Goal: Task Accomplishment & Management: Manage account settings

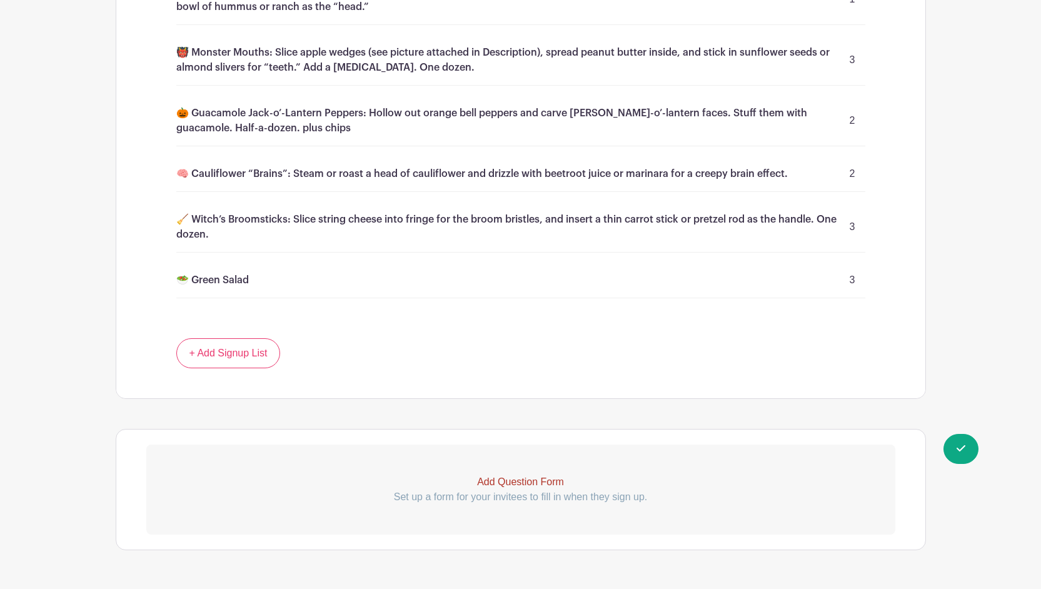
scroll to position [1532, 0]
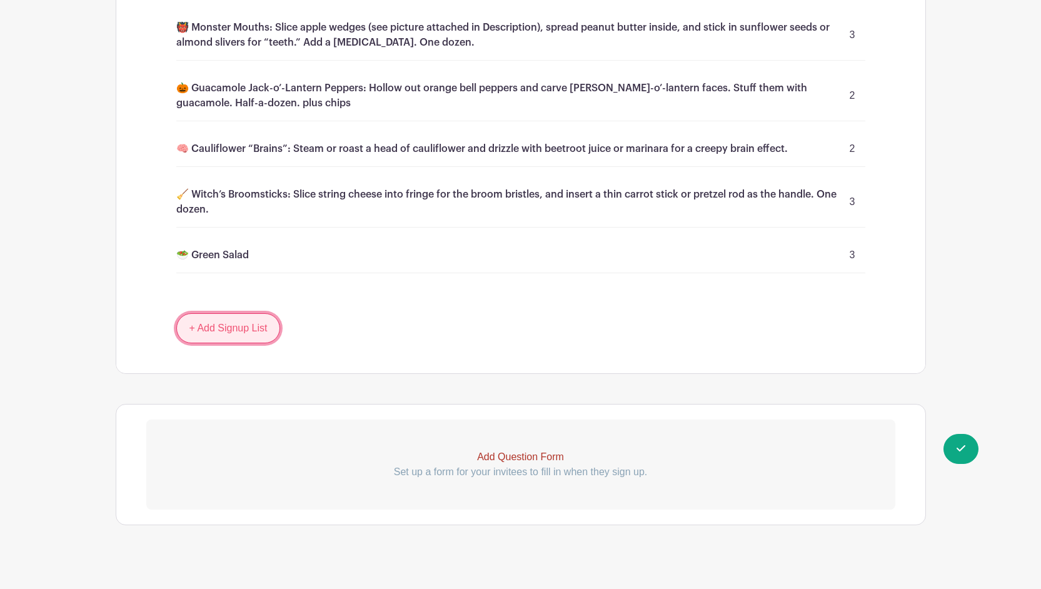
click at [212, 314] on link "+ Add Signup List" at bounding box center [228, 328] width 104 height 30
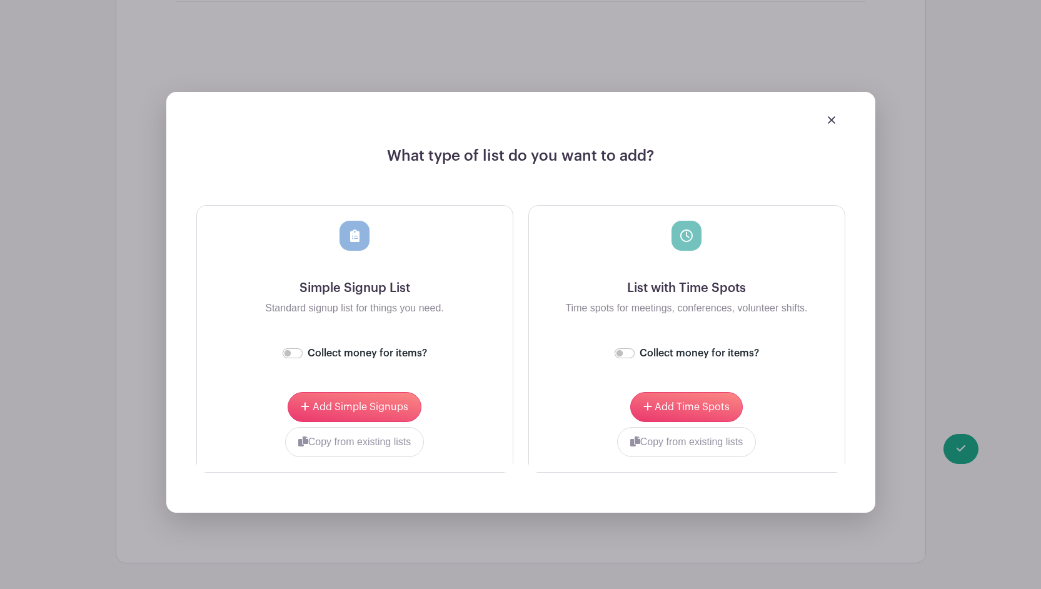
scroll to position [1804, 0]
click at [349, 401] on span "Add Simple Signups" at bounding box center [361, 406] width 96 height 10
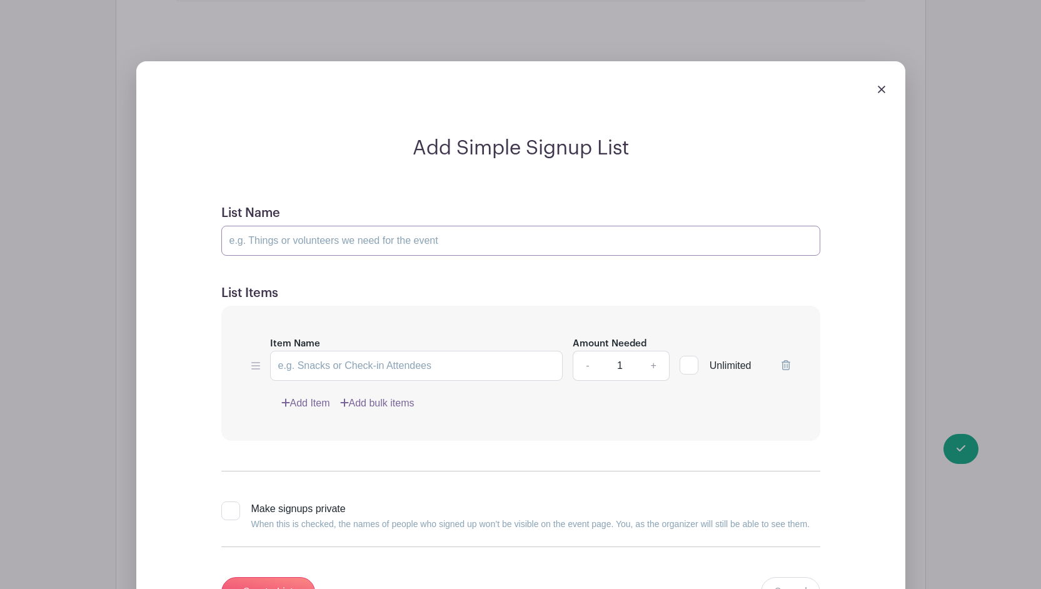
click at [504, 230] on input "List Name" at bounding box center [520, 241] width 599 height 30
type input "Drinks"
click at [295, 353] on input "Item Name" at bounding box center [416, 366] width 293 height 30
paste input "Witch’s Brew Punch: Mix fruit juice, lemon-lime soda, and a splash of cranberry…"
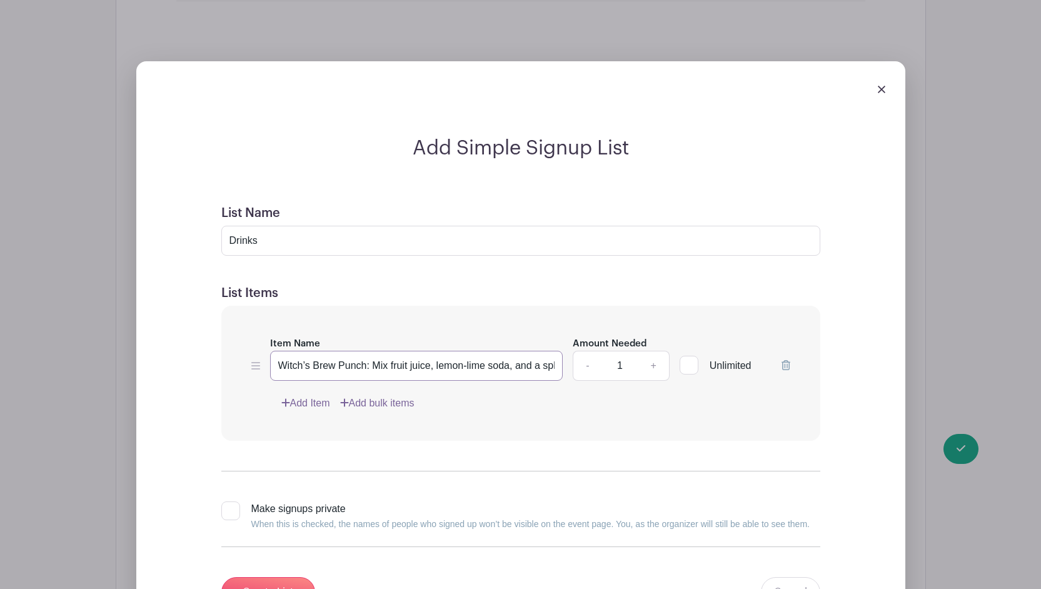
click at [274, 351] on input "Witch’s Brew Punch: Mix fruit juice, lemon-lime soda, and a splash of cranberry…" at bounding box center [416, 366] width 293 height 30
click at [556, 352] on input "🧙🏽‍♀️ Witch’s Brew Punch: Mix fruit juice, lemon-lime soda, and a splash of cra…" at bounding box center [416, 366] width 293 height 30
type input "🧙🏽‍♀️ Witch’s Brew Punch: Mix fruit juice, lemon-lime soda, and a splash of cra…"
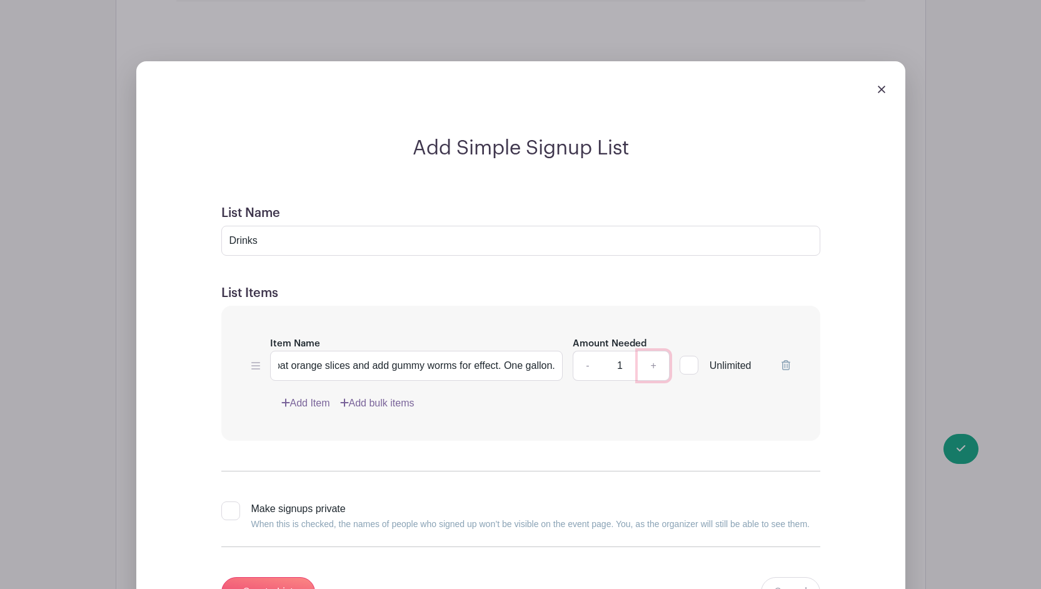
scroll to position [0, 0]
click at [654, 351] on link "+" at bounding box center [653, 366] width 31 height 30
type input "2"
click at [290, 396] on link "Add Item" at bounding box center [305, 403] width 49 height 15
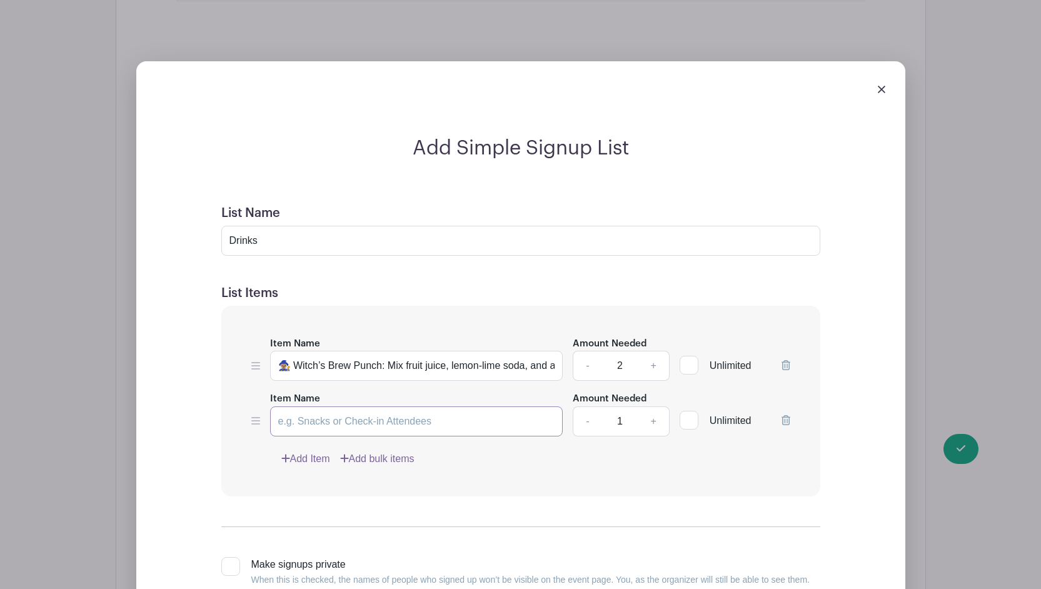
click at [289, 406] on input "Item Name" at bounding box center [416, 421] width 293 height 30
type input "B"
type input "Red wine - one bottle"
click at [303, 451] on link "Add Item" at bounding box center [305, 458] width 49 height 15
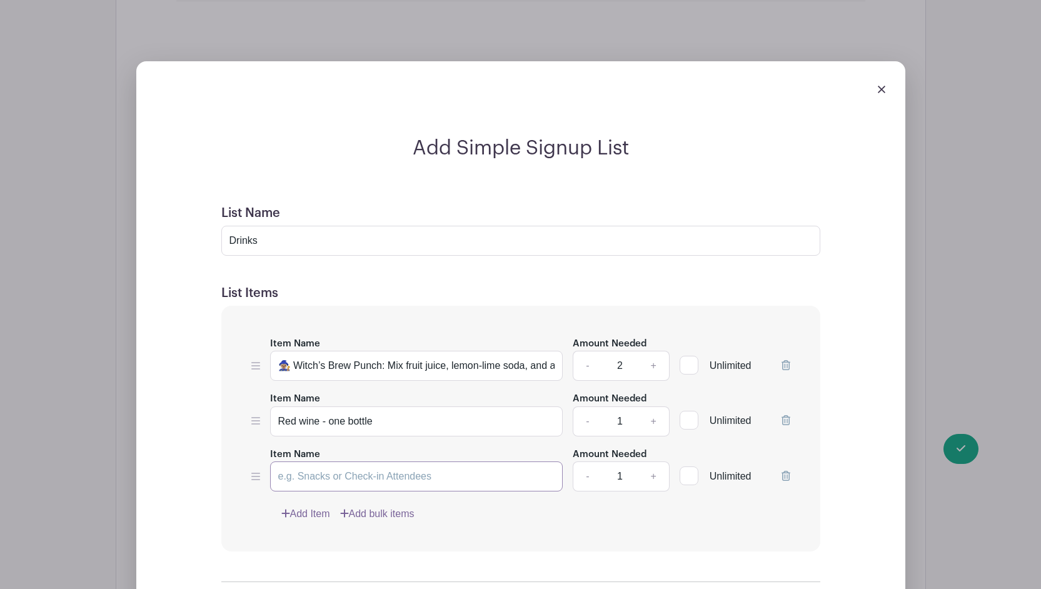
click at [292, 461] on input "Item Name" at bounding box center [416, 476] width 293 height 30
type input "White wine - one bottle"
click at [652, 408] on link "+" at bounding box center [653, 421] width 31 height 30
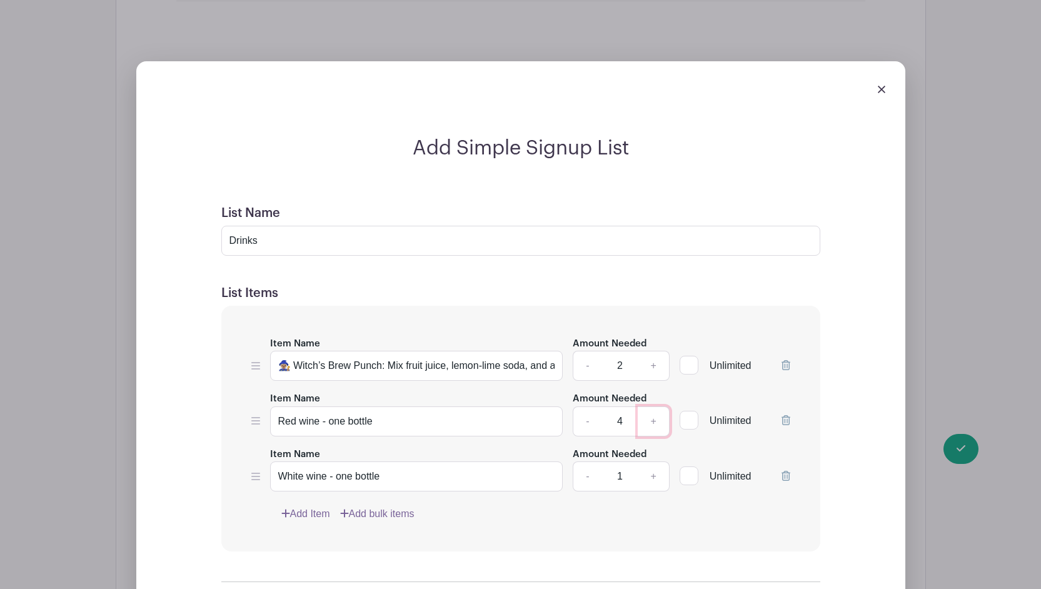
click at [652, 408] on link "+" at bounding box center [653, 421] width 31 height 30
click at [651, 408] on link "+" at bounding box center [653, 421] width 31 height 30
type input "6"
click at [648, 463] on link "+" at bounding box center [653, 476] width 31 height 30
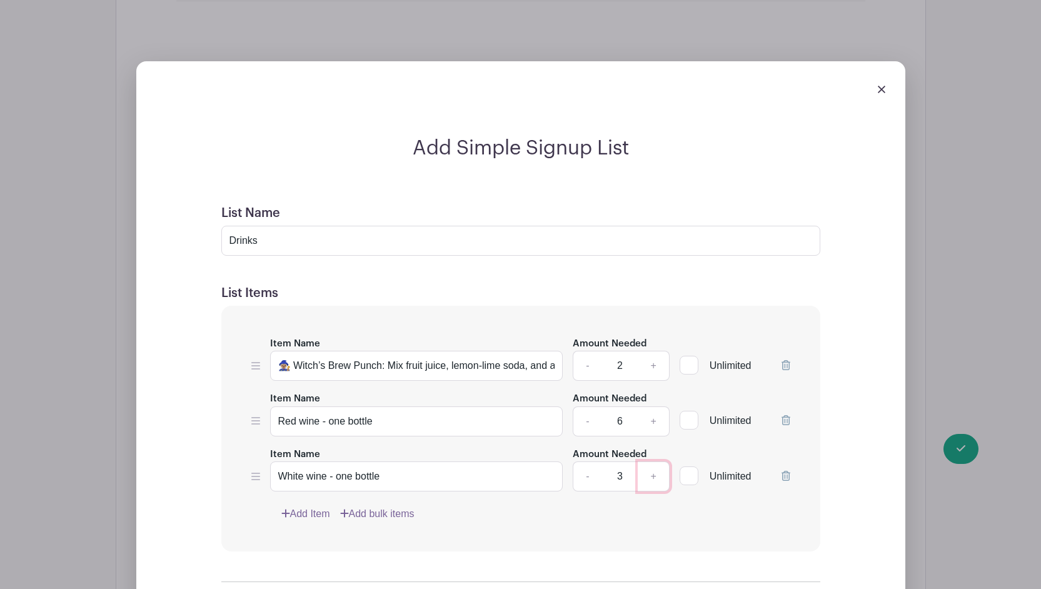
click at [648, 463] on link "+" at bounding box center [653, 476] width 31 height 30
type input "6"
click at [306, 506] on link "Add Item" at bounding box center [305, 513] width 49 height 15
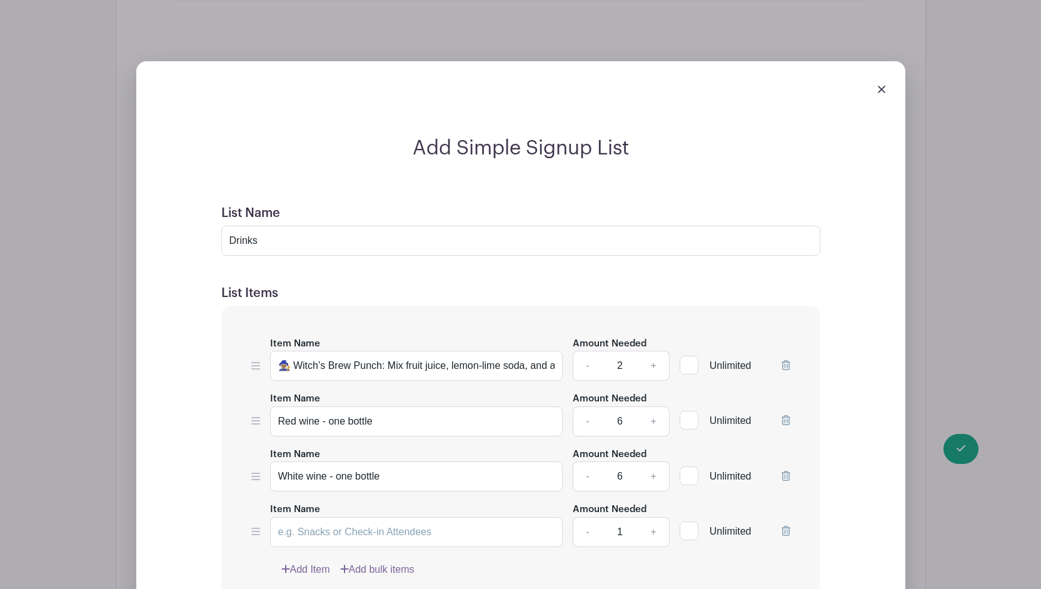
scroll to position [1805, 0]
click at [303, 516] on input "Item Name" at bounding box center [416, 531] width 293 height 30
type input "Water bottles - 36 pack"
click at [653, 518] on link "+" at bounding box center [653, 531] width 31 height 30
type input "2"
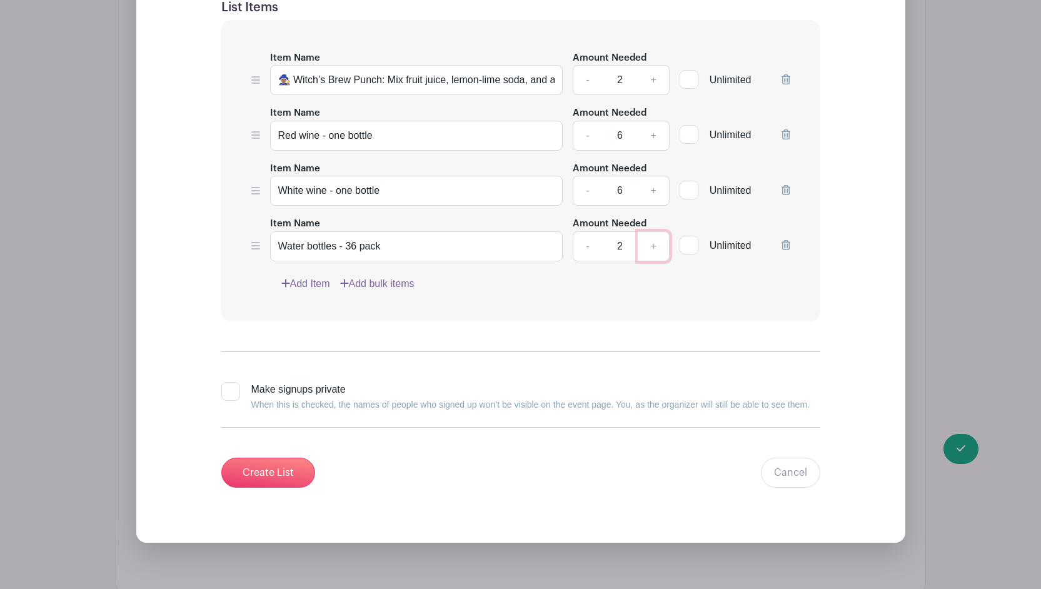
scroll to position [2098, 0]
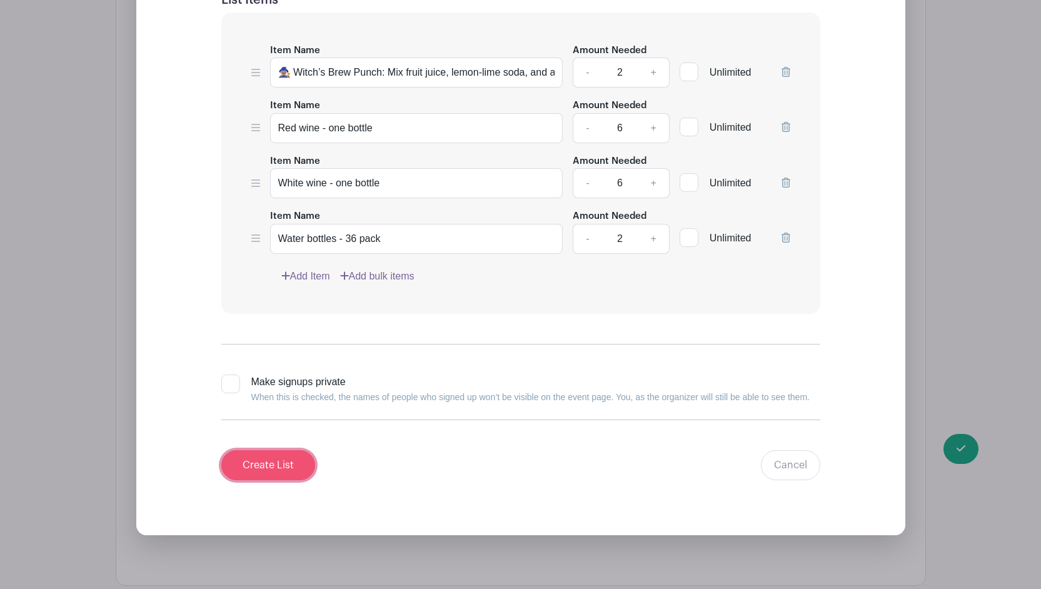
click at [268, 450] on input "Create List" at bounding box center [268, 465] width 94 height 30
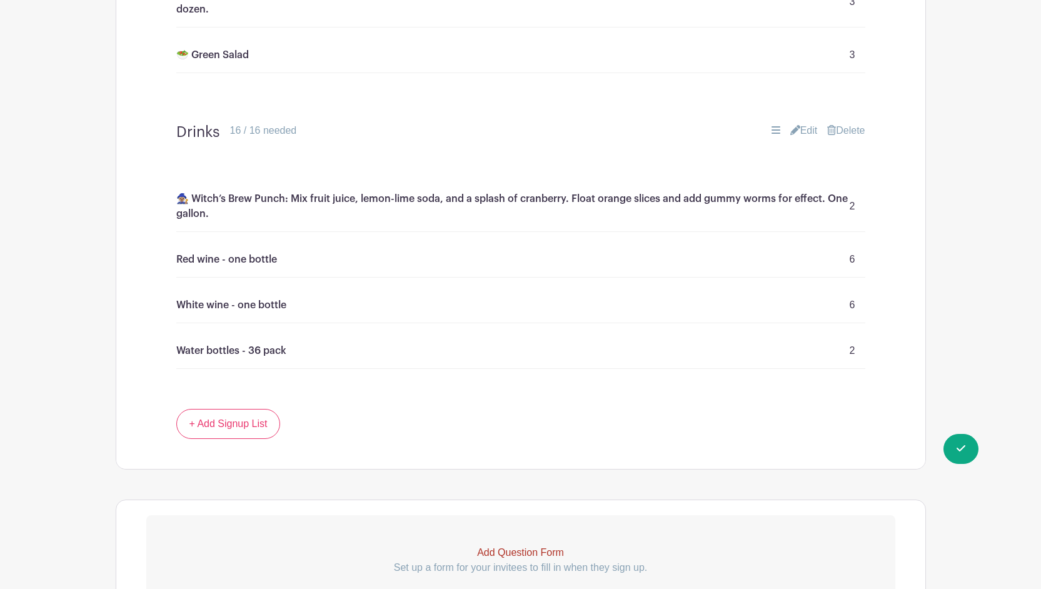
scroll to position [1745, 0]
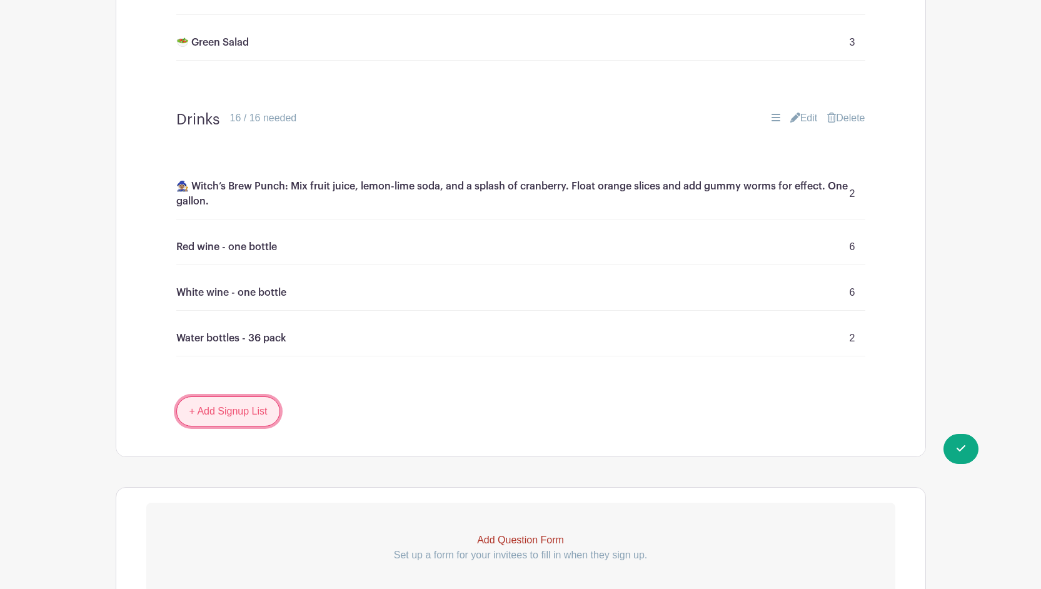
click at [204, 396] on link "+ Add Signup List" at bounding box center [228, 411] width 104 height 30
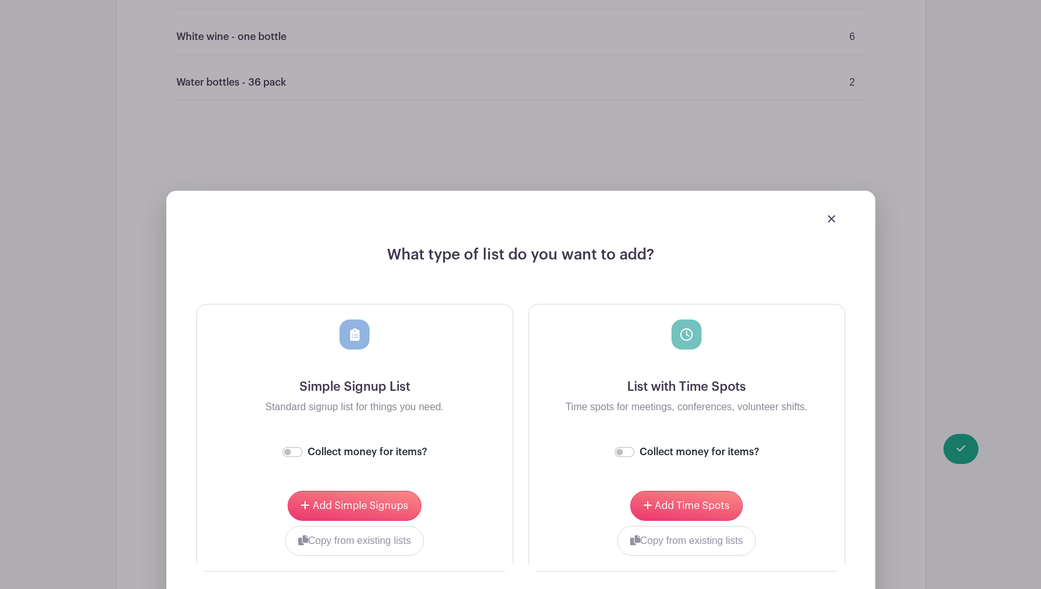
scroll to position [2004, 0]
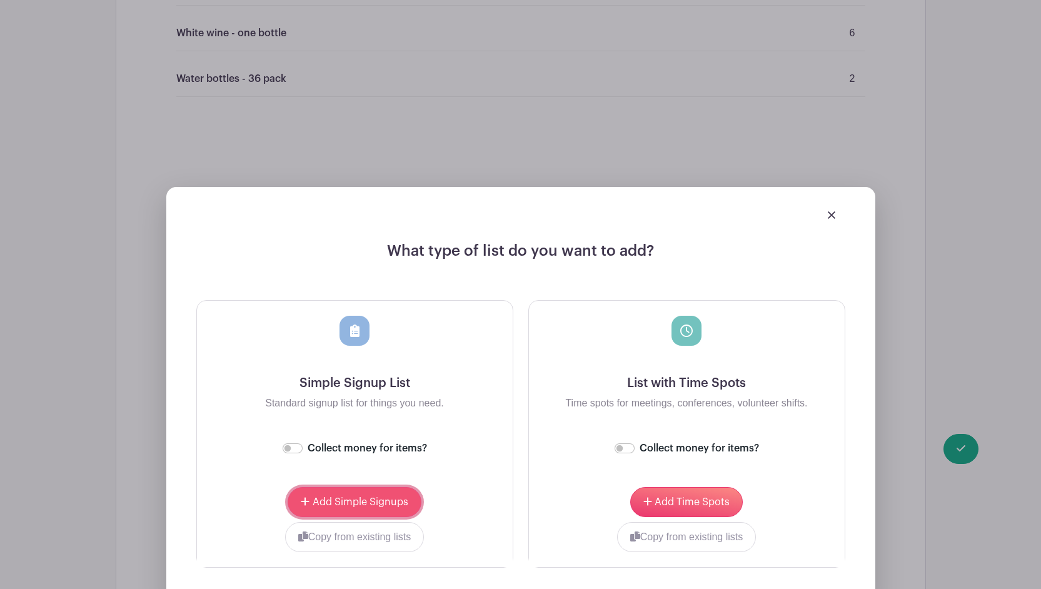
click at [328, 487] on button "Add Simple Signups" at bounding box center [354, 502] width 133 height 30
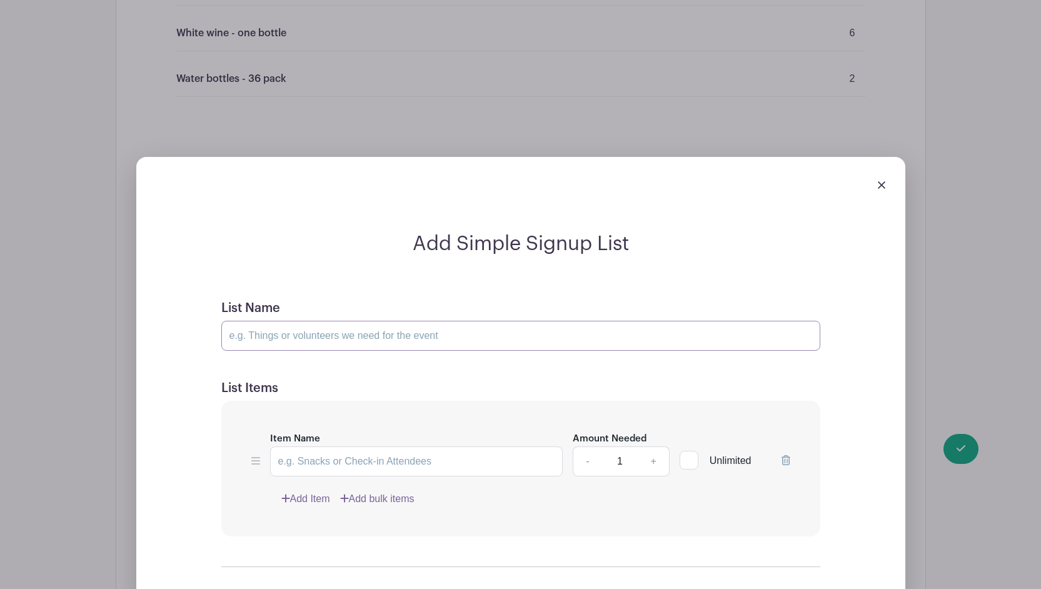
click at [301, 322] on input "List Name" at bounding box center [520, 336] width 599 height 30
type input "Devious Desserts"
click at [293, 446] on input "Item Name" at bounding box center [416, 461] width 293 height 30
paste input "Spiderweb Brownies: Use white icing to pipe a spiderweb pattern on chocolate br…"
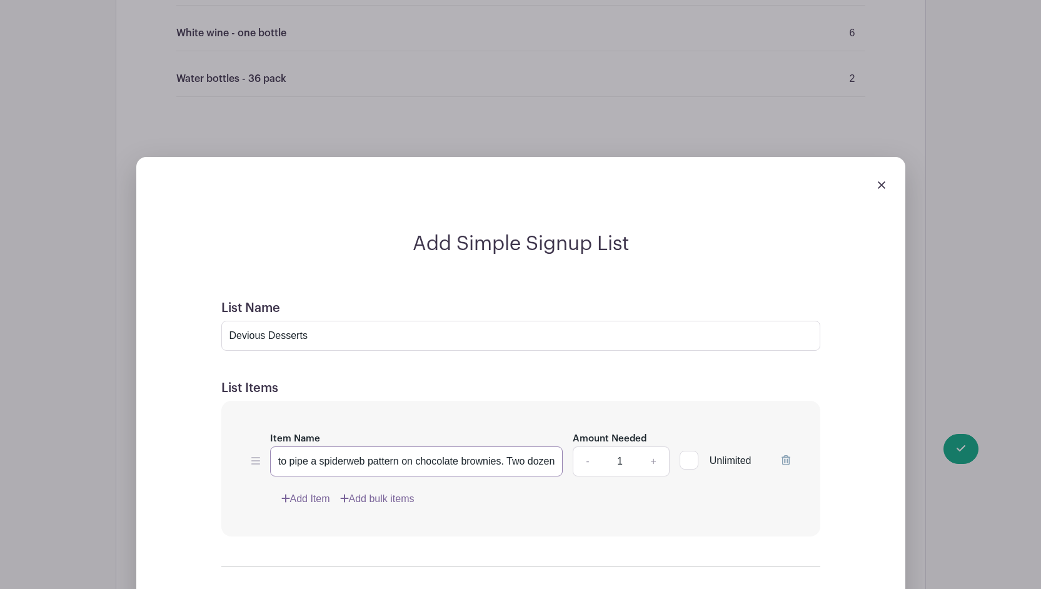
type input "🕸️ Spiderweb Brownies: Use white icing to pipe a spiderweb pattern on chocolate…"
click at [658, 451] on link "+" at bounding box center [653, 461] width 31 height 30
type input "2"
click at [473, 401] on div "Item Name 🕸️ Spiderweb Brownies: Use white icing to pipe a spiderweb pattern on…" at bounding box center [520, 469] width 599 height 136
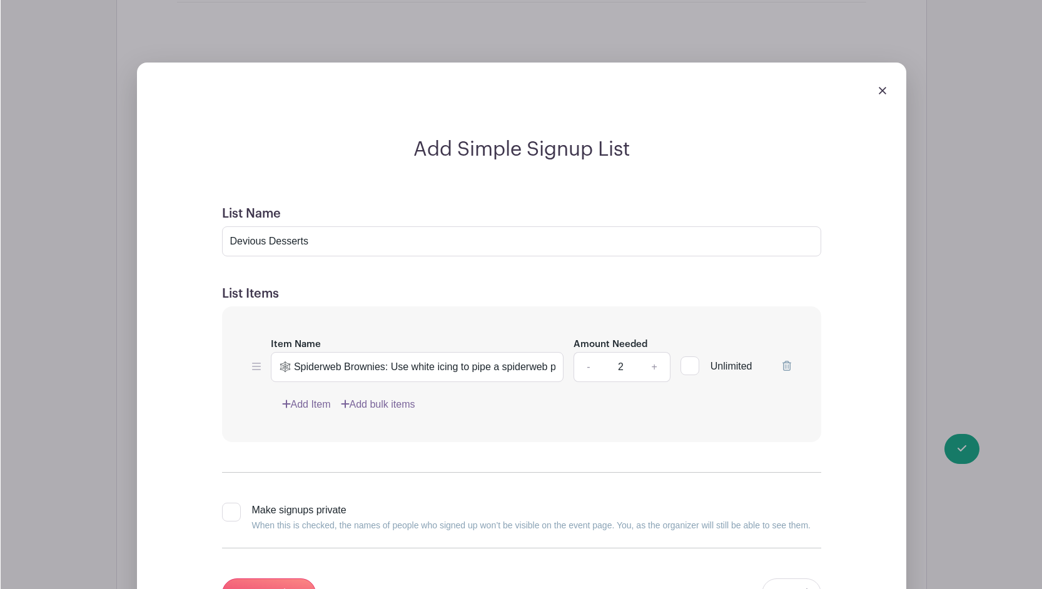
scroll to position [2104, 0]
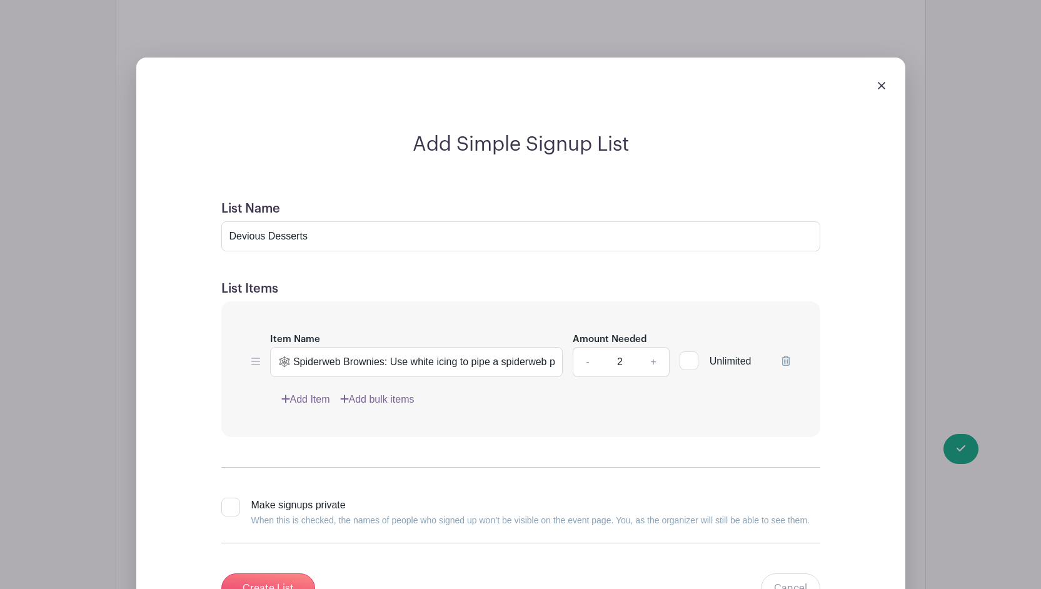
click at [299, 392] on link "Add Item" at bounding box center [305, 399] width 49 height 15
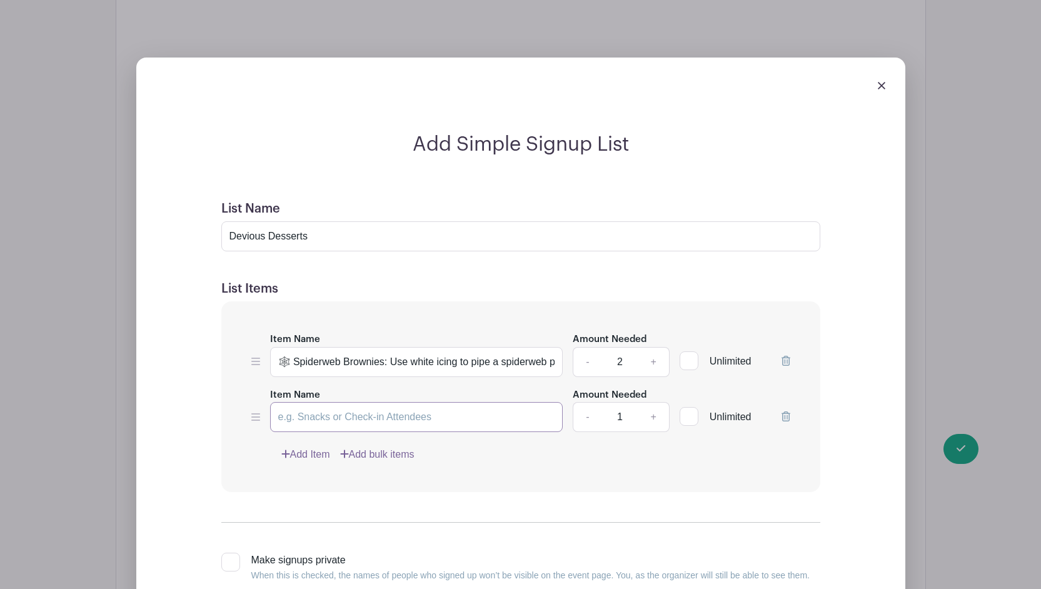
click at [298, 402] on input "Item Name" at bounding box center [416, 417] width 293 height 30
click at [382, 447] on link "Add bulk items" at bounding box center [377, 454] width 74 height 15
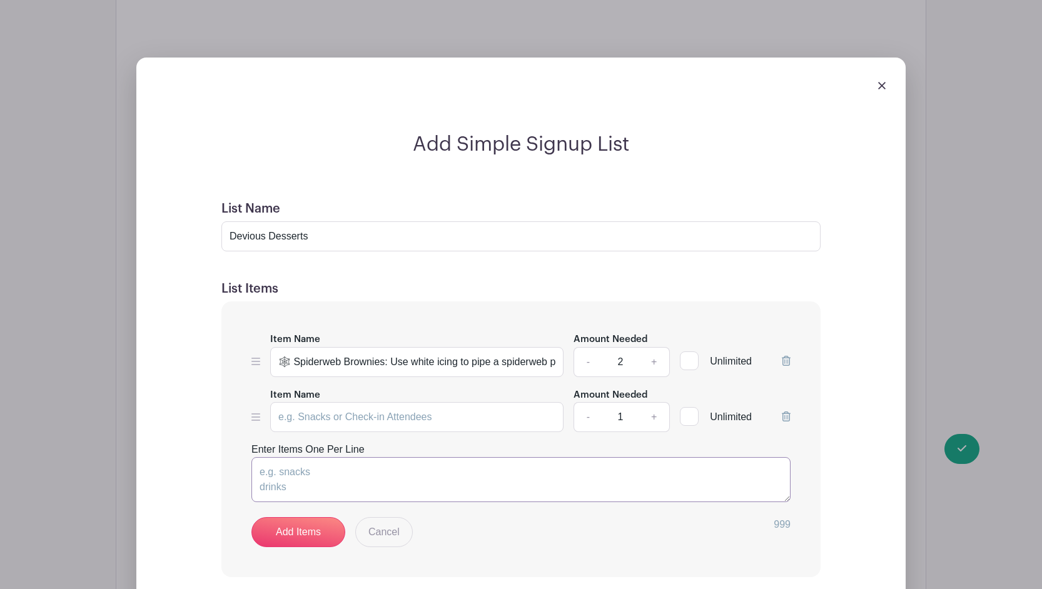
click at [365, 457] on textarea "Enter Items One Per Line" at bounding box center [520, 479] width 539 height 45
paste textarea "1. Graveyard Dirt Cups Layer chocolate pudding with crushed Oreos to look like …"
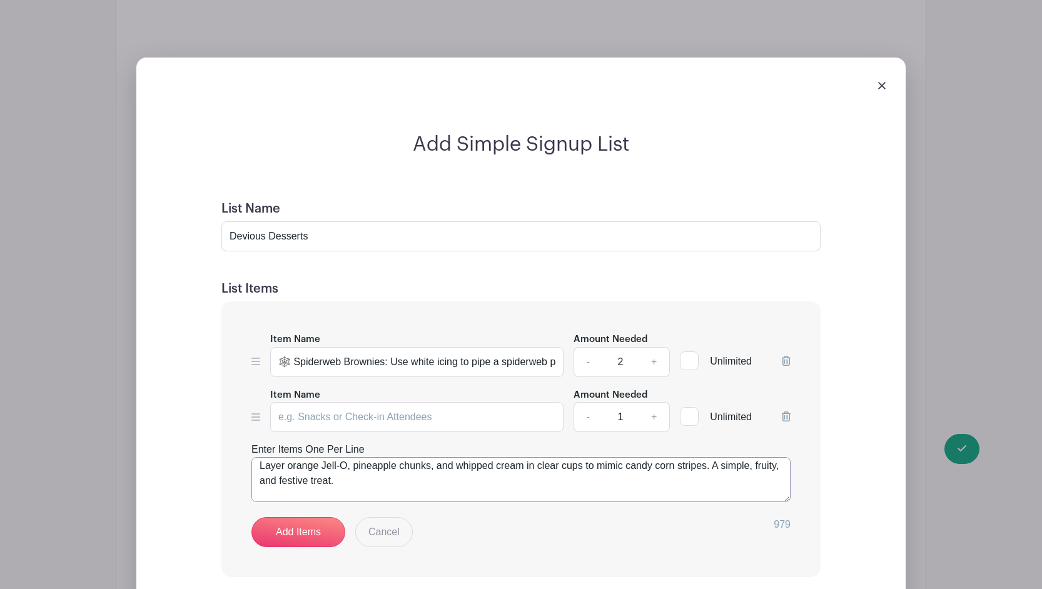
scroll to position [246, 0]
drag, startPoint x: 370, startPoint y: 474, endPoint x: 249, endPoint y: 456, distance: 122.6
click at [249, 456] on div "Item Name 🕸️ Spiderweb Brownies: Use white icing to pipe a spiderweb pattern on…" at bounding box center [520, 439] width 599 height 276
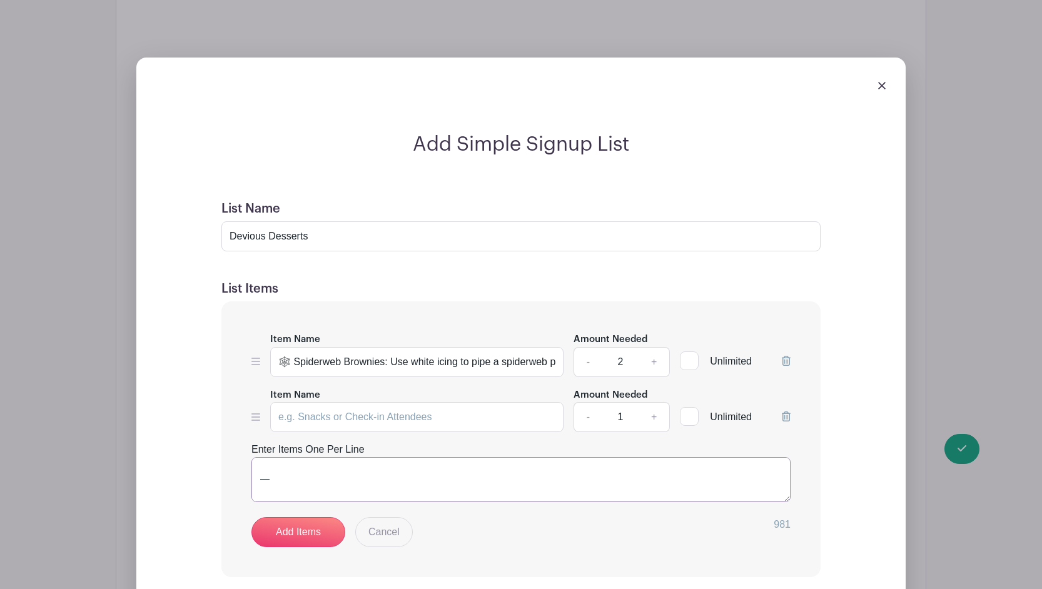
scroll to position [218, 0]
click at [263, 466] on textarea "1. Graveyard Dirt Cups Layer chocolate pudding with crushed Oreos to look like …" at bounding box center [520, 479] width 539 height 45
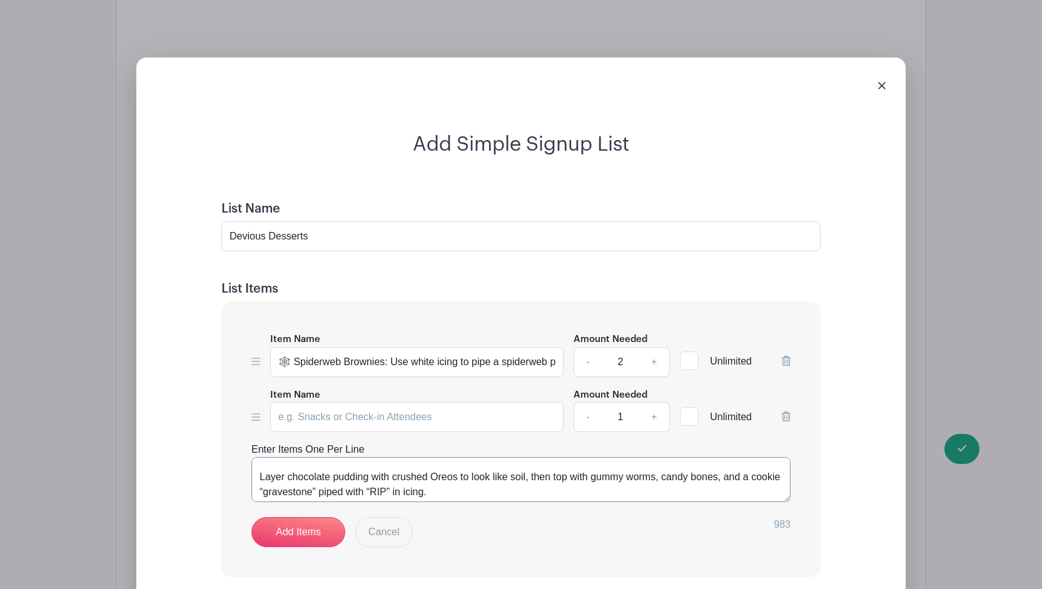
scroll to position [9, 0]
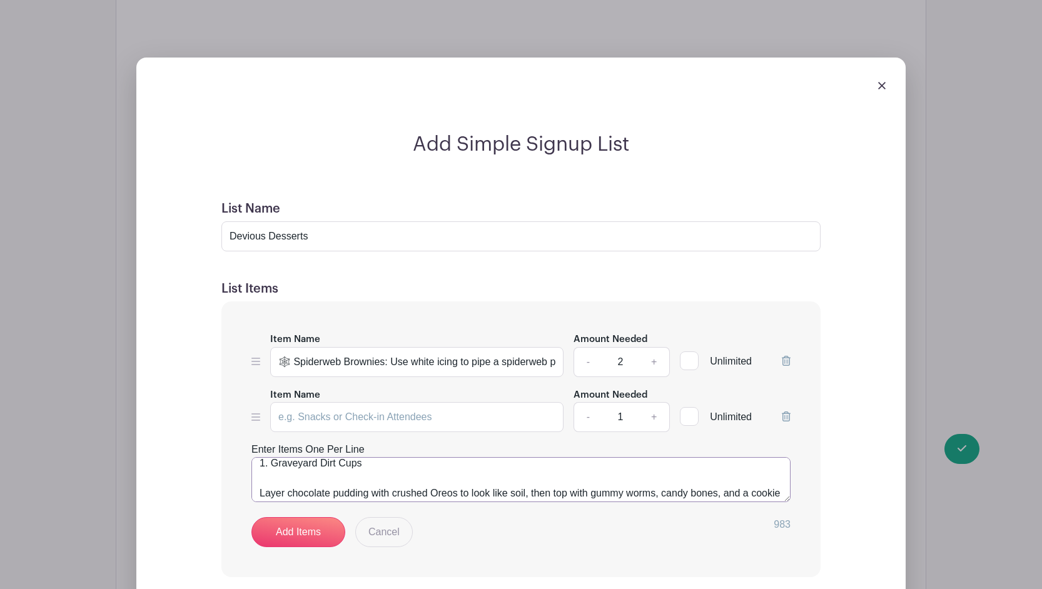
click at [258, 478] on textarea "1. Graveyard Dirt Cups Layer chocolate pudding with crushed Oreos to look like …" at bounding box center [520, 479] width 539 height 45
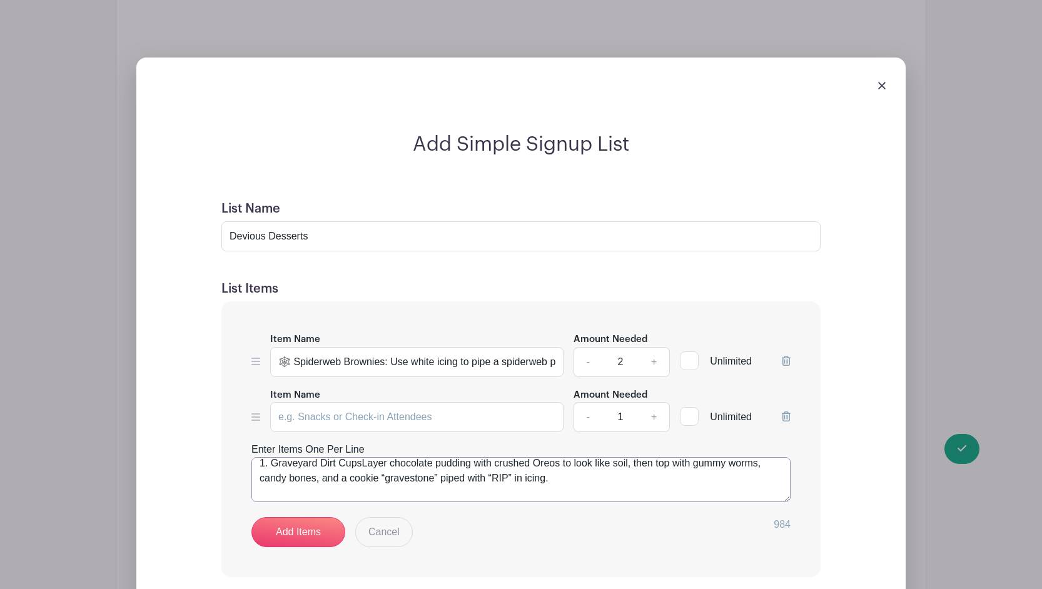
scroll to position [0, 0]
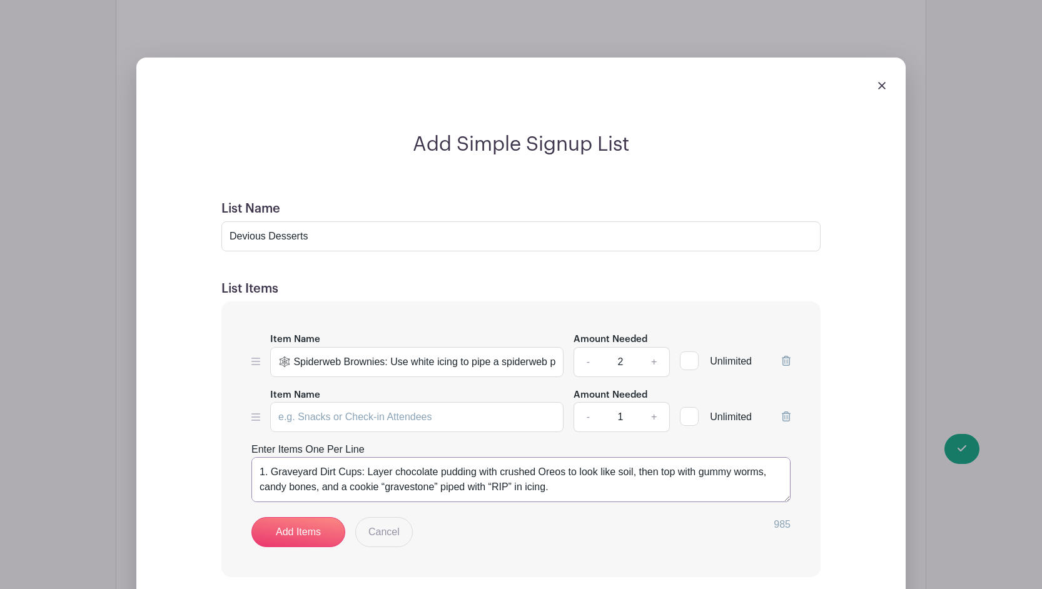
click at [271, 458] on textarea "1. Graveyard Dirt Cups: Layer chocolate pudding with crushed Oreos to look like…" at bounding box center [520, 479] width 539 height 45
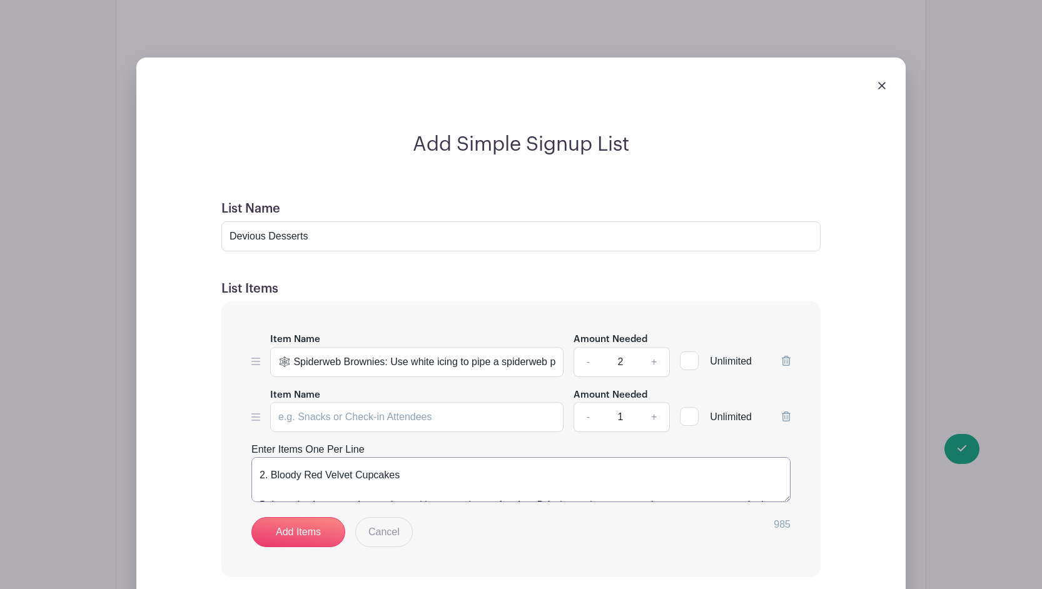
scroll to position [74, 0]
click at [271, 460] on textarea "Graveyard Dirt Cups: Layer chocolate pudding with crushed Oreos to look like so…" at bounding box center [520, 479] width 539 height 45
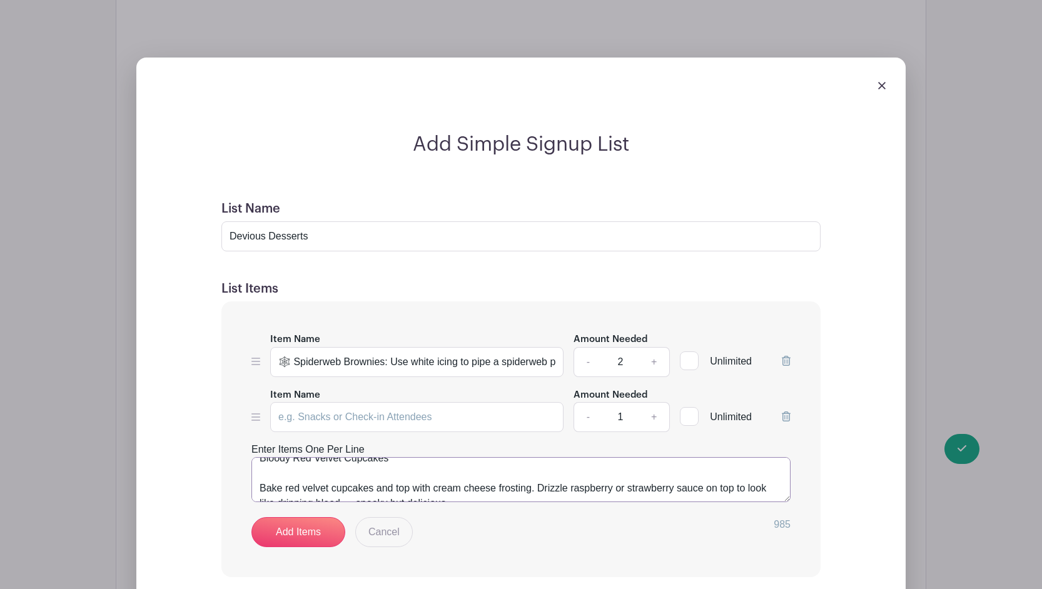
scroll to position [59, 0]
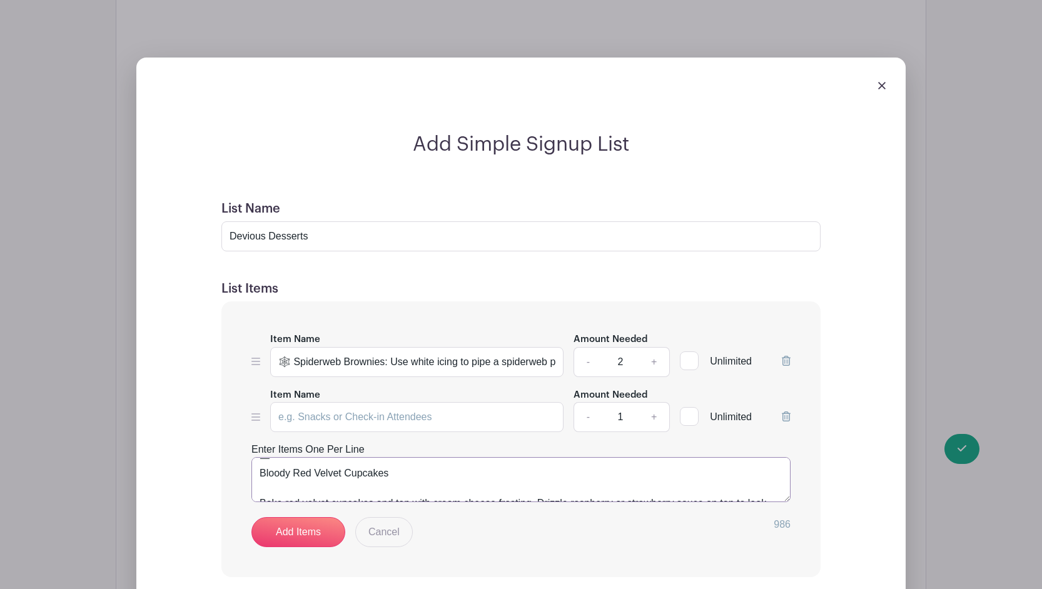
click at [398, 460] on textarea "Graveyard Dirt Cups: Layer chocolate pudding with crushed Oreos to look like so…" at bounding box center [520, 479] width 539 height 45
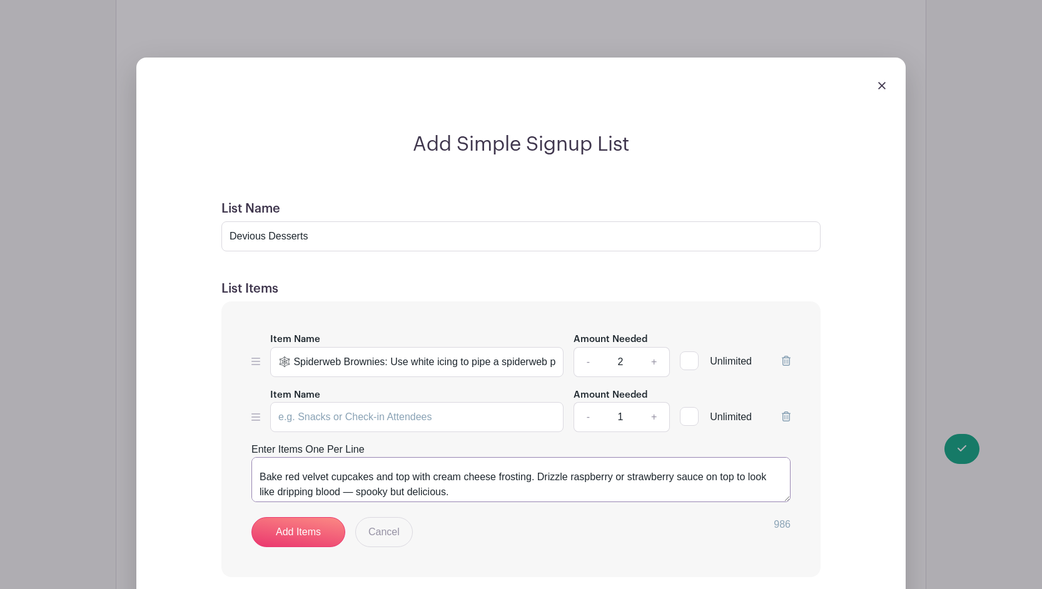
scroll to position [86, 0]
click at [261, 461] on textarea "Graveyard Dirt Cups: Layer chocolate pudding with crushed Oreos to look like so…" at bounding box center [520, 479] width 539 height 45
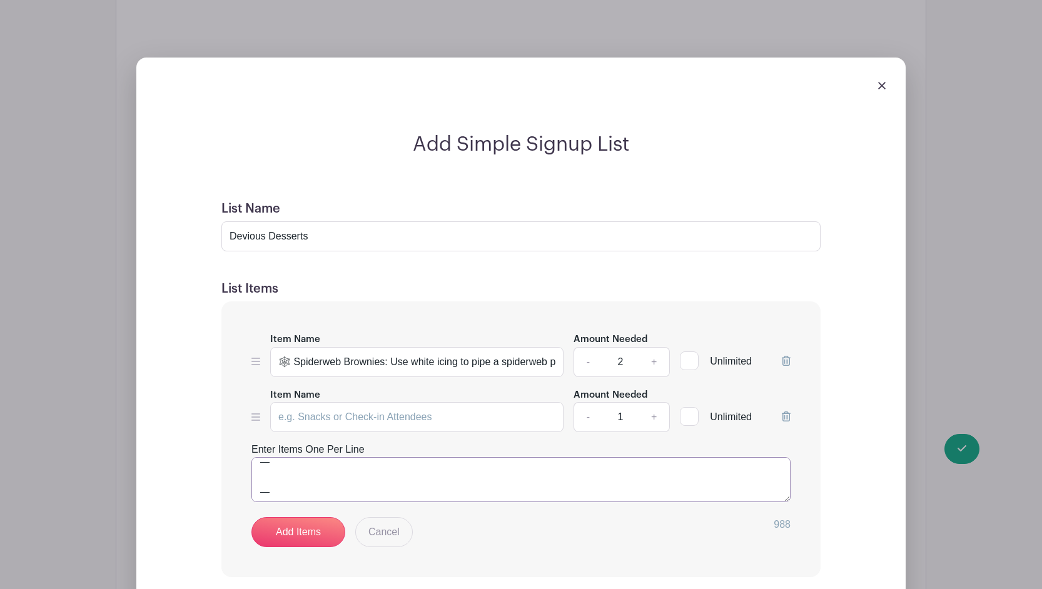
scroll to position [119, 0]
click at [289, 476] on textarea "Graveyard Dirt Cups: Layer chocolate pudding with crushed Oreos to look like so…" at bounding box center [520, 479] width 539 height 45
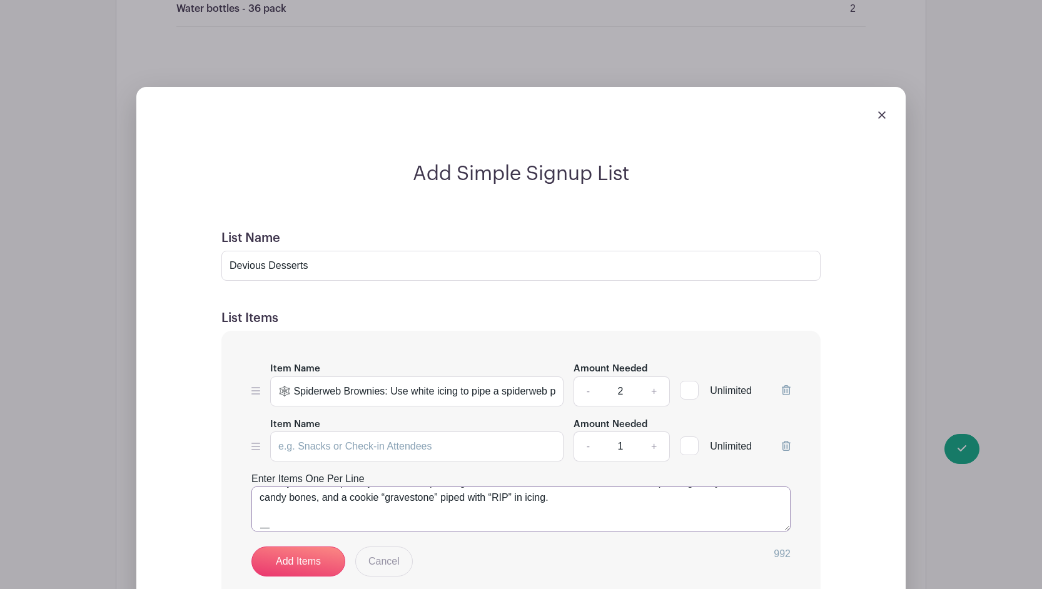
scroll to position [34, 0]
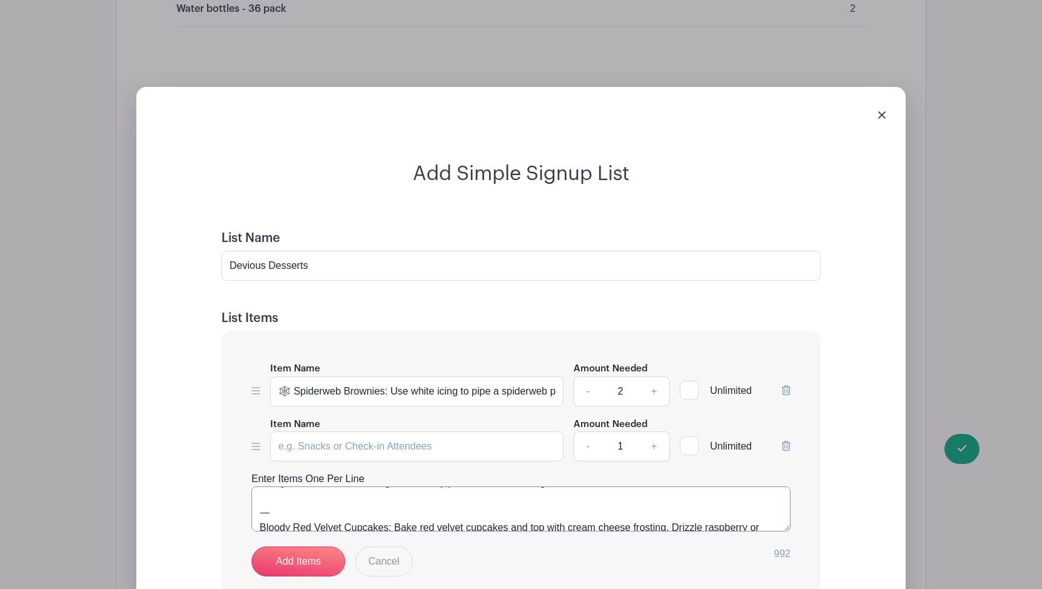
click at [294, 502] on textarea "Graveyard Dirt Cups: Layer chocolate pudding with crushed Oreos to look like so…" at bounding box center [520, 508] width 539 height 45
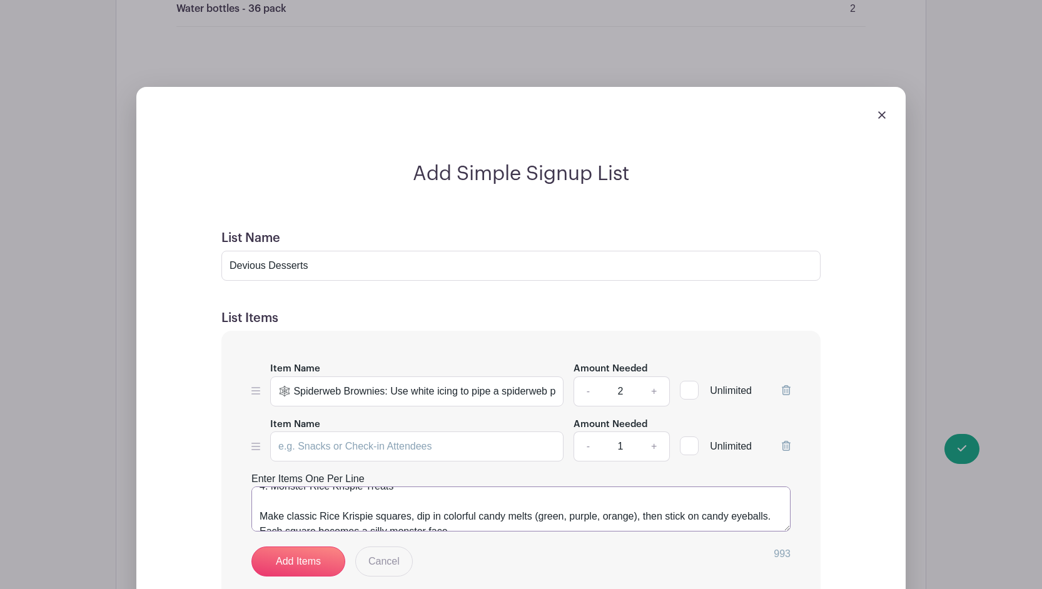
scroll to position [111, 0]
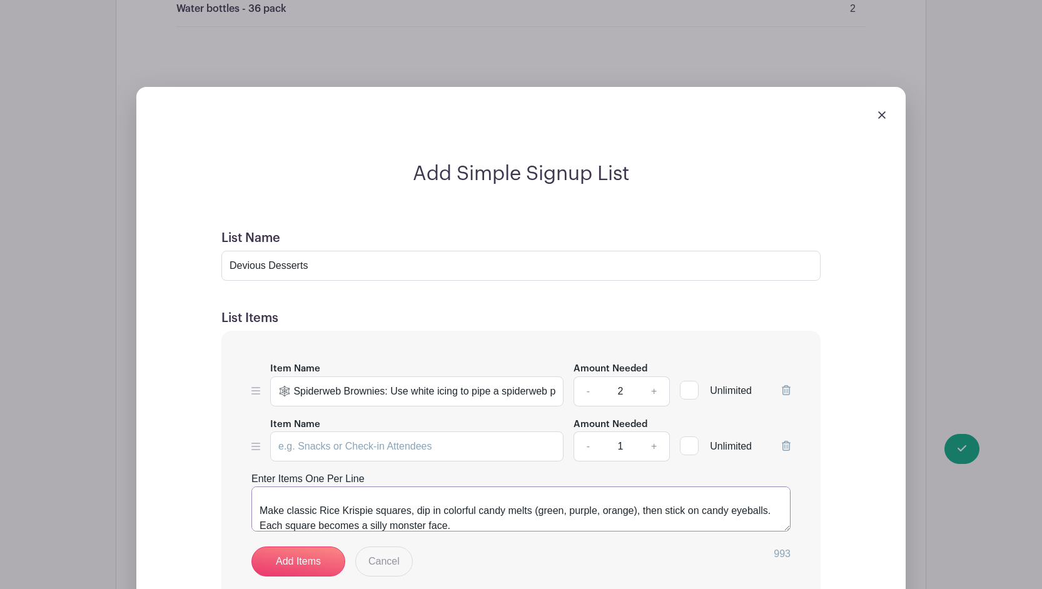
click at [259, 496] on textarea "Graveyard Dirt Cups: Layer chocolate pudding with crushed Oreos to look like so…" at bounding box center [520, 508] width 539 height 45
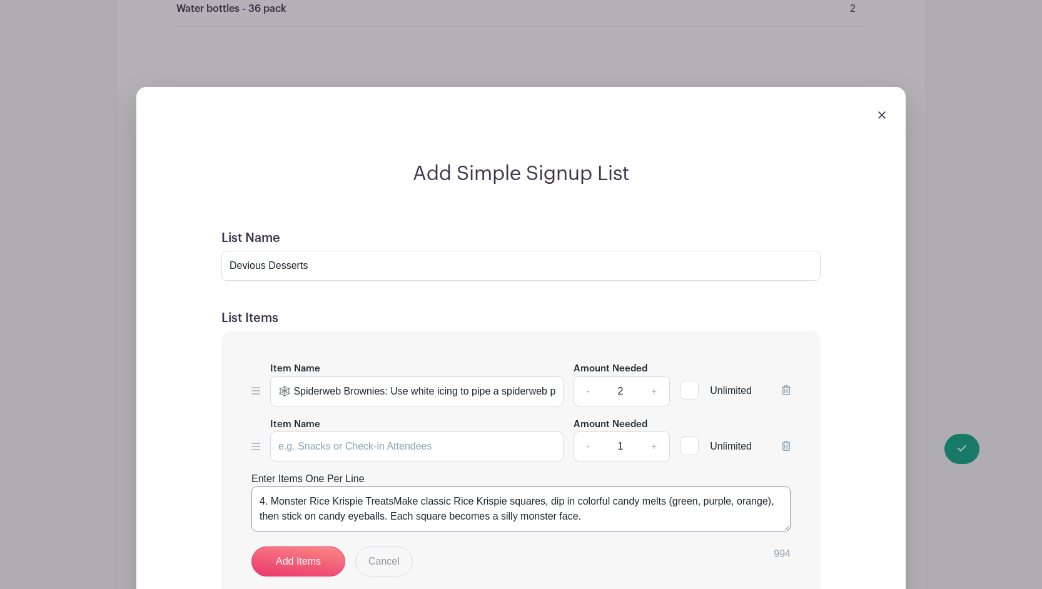
scroll to position [81, 0]
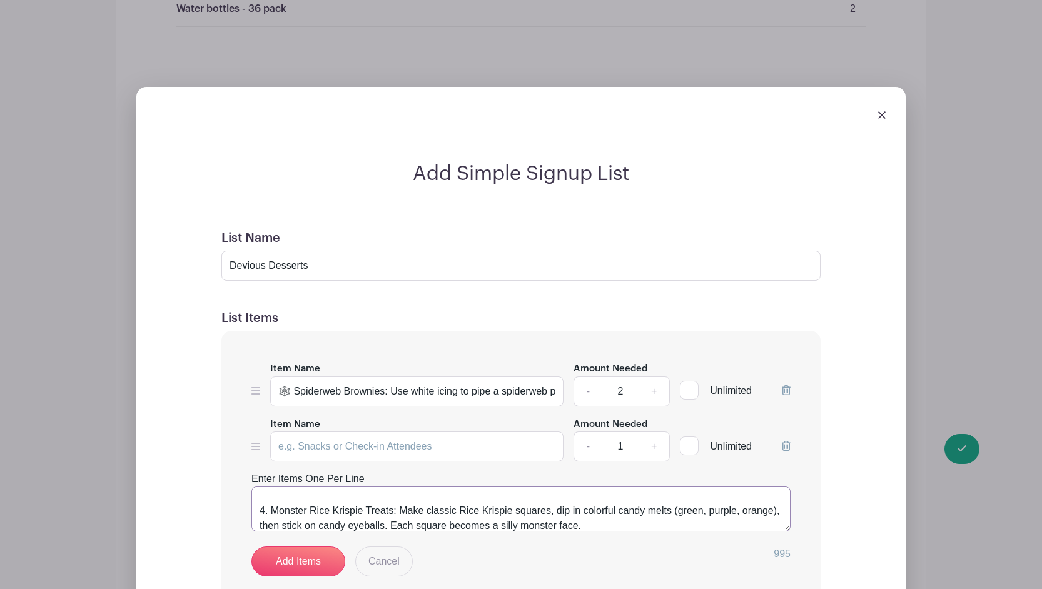
click at [271, 494] on textarea "Graveyard Dirt Cups: Layer chocolate pudding with crushed Oreos to look like so…" at bounding box center [520, 508] width 539 height 45
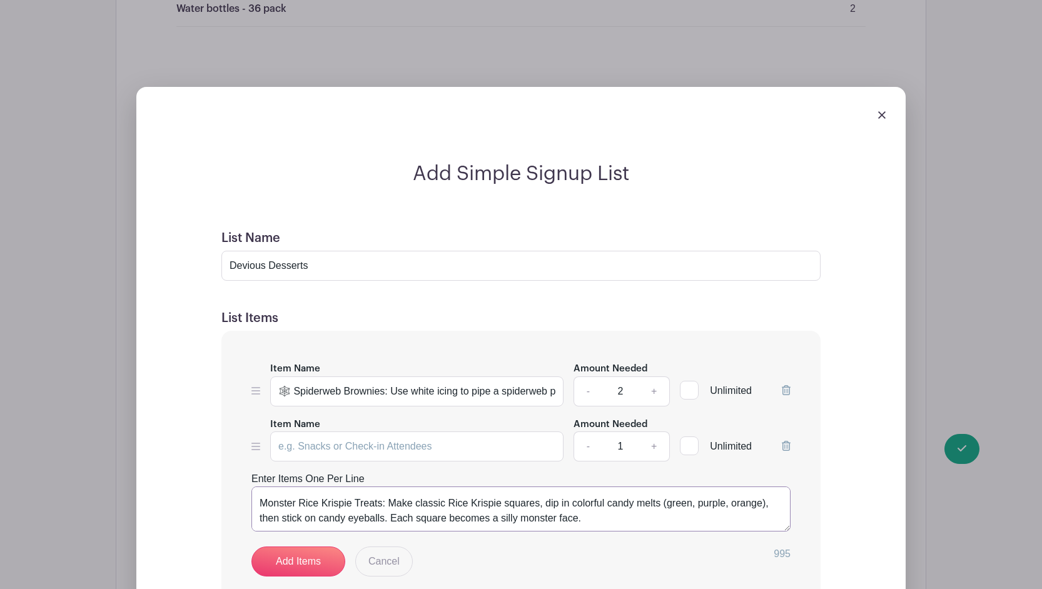
scroll to position [90, 0]
type textarea "Graveyard Dirt Cups: Layer chocolate pudding with crushed Oreos to look like so…"
click at [276, 546] on link "Add Items" at bounding box center [298, 561] width 94 height 30
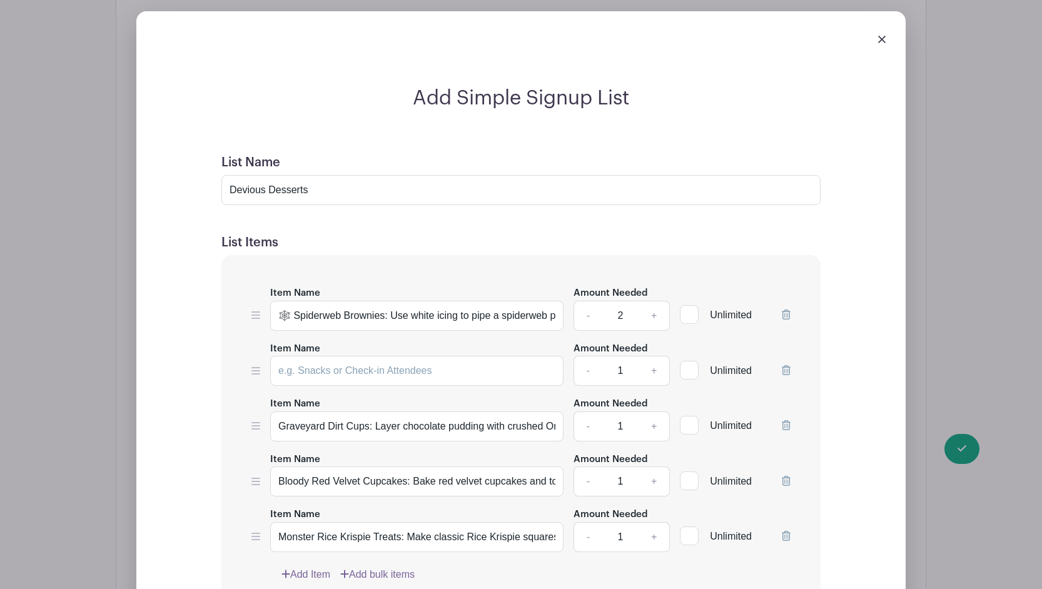
scroll to position [2205, 0]
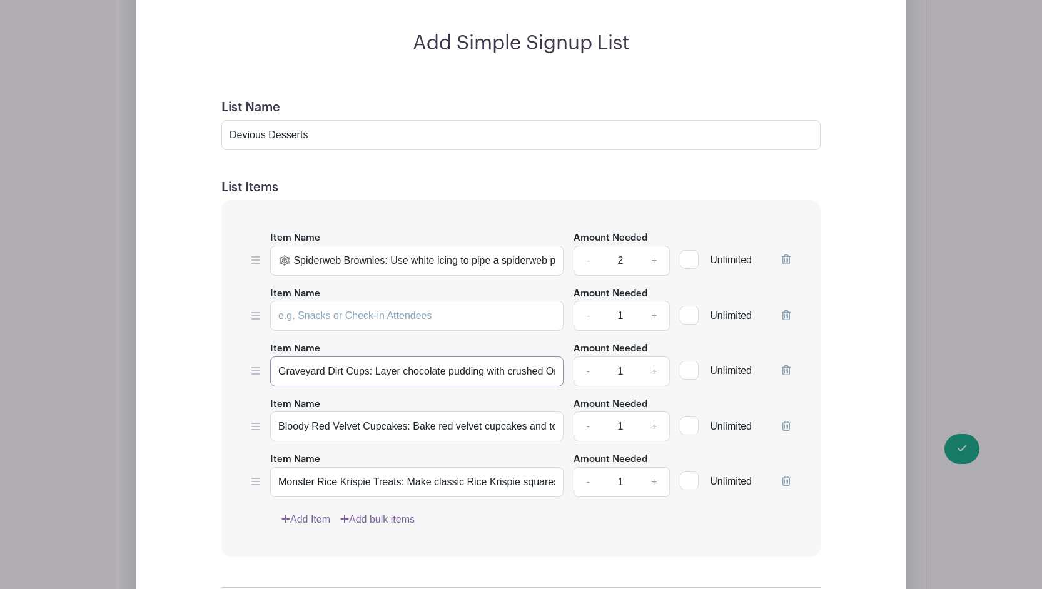
click at [278, 356] on input "Graveyard Dirt Cups: Layer chocolate pudding with crushed Oreos to look like so…" at bounding box center [416, 371] width 293 height 30
type input "🪦 Graveyard Dirt Cups: Layer chocolate pudding with crushed Oreos to look like …"
click at [279, 411] on input "Bloody Red Velvet Cupcakes: Bake red velvet cupcakes and top with cream cheese …" at bounding box center [416, 426] width 293 height 30
type input "🩸 Bloody Red Velvet Cupcakes: Bake red velvet cupcakes and top with cream chees…"
click at [280, 467] on input "Monster Rice Krispie Treats: Make classic Rice Krispie squares, dip in colorful…" at bounding box center [416, 482] width 293 height 30
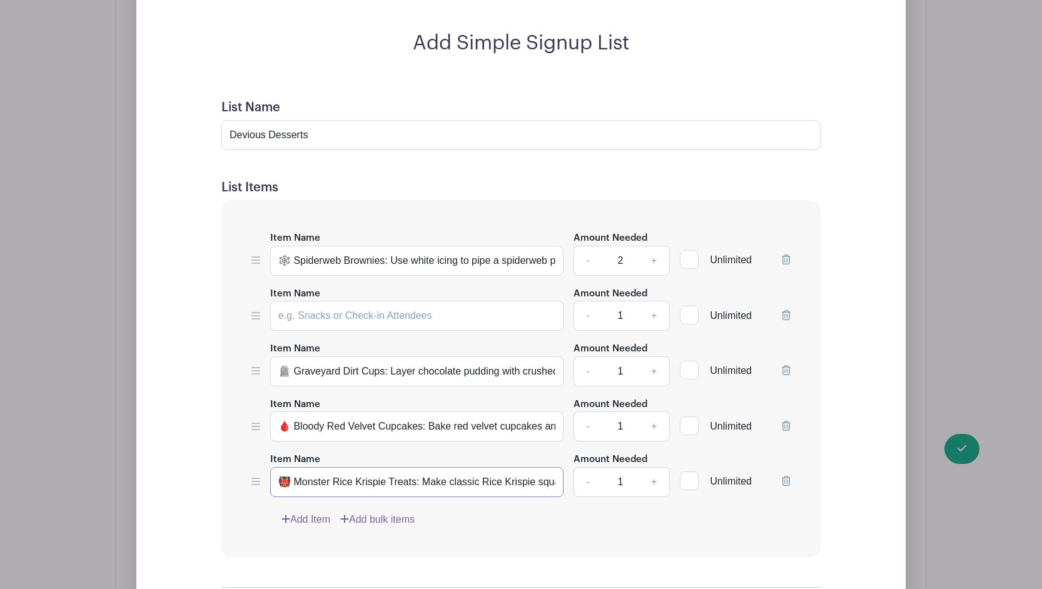
type input "👹 Monster Rice Krispie Treats: Make classic Rice Krispie squares, dip in colorf…"
click at [785, 310] on icon at bounding box center [786, 315] width 9 height 10
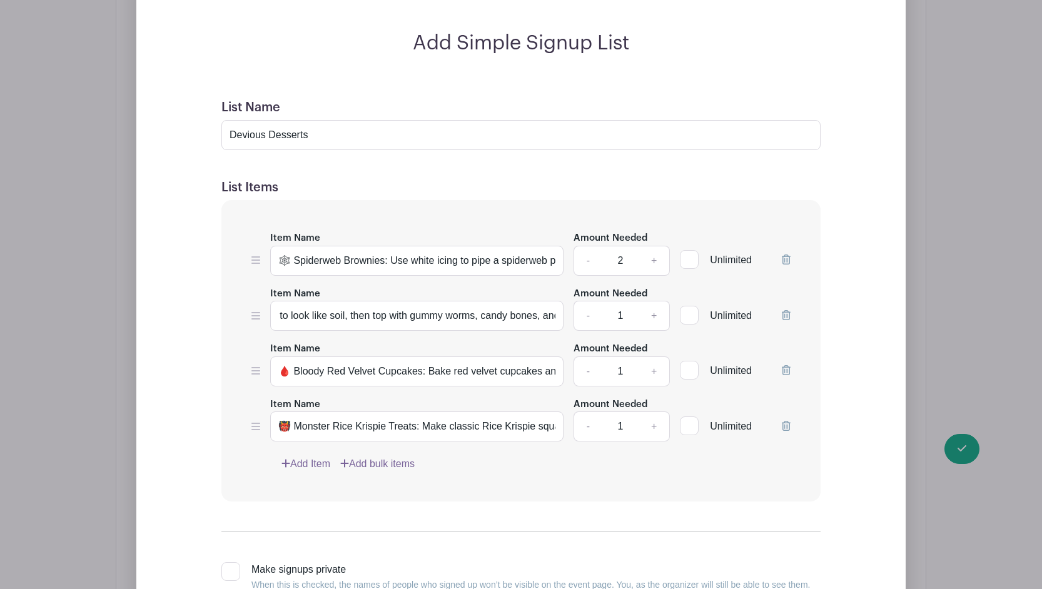
scroll to position [0, 538]
click at [556, 301] on input "🪦 Graveyard Dirt Cups: Layer chocolate pudding with crushed Oreos to look like …" at bounding box center [416, 316] width 293 height 30
type input "🪦 Graveyard Dirt Cups: Layer chocolate pudding with crushed Oreos to look like …"
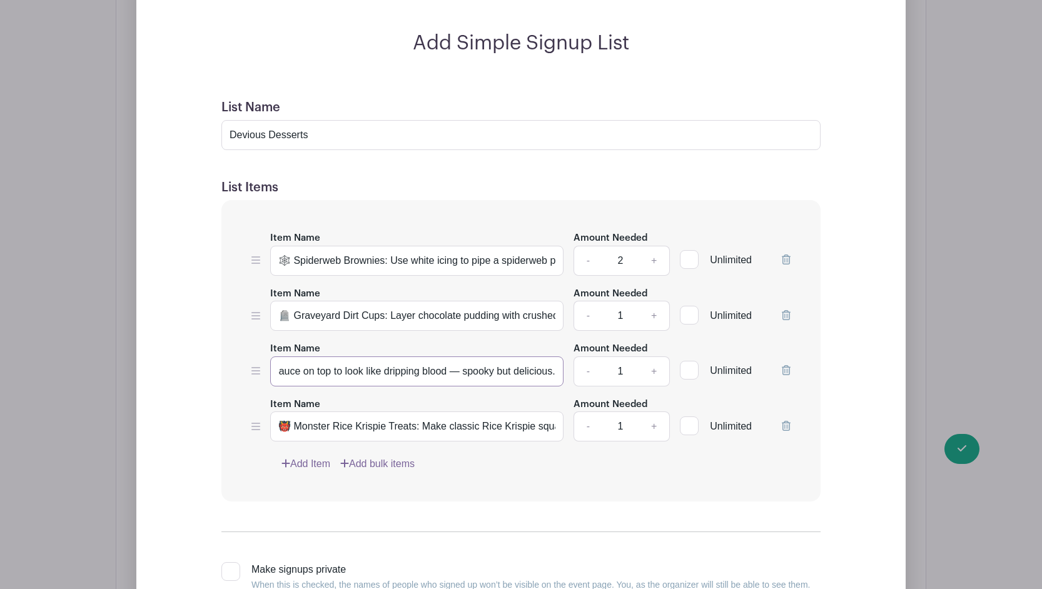
click at [556, 356] on input "🩸 Bloody Red Velvet Cupcakes: Bake red velvet cupcakes and top with cream chees…" at bounding box center [416, 371] width 293 height 30
type input "🩸 Bloody Red Velvet Cupcakes: Bake red velvet cupcakes and top with cream chees…"
click at [558, 412] on input "👹 Monster Rice Krispie Treats: Make classic Rice Krispie squares, dip in colorf…" at bounding box center [416, 426] width 293 height 30
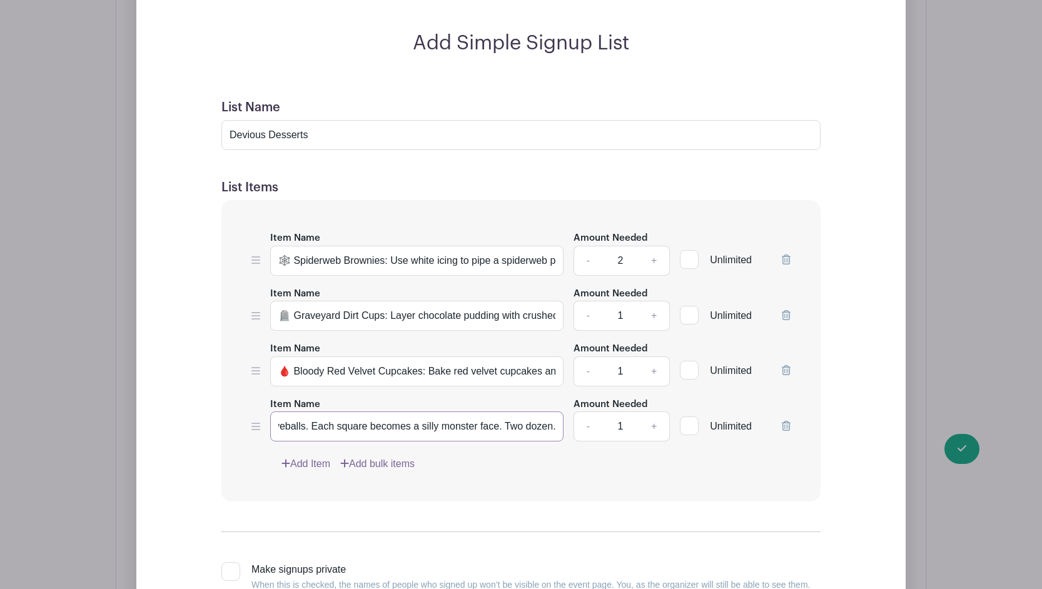
scroll to position [0, 628]
type input "👹 Monster Rice Krispie Treats: Make classic Rice Krispie squares, dip in colorf…"
click at [653, 302] on link "+" at bounding box center [653, 316] width 31 height 30
type input "2"
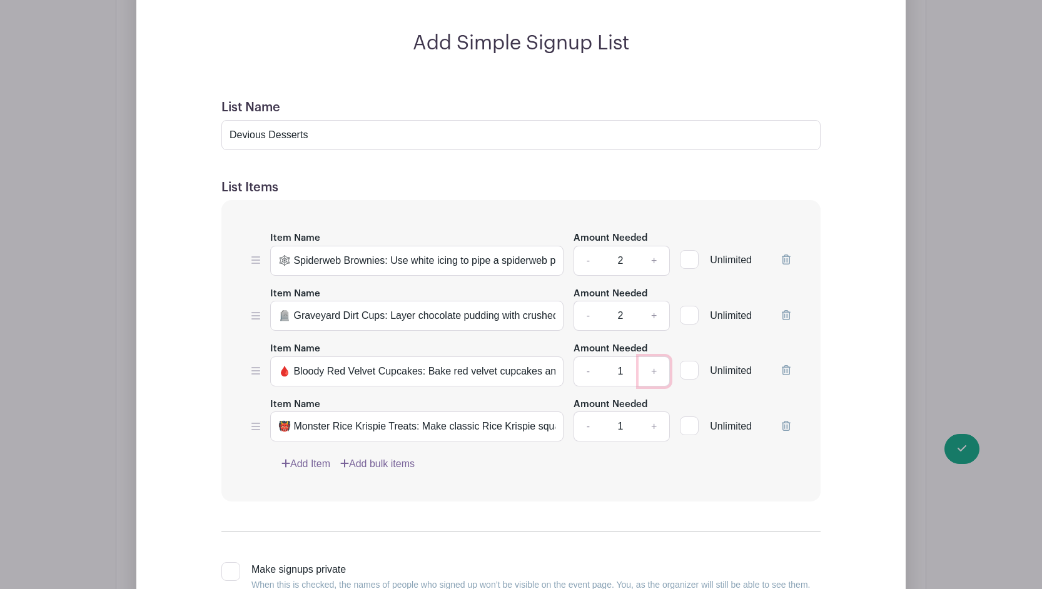
click at [653, 360] on link "+" at bounding box center [653, 371] width 31 height 30
type input "2"
click at [653, 411] on link "+" at bounding box center [653, 426] width 31 height 30
type input "2"
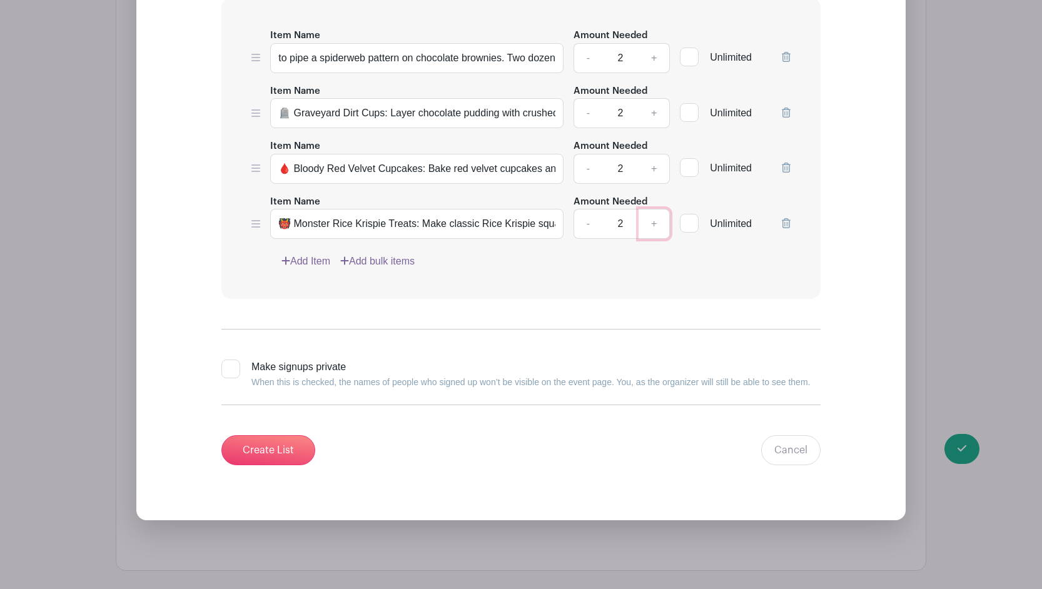
scroll to position [2603, 0]
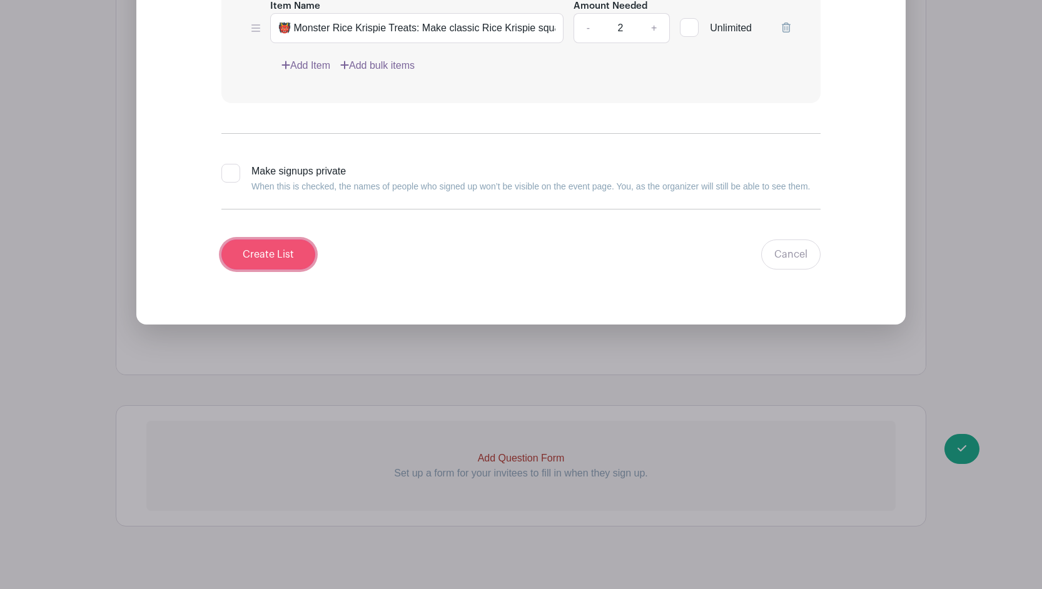
click at [246, 239] on input "Create List" at bounding box center [268, 254] width 94 height 30
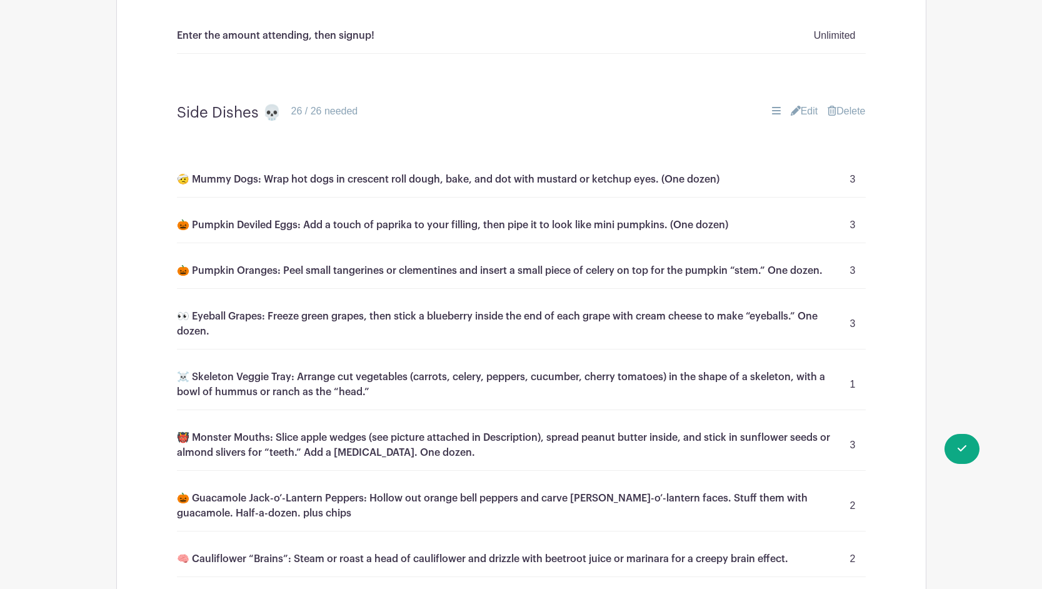
scroll to position [1120, 0]
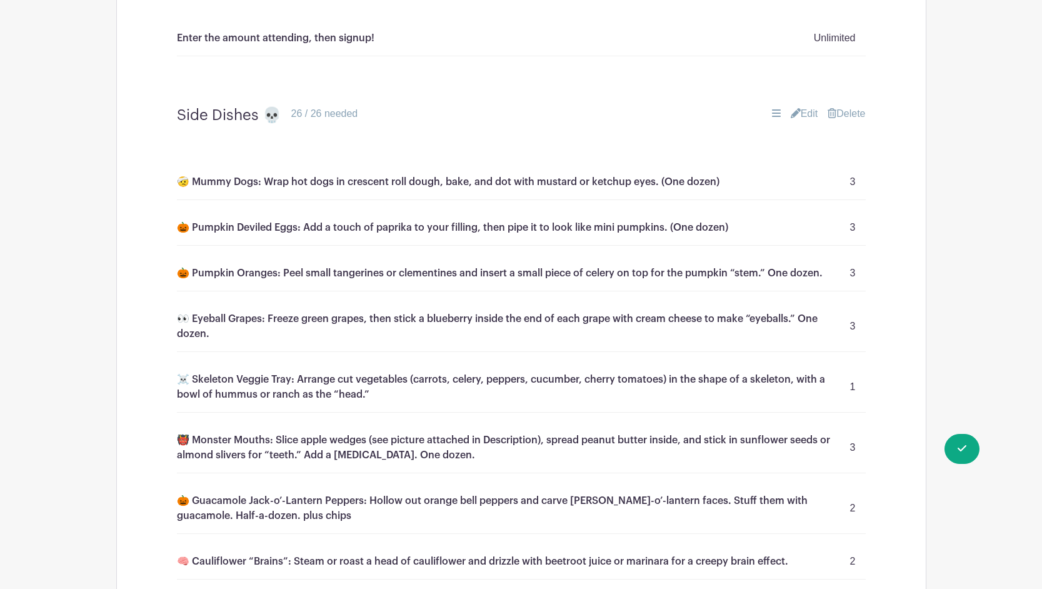
click at [803, 116] on link "Edit" at bounding box center [805, 113] width 28 height 15
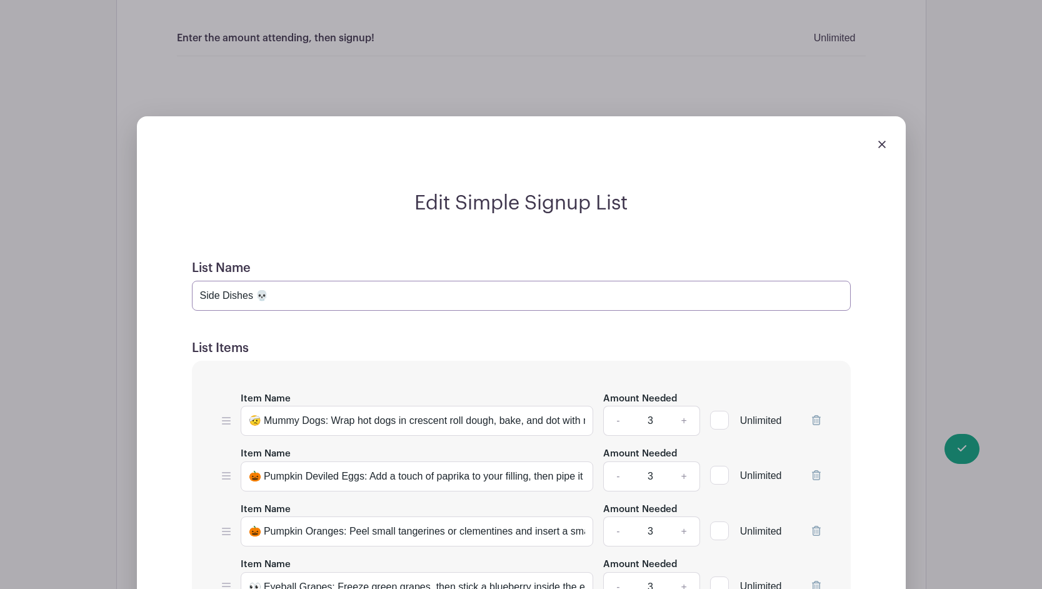
click at [201, 297] on input "Side Dishes 💀" at bounding box center [521, 296] width 659 height 30
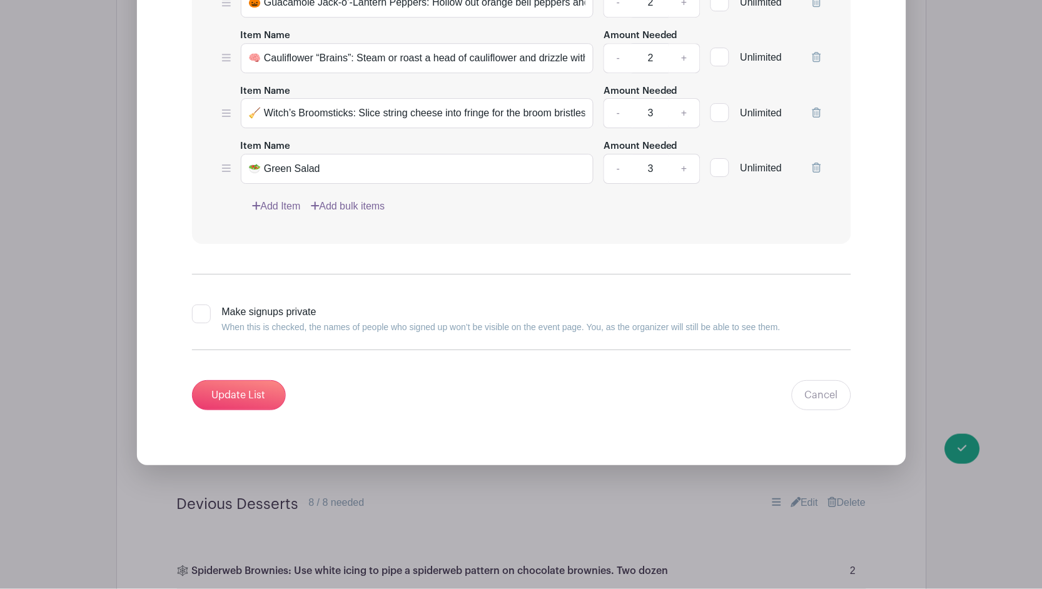
scroll to position [2052, 0]
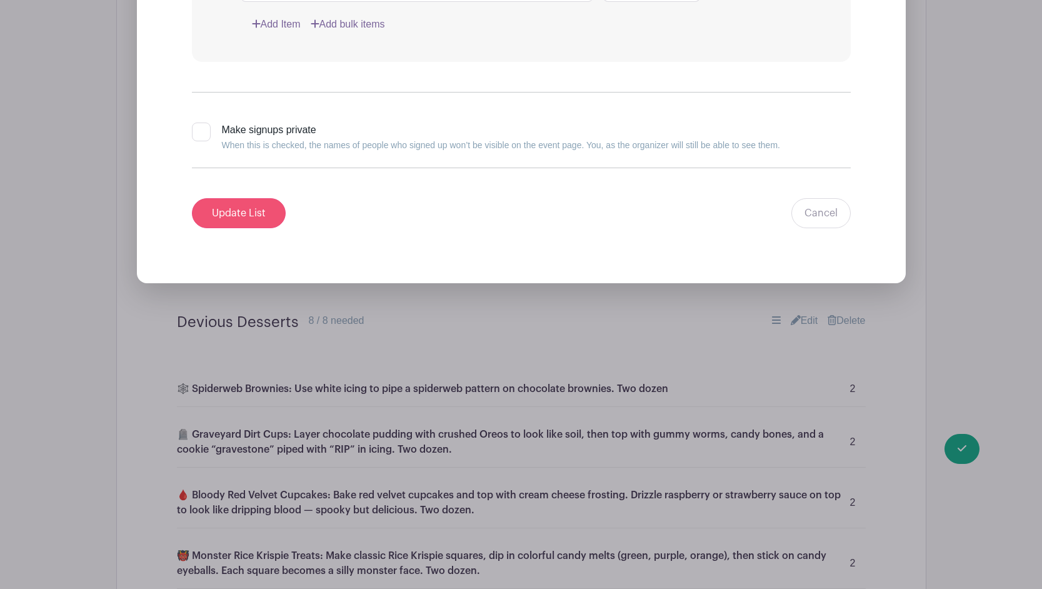
type input "Insidious Side Dishes 💀"
click at [220, 219] on input "Update List" at bounding box center [239, 213] width 94 height 30
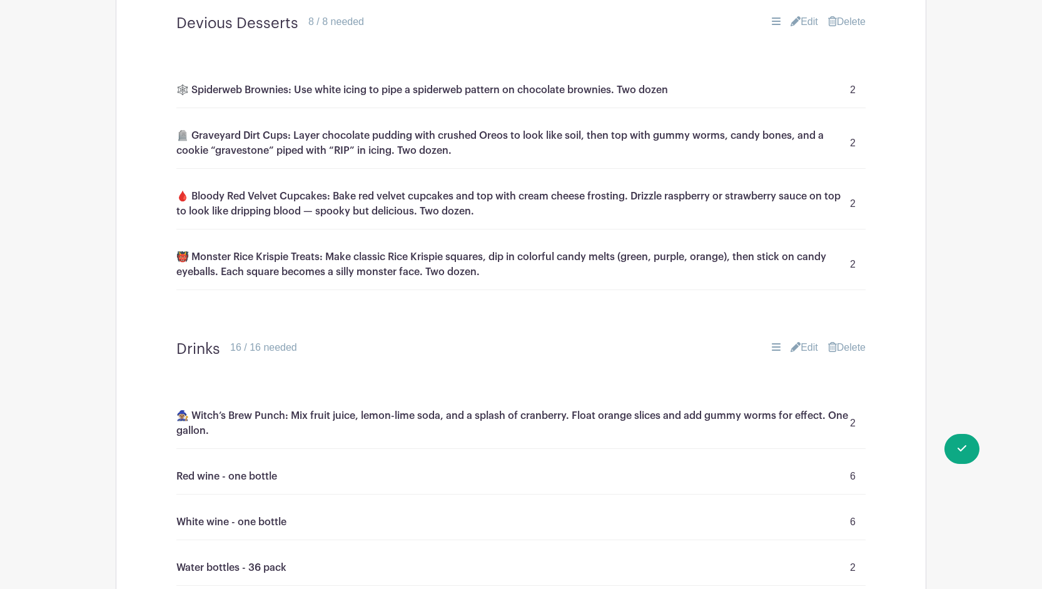
scroll to position [1869, 0]
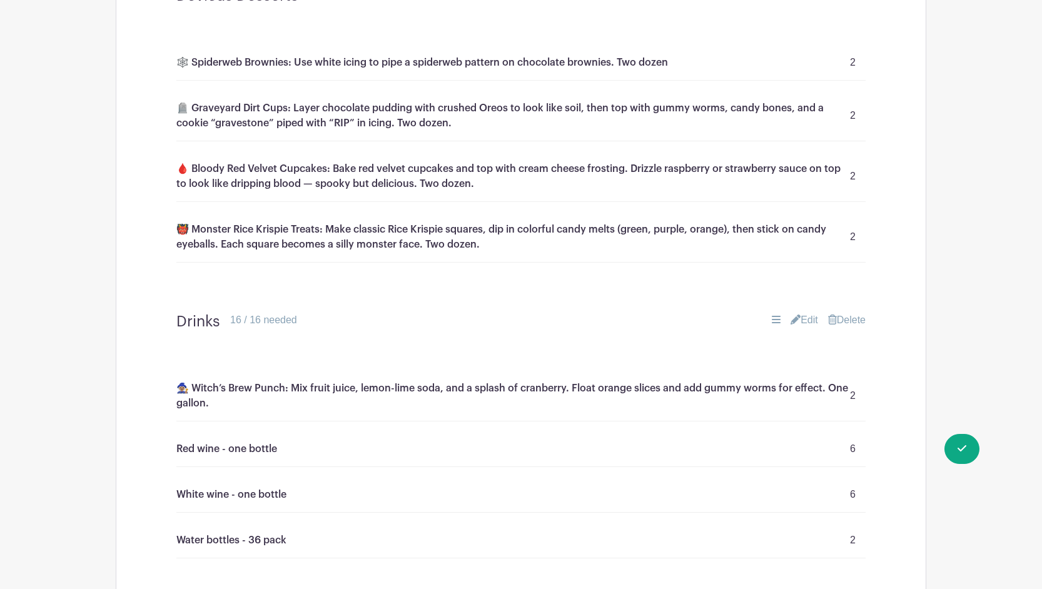
click at [804, 313] on link "Edit" at bounding box center [804, 320] width 28 height 15
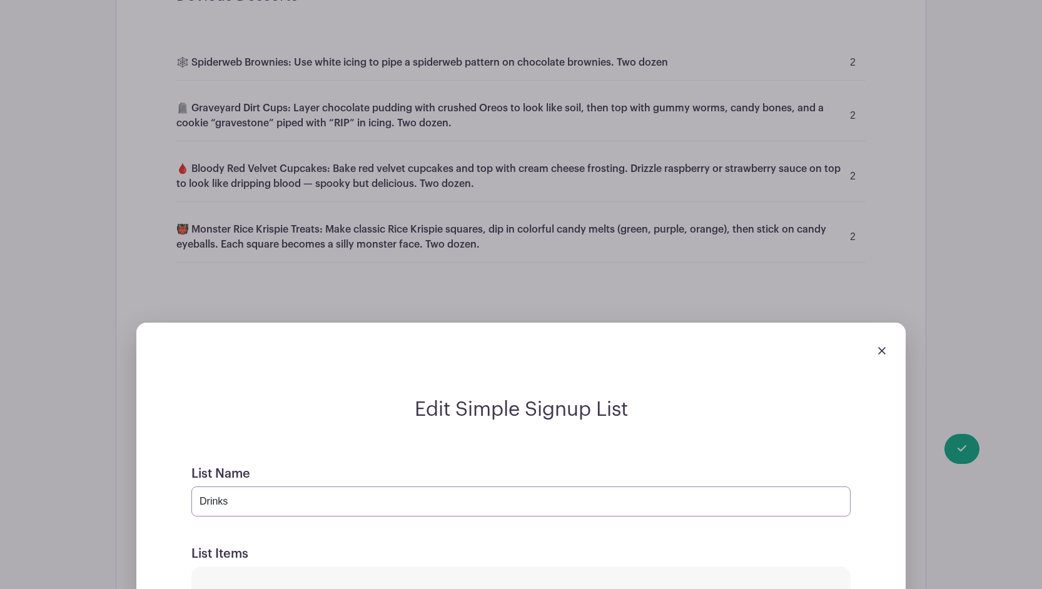
click at [198, 488] on input "Drinks" at bounding box center [520, 501] width 659 height 30
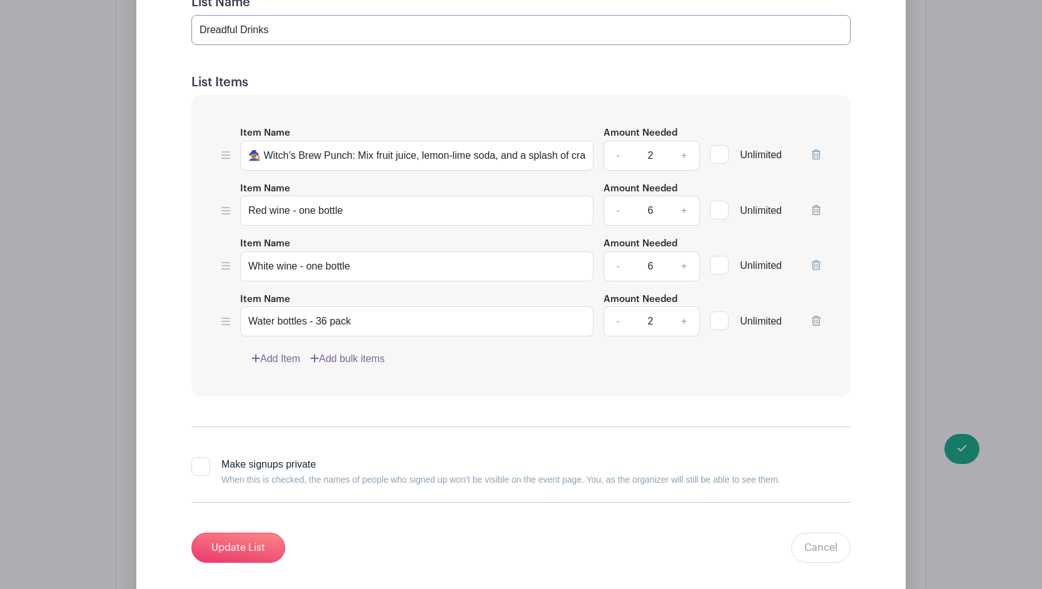
scroll to position [2345, 0]
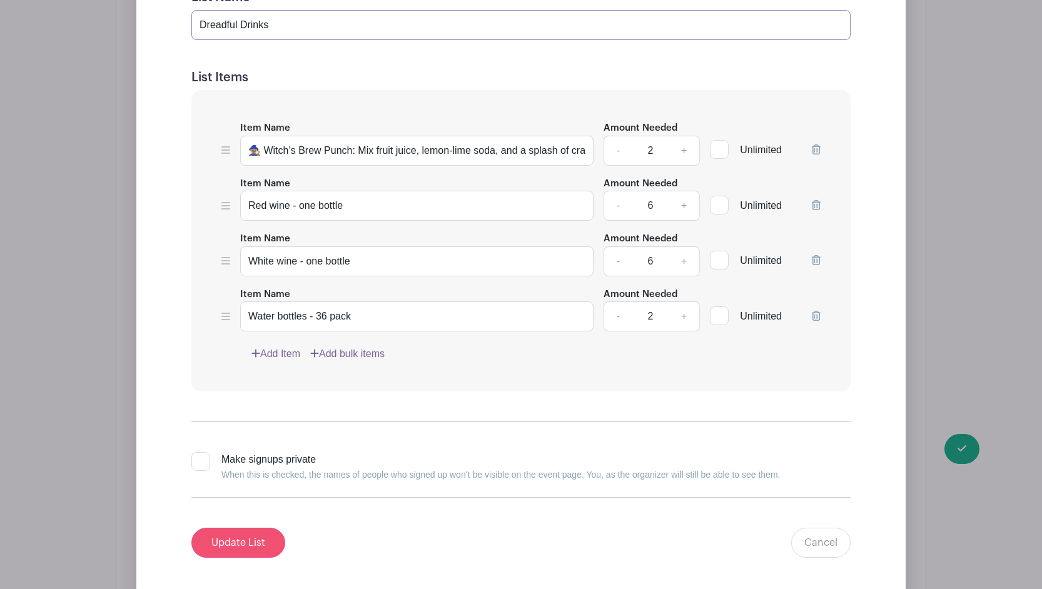
type input "Dreadful Drinks"
click at [241, 528] on input "Update List" at bounding box center [238, 543] width 94 height 30
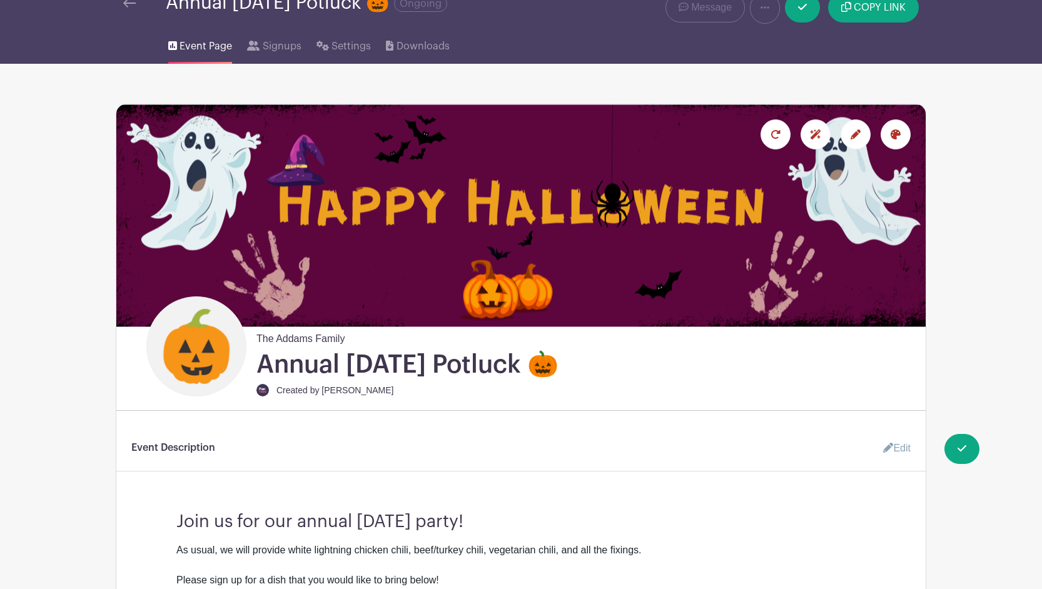
scroll to position [0, 0]
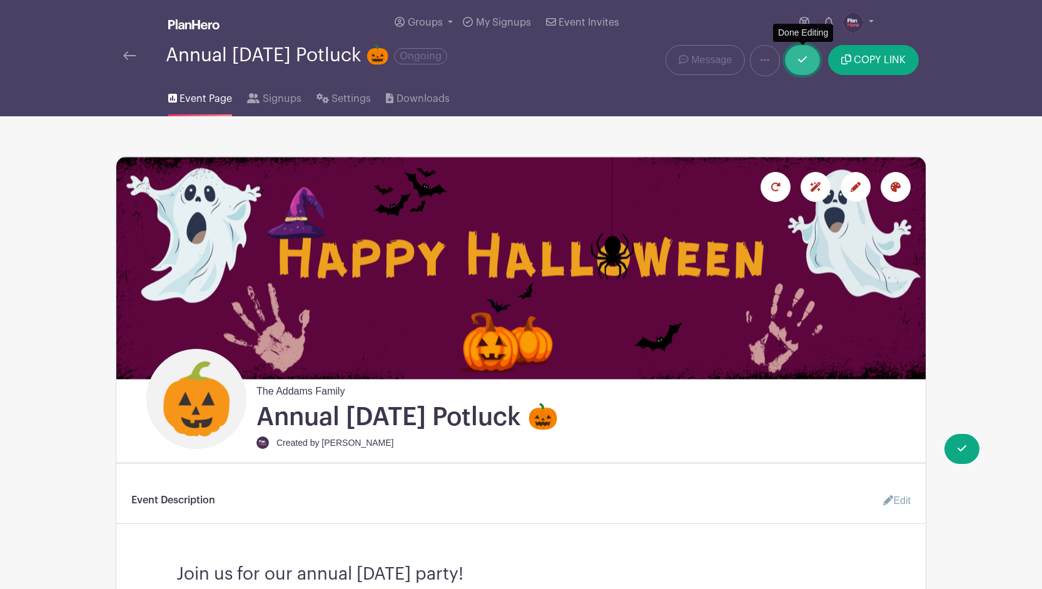
click at [801, 65] on link at bounding box center [802, 60] width 35 height 30
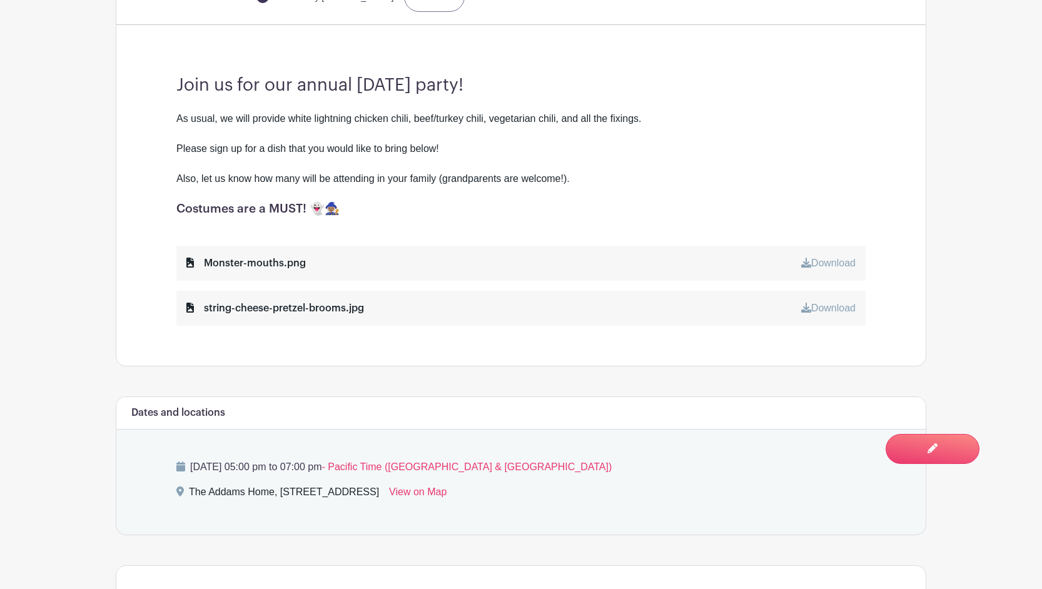
scroll to position [500, 0]
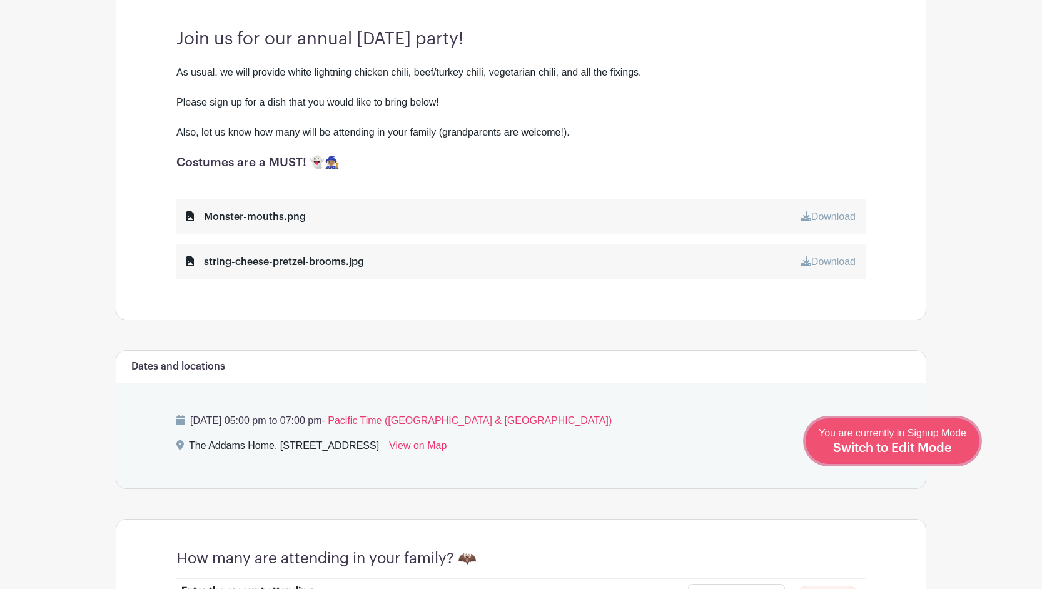
click at [911, 437] on span "You are currently in Signup Mode Switch to Edit Mode" at bounding box center [892, 441] width 148 height 26
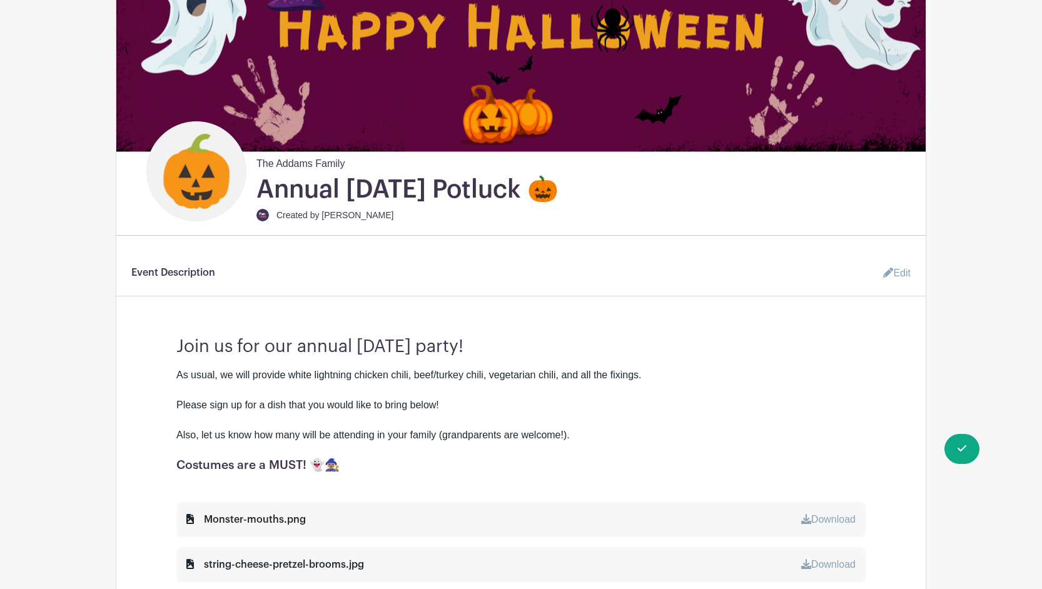
scroll to position [328, 0]
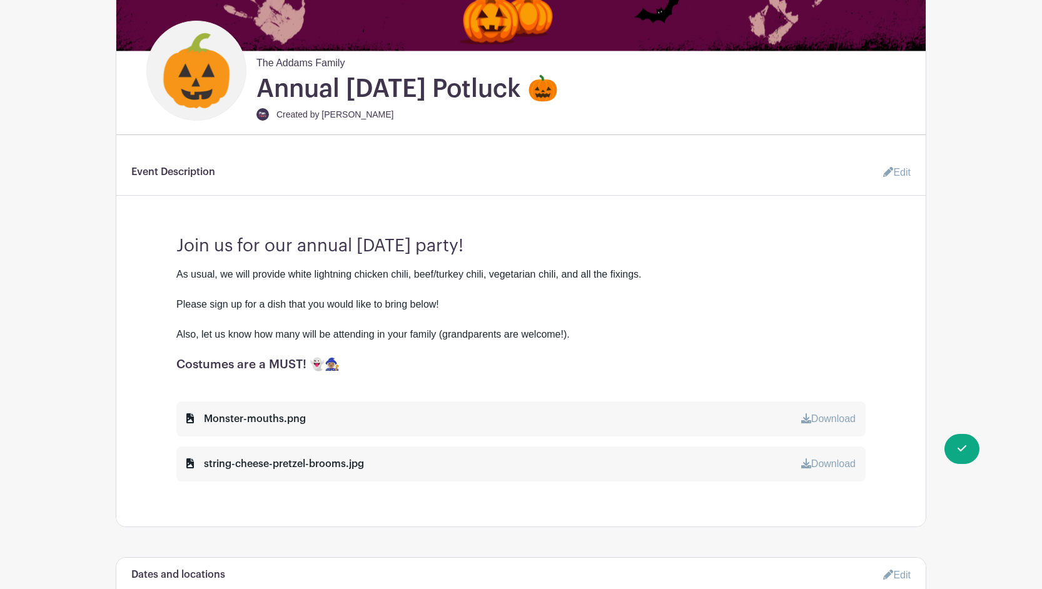
click at [895, 173] on link "Edit" at bounding box center [892, 172] width 38 height 25
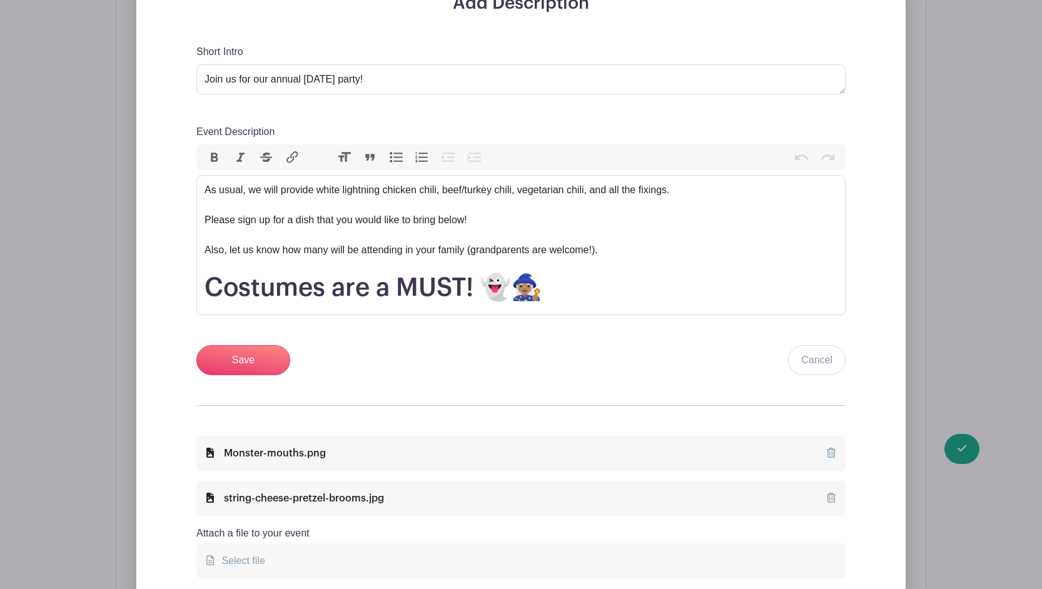
scroll to position [674, 0]
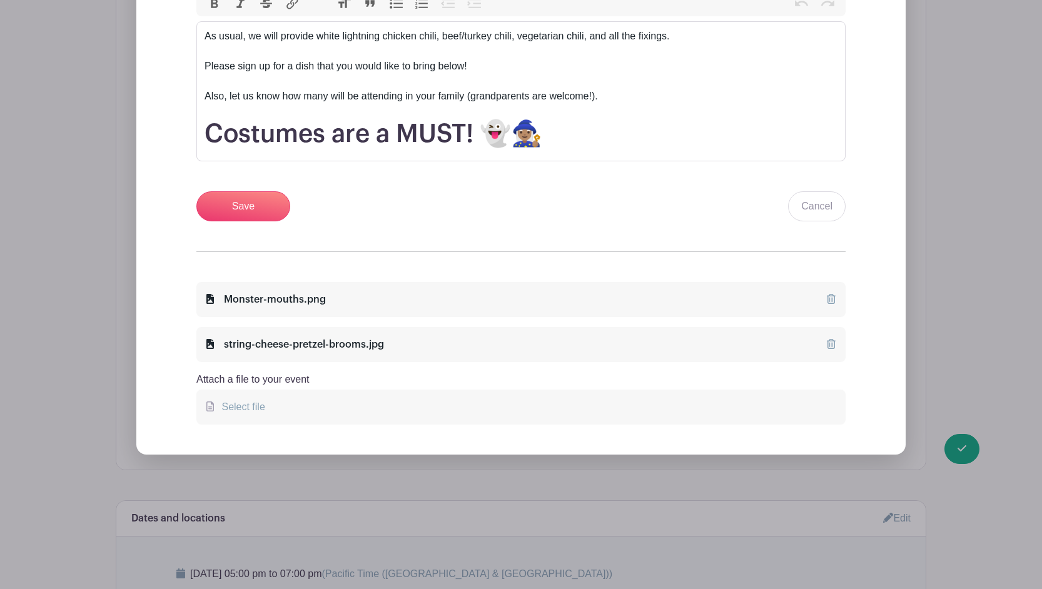
click at [244, 408] on span "Select file" at bounding box center [240, 406] width 48 height 11
click at [0, 0] on input "Select file" at bounding box center [0, 0] width 0 height 0
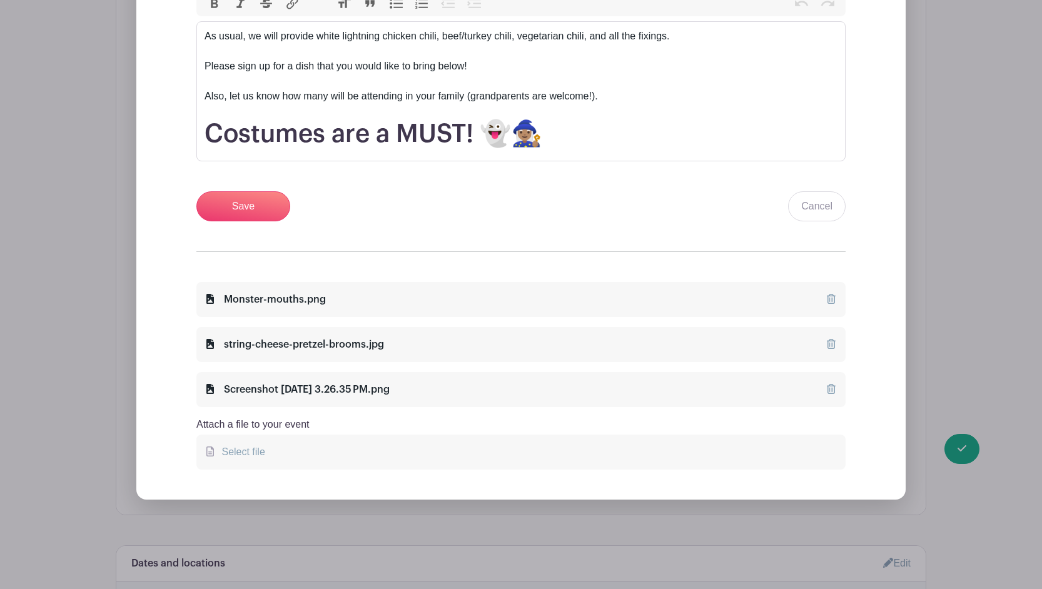
click at [220, 455] on span "Select file" at bounding box center [240, 451] width 48 height 11
click at [0, 0] on input "Select file" at bounding box center [0, 0] width 0 height 0
click at [830, 386] on icon at bounding box center [831, 389] width 9 height 10
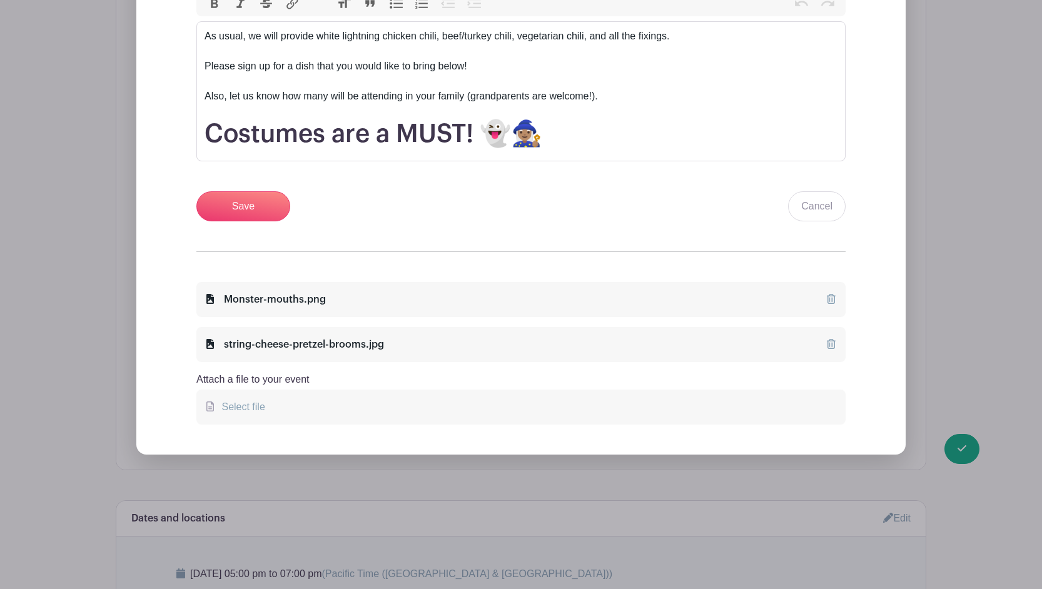
click at [240, 408] on span "Select file" at bounding box center [240, 406] width 48 height 11
click at [0, 0] on input "Select file" at bounding box center [0, 0] width 0 height 0
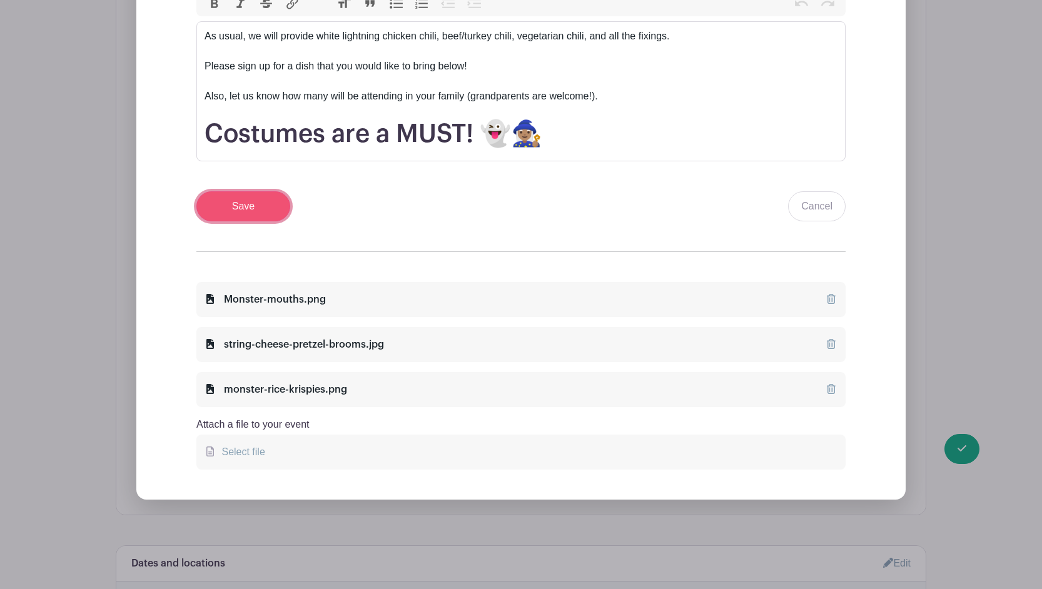
click at [224, 210] on input "Save" at bounding box center [243, 206] width 94 height 30
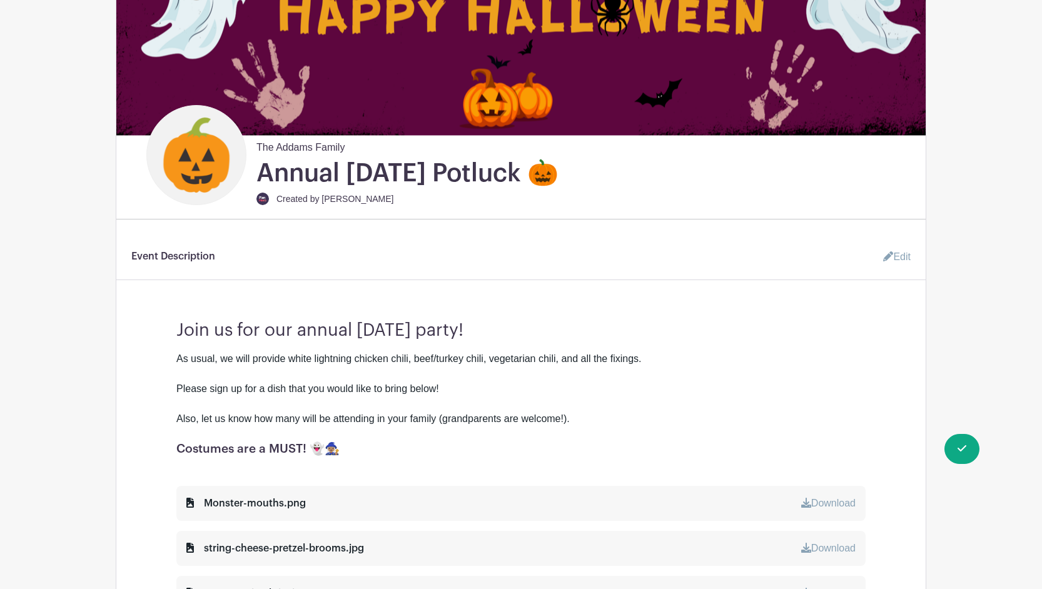
scroll to position [104, 0]
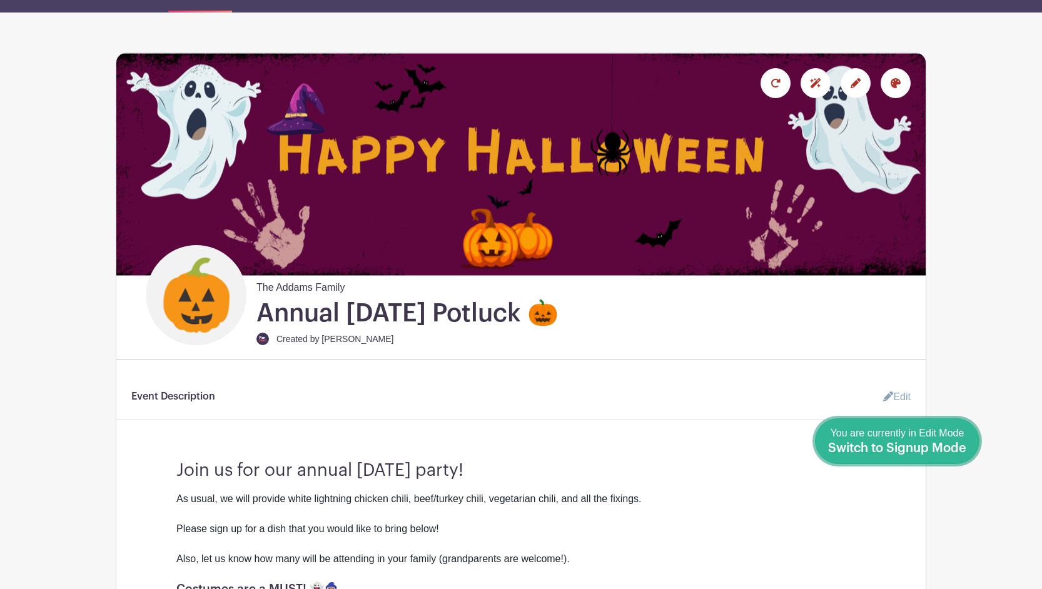
click at [957, 445] on span "Switch to Signup Mode" at bounding box center [897, 448] width 138 height 13
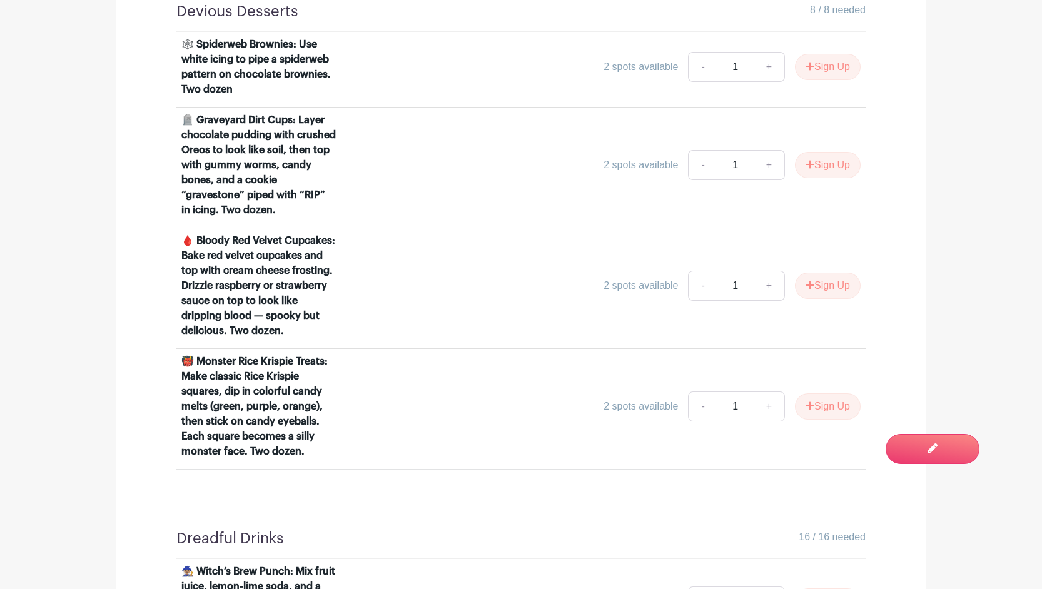
scroll to position [1962, 0]
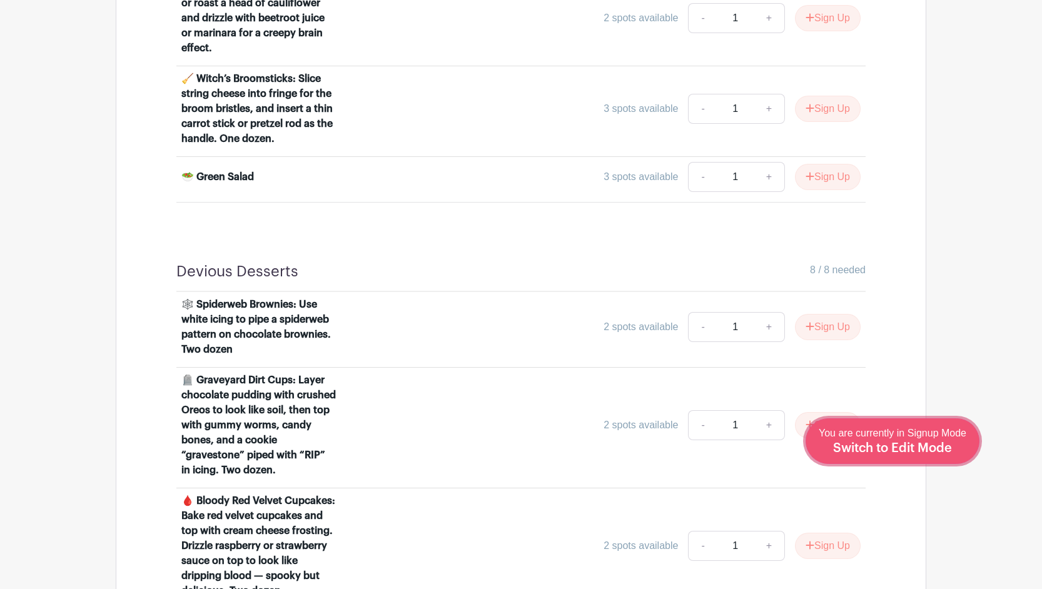
click at [918, 440] on div "You are currently in Signup Mode Switch to Edit Mode" at bounding box center [892, 441] width 148 height 31
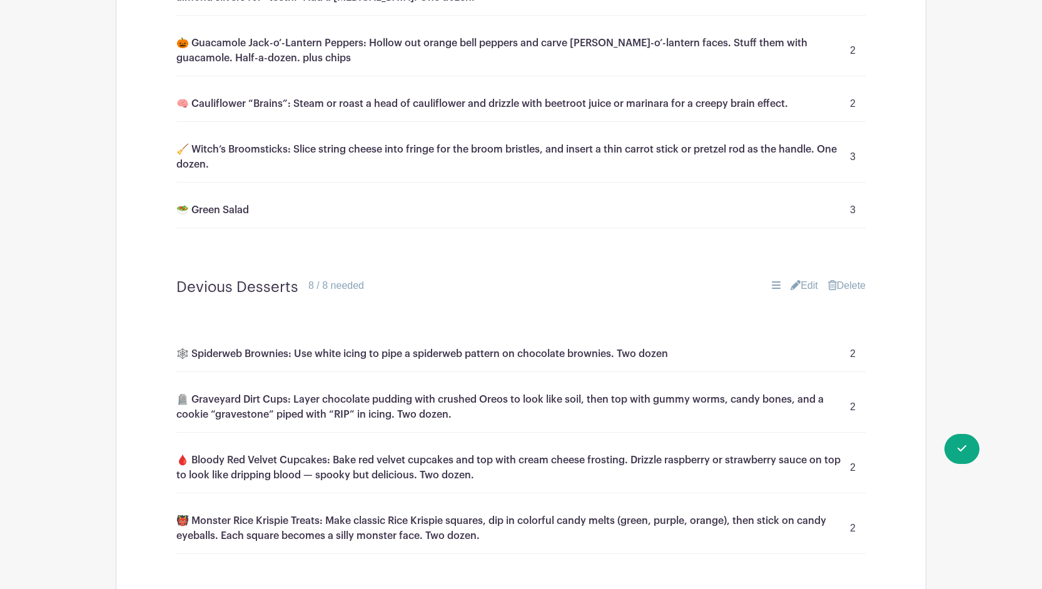
scroll to position [1651, 0]
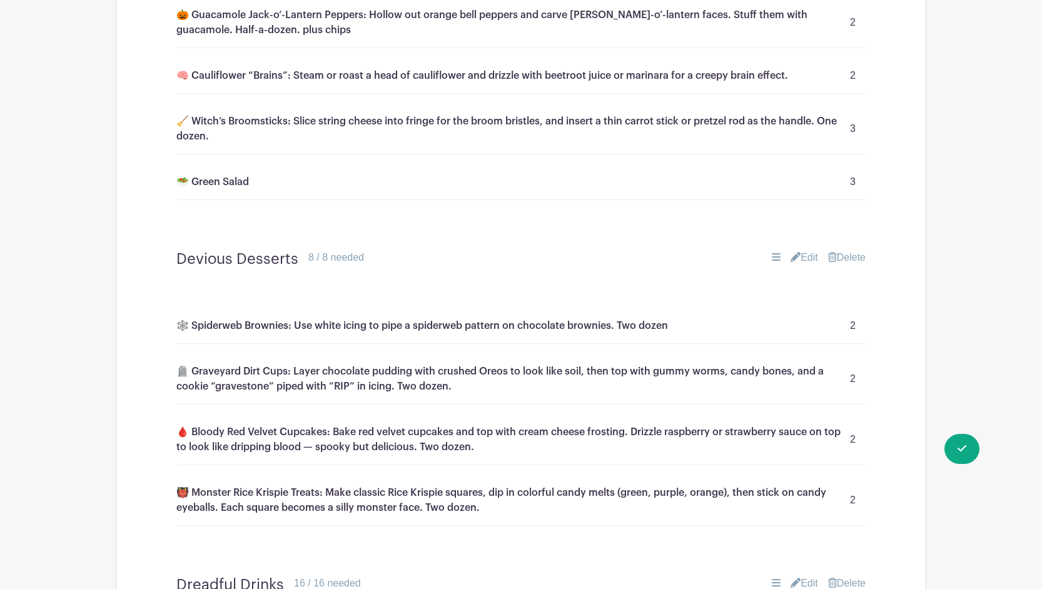
click at [800, 250] on link "Edit" at bounding box center [804, 257] width 28 height 15
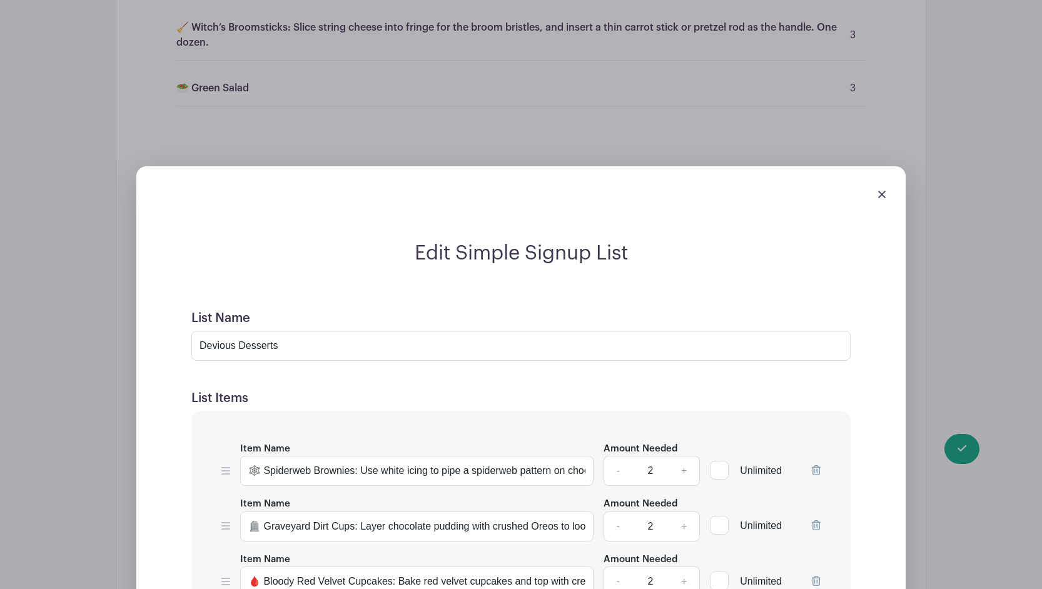
scroll to position [1761, 0]
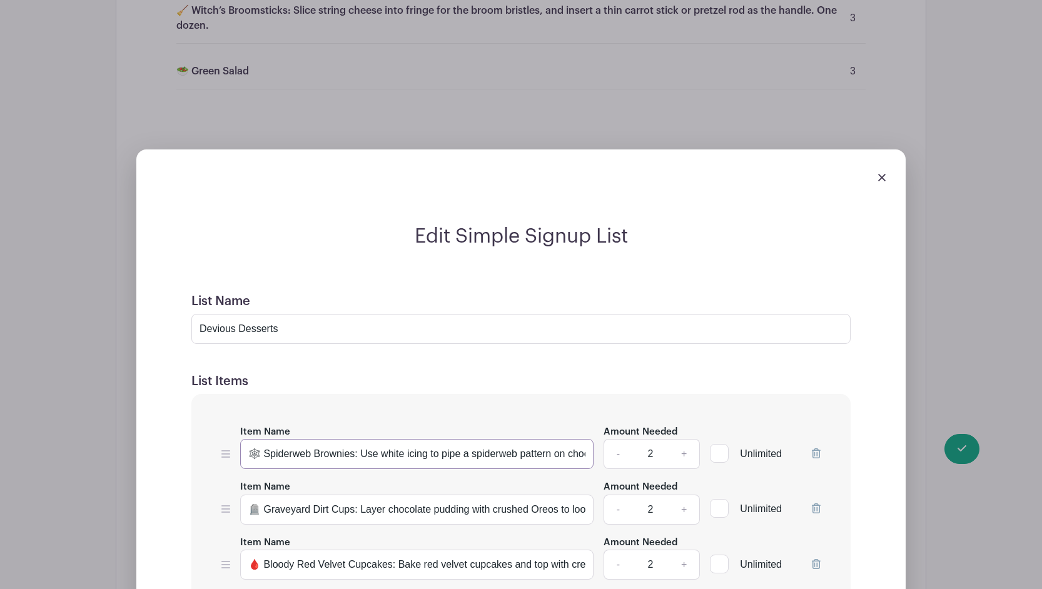
click at [256, 442] on input "🕸️ Spiderweb Brownies: Use white icing to pipe a spiderweb pattern on chocolate…" at bounding box center [416, 454] width 353 height 30
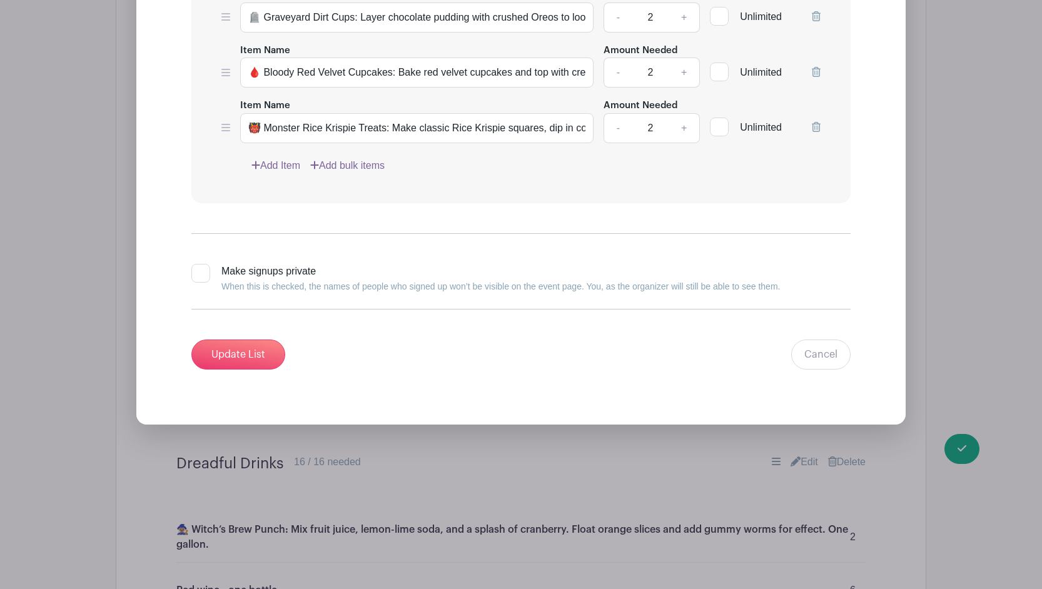
scroll to position [2279, 0]
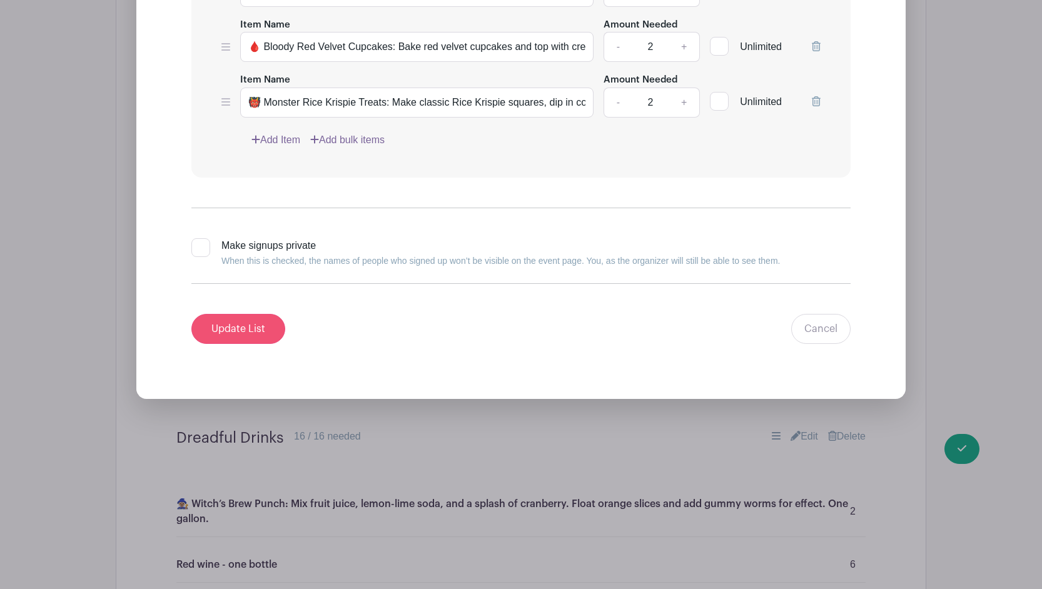
type input "🕷️ Spiderweb Brownies: Use white icing to pipe a spiderweb pattern on chocolate…"
click at [248, 314] on input "Update List" at bounding box center [238, 329] width 94 height 30
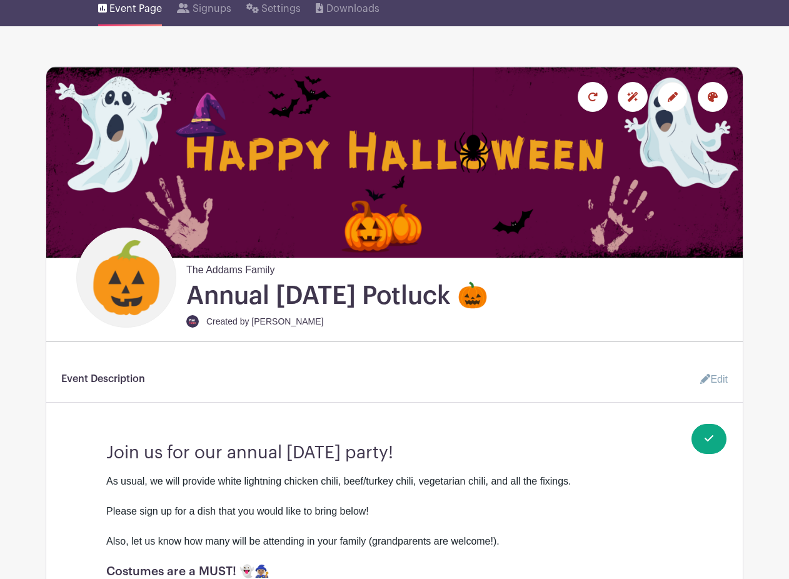
scroll to position [0, 0]
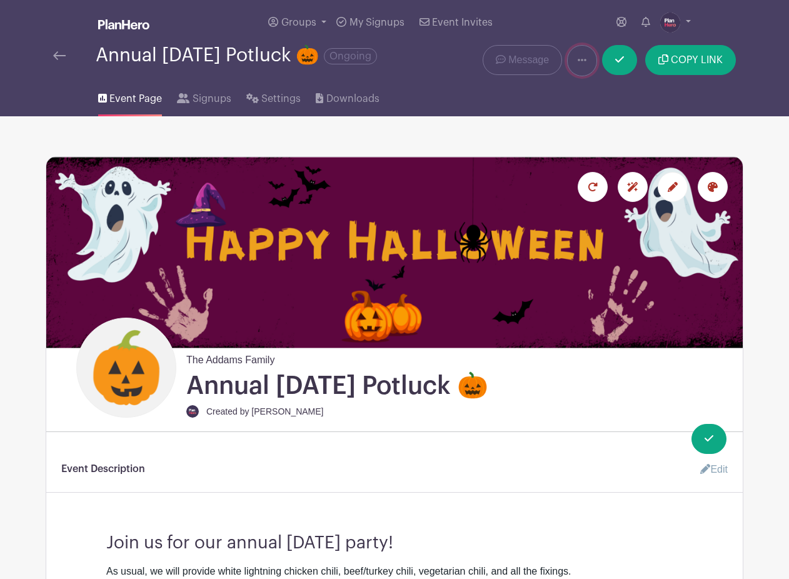
click at [580, 60] on icon at bounding box center [582, 60] width 9 height 3
click at [592, 89] on link "Duplicate" at bounding box center [617, 93] width 99 height 20
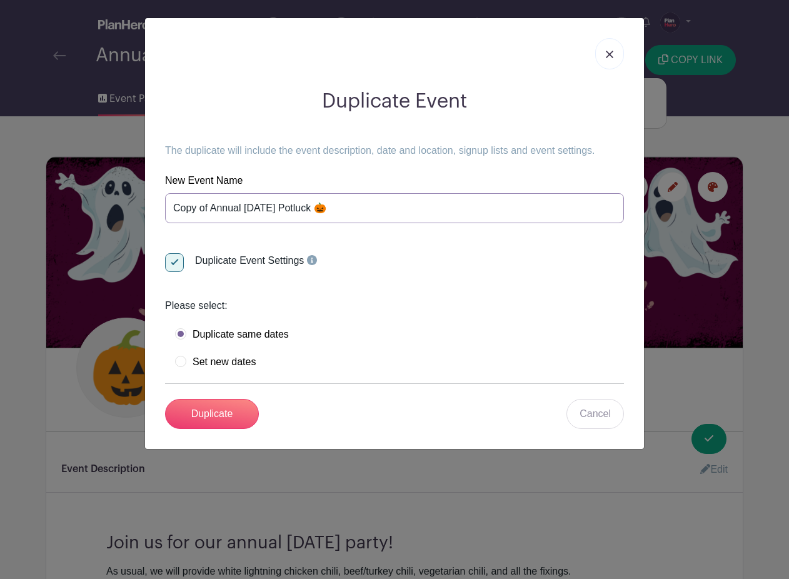
drag, startPoint x: 211, startPoint y: 208, endPoint x: 244, endPoint y: 206, distance: 33.2
click at [244, 206] on input "Copy of Annual [DATE] Potluck 🎃" at bounding box center [394, 208] width 459 height 30
drag, startPoint x: 261, startPoint y: 207, endPoint x: 320, endPoint y: 206, distance: 58.8
click at [321, 206] on input "Copy of [DATE] Potluck 🎃" at bounding box center [394, 208] width 459 height 30
drag, startPoint x: 213, startPoint y: 208, endPoint x: 161, endPoint y: 205, distance: 51.4
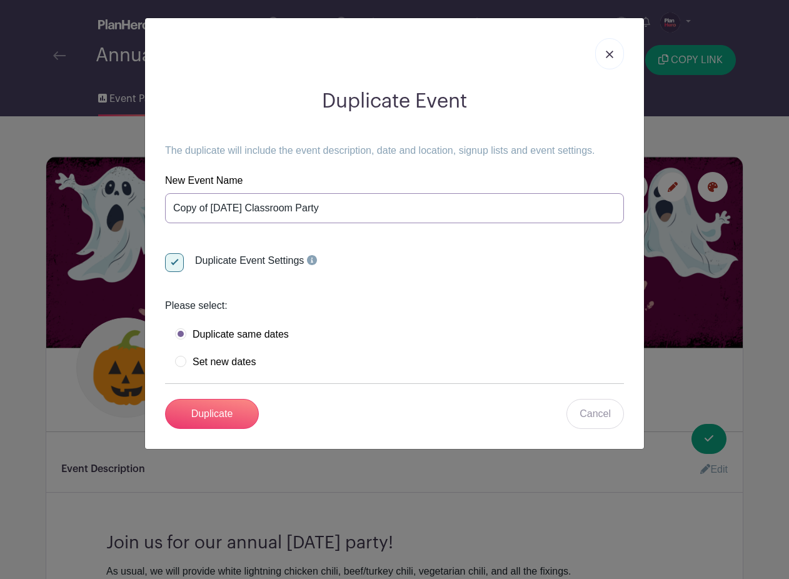
click at [161, 205] on div "Duplicate Event The duplicate will include the event description, date and loca…" at bounding box center [394, 259] width 479 height 360
type input "[DATE] Classroom Party"
click at [207, 416] on input "Duplicate" at bounding box center [212, 414] width 94 height 30
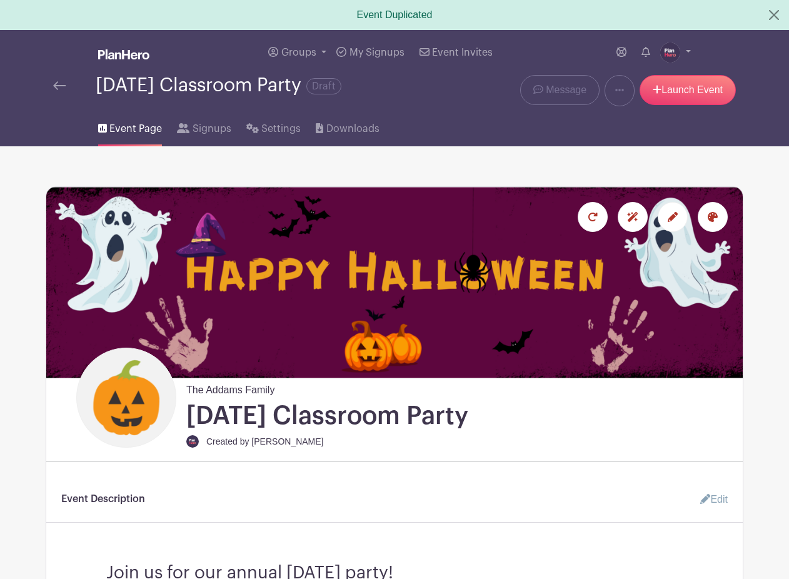
click at [672, 219] on icon at bounding box center [673, 217] width 10 height 10
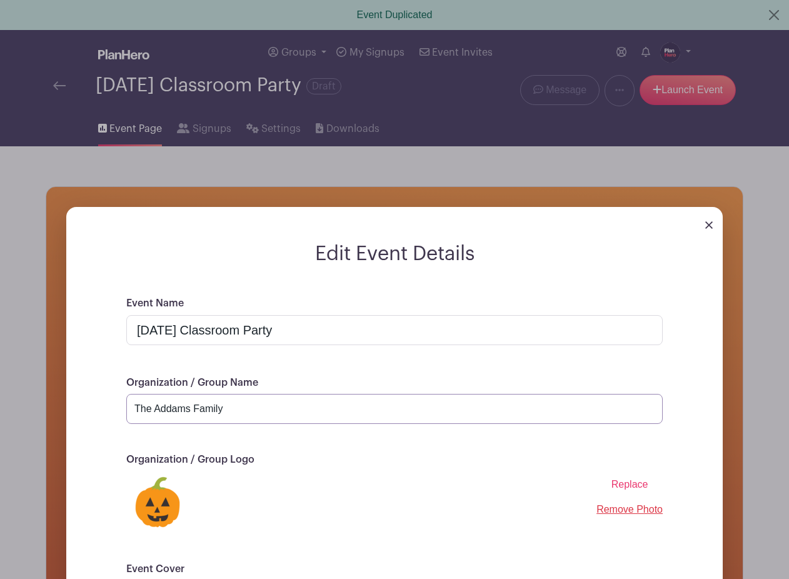
drag, startPoint x: 228, startPoint y: 408, endPoint x: 128, endPoint y: 402, distance: 100.2
click at [128, 403] on input "The Addams Family" at bounding box center [394, 409] width 536 height 30
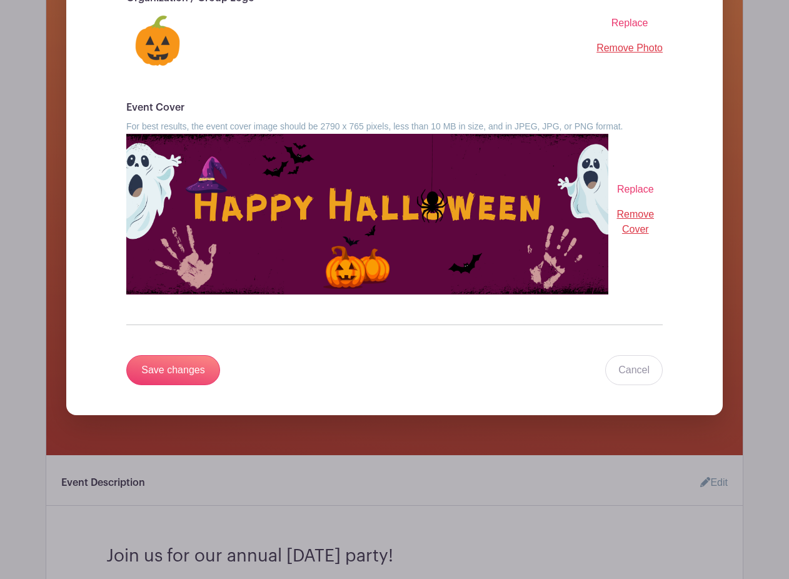
scroll to position [483, 0]
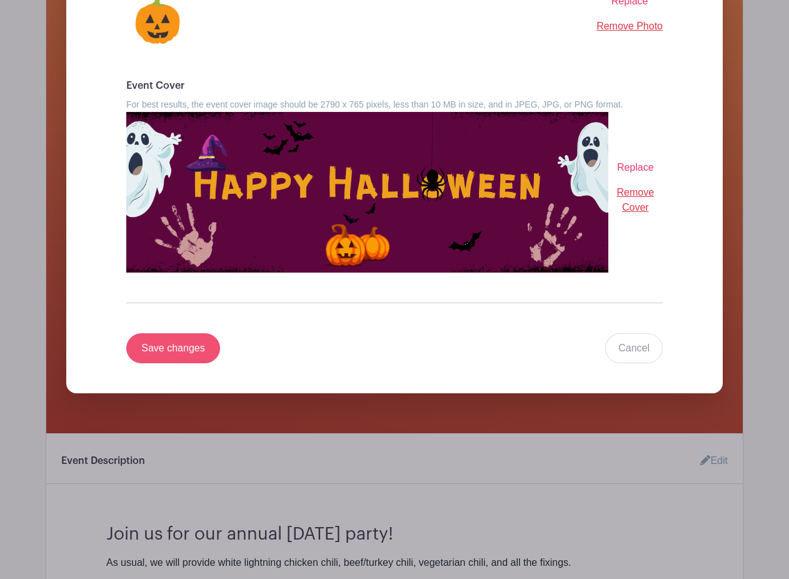
type input "[PERSON_NAME] Class"
click at [174, 353] on input "Save changes" at bounding box center [173, 348] width 94 height 30
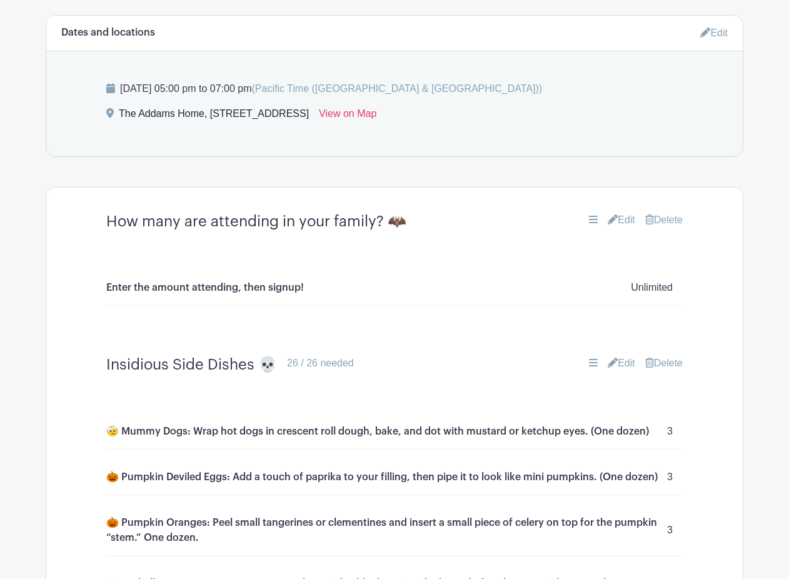
scroll to position [881, 0]
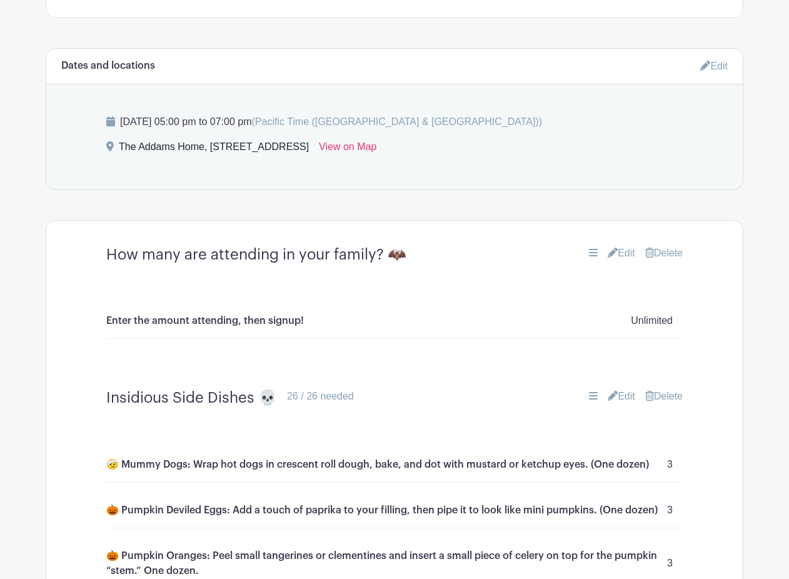
click at [705, 66] on icon at bounding box center [705, 66] width 10 height 10
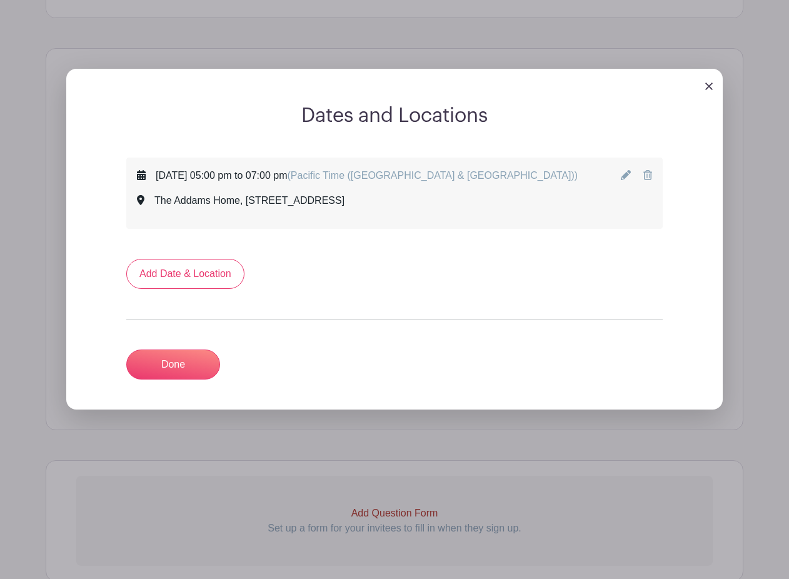
click at [625, 174] on icon at bounding box center [626, 175] width 10 height 10
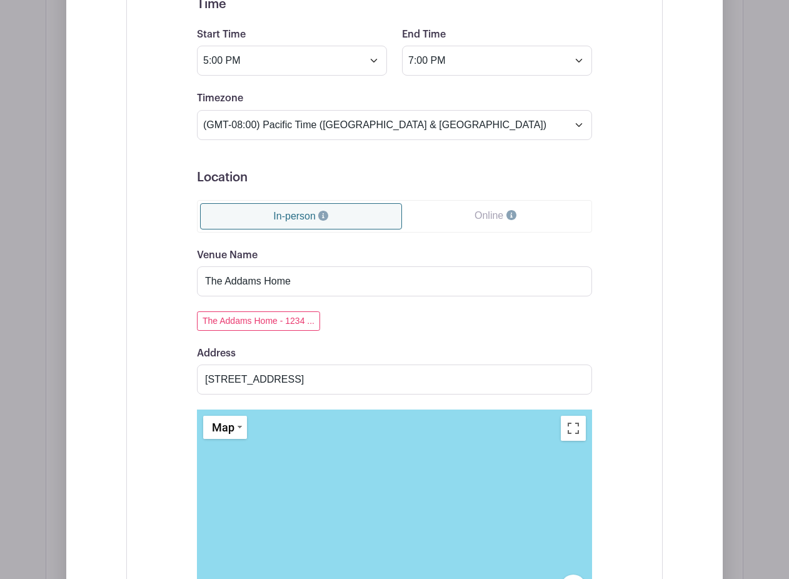
scroll to position [1115, 0]
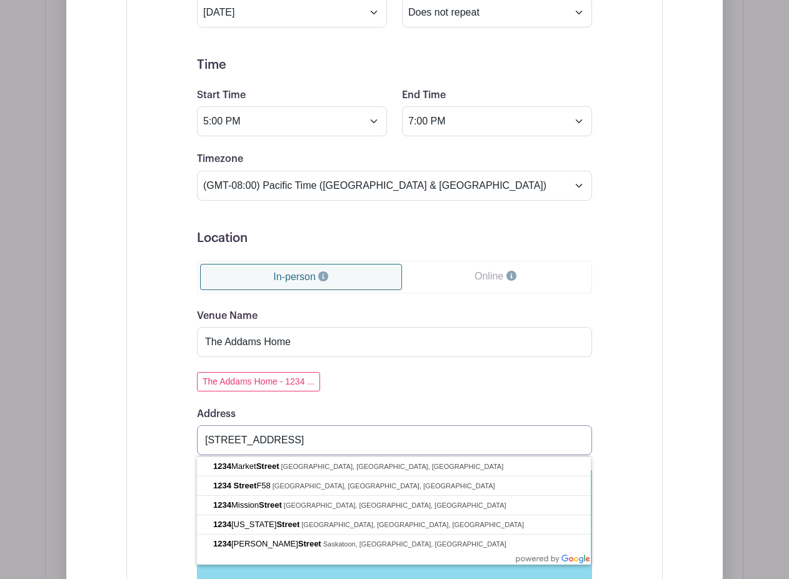
drag, startPoint x: 330, startPoint y: 440, endPoint x: 188, endPoint y: 441, distance: 141.9
click at [189, 441] on div "Event Date Start Date [DATE] Repeats Does not repeat Daily Weekly Monthly on da…" at bounding box center [394, 387] width 455 height 907
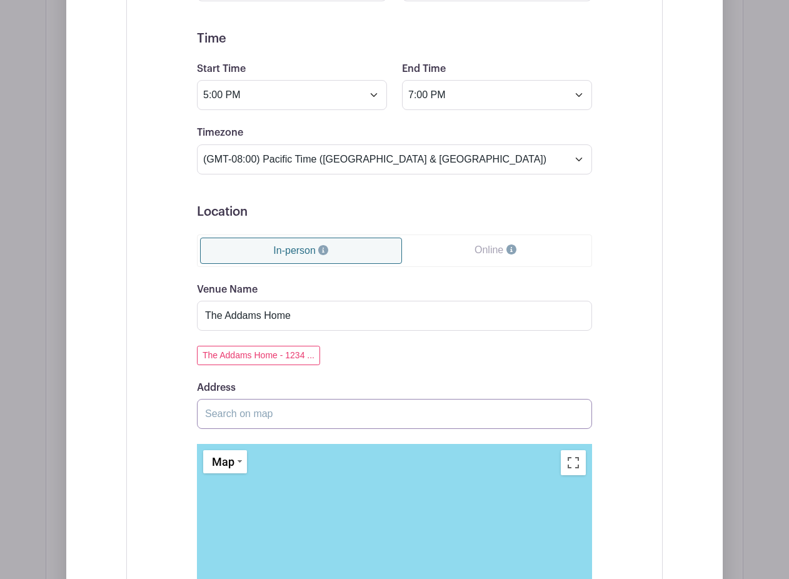
scroll to position [1146, 0]
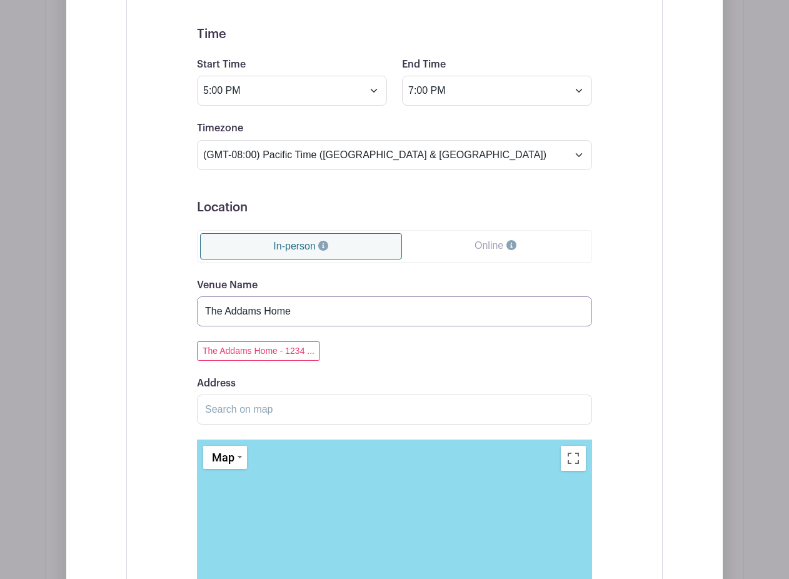
drag, startPoint x: 295, startPoint y: 311, endPoint x: 178, endPoint y: 309, distance: 116.9
click at [178, 309] on div "Event Date Start Date [DATE] Repeats Does not repeat Daily Weekly Monthly on da…" at bounding box center [394, 356] width 455 height 907
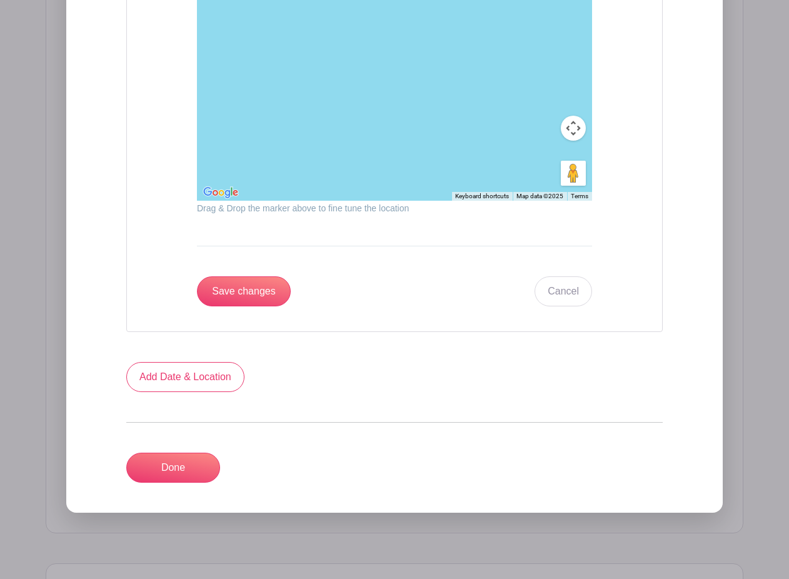
scroll to position [1647, 0]
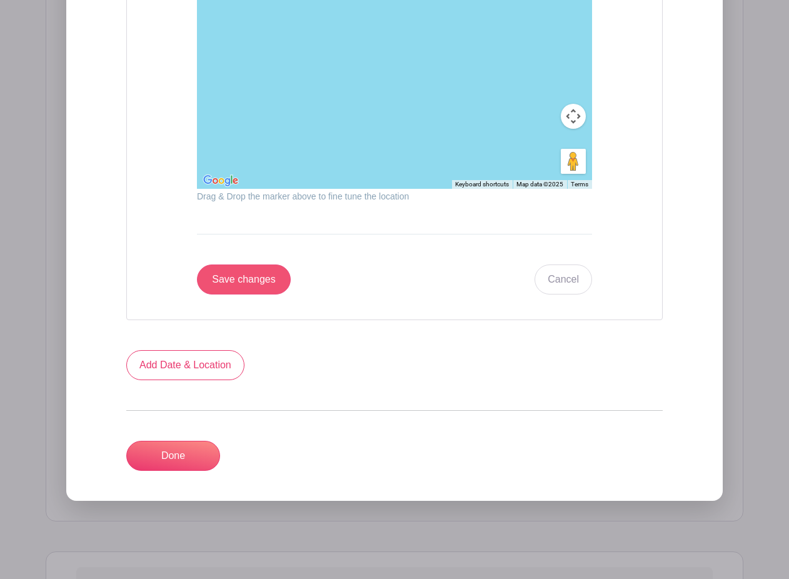
type input "Room #5"
click at [231, 287] on input "Save changes" at bounding box center [244, 279] width 94 height 30
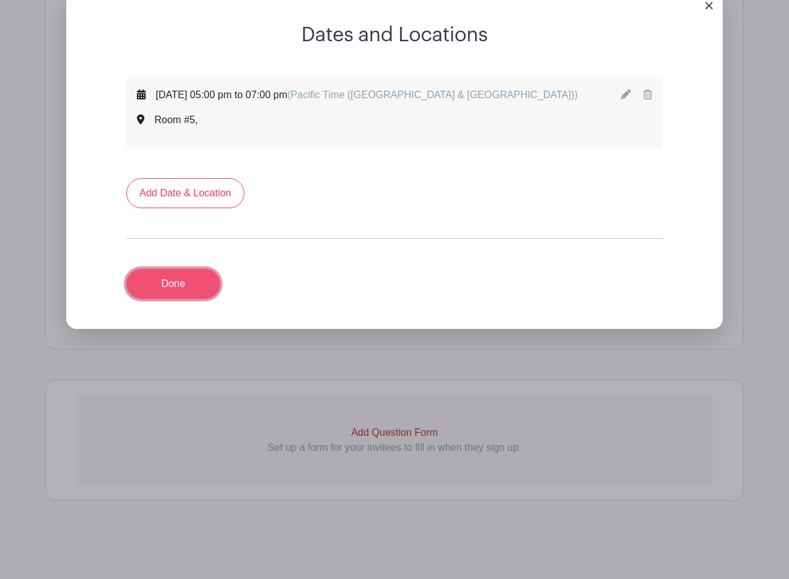
click at [171, 283] on link "Done" at bounding box center [173, 284] width 94 height 30
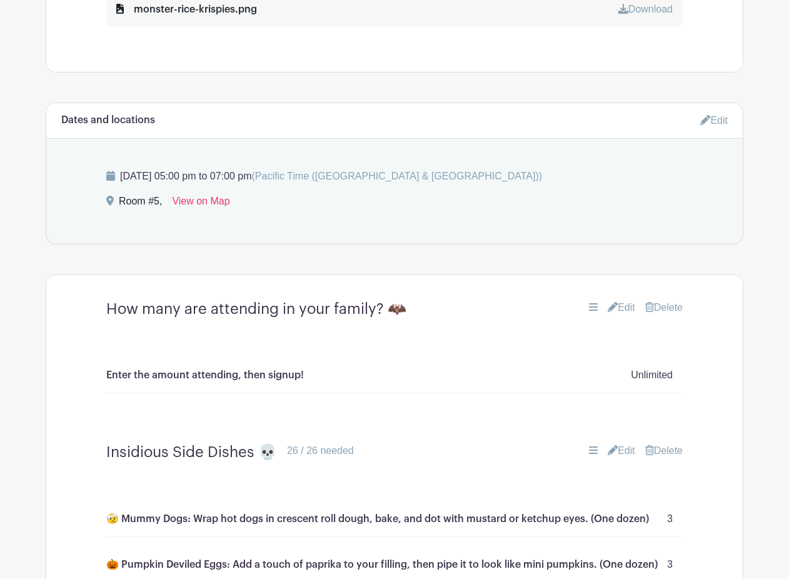
scroll to position [826, 0]
click at [663, 309] on link "Delete" at bounding box center [664, 308] width 38 height 15
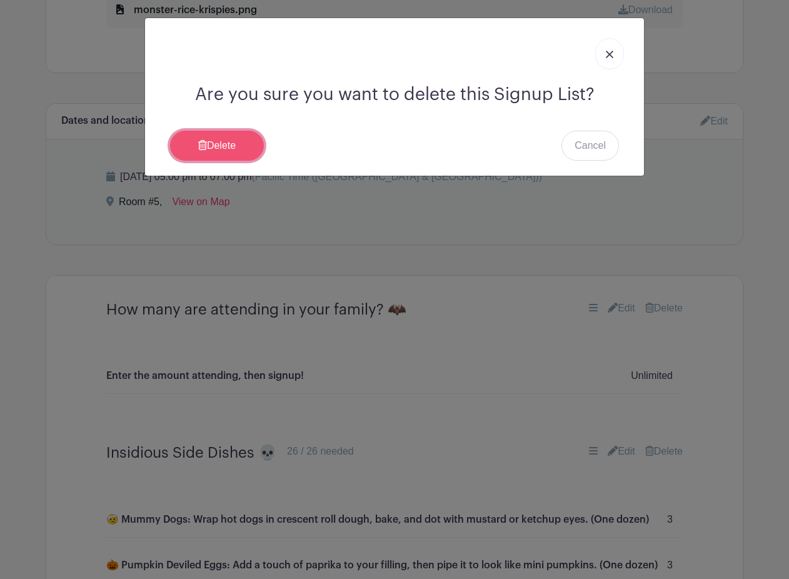
click at [229, 153] on link "Delete" at bounding box center [217, 146] width 94 height 30
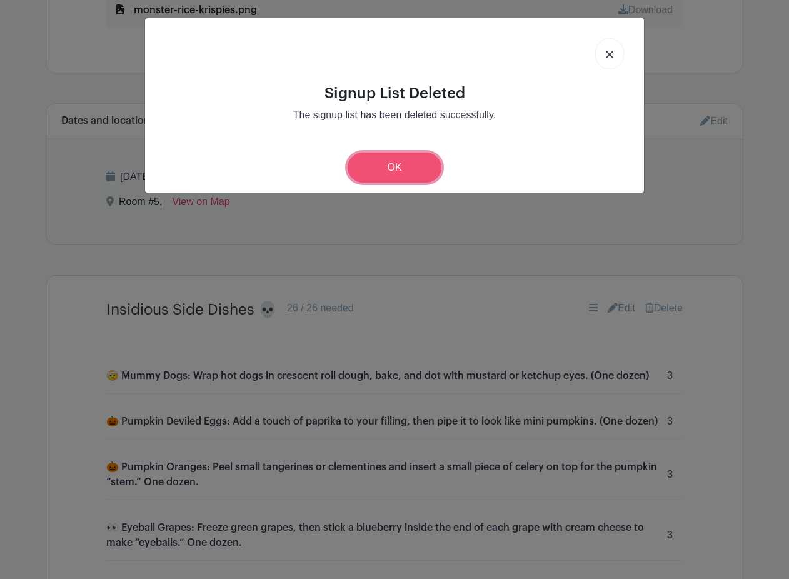
click at [379, 166] on link "OK" at bounding box center [395, 168] width 94 height 30
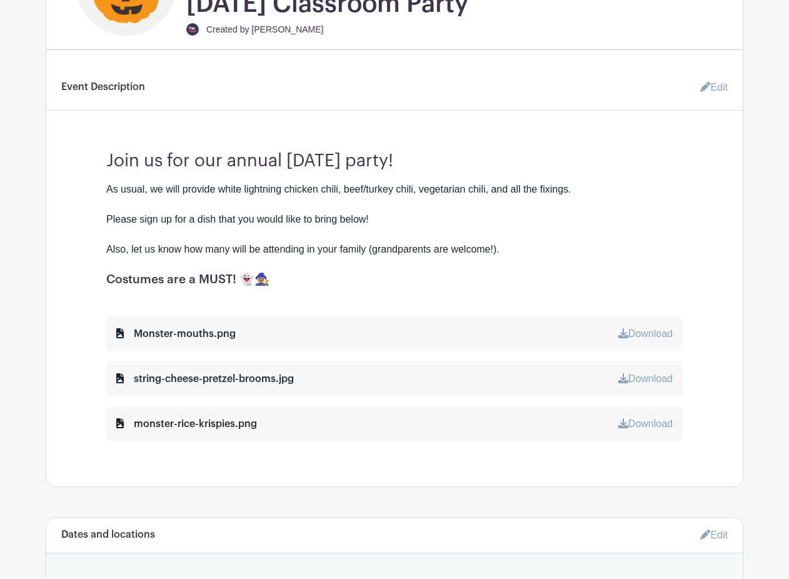
scroll to position [362, 0]
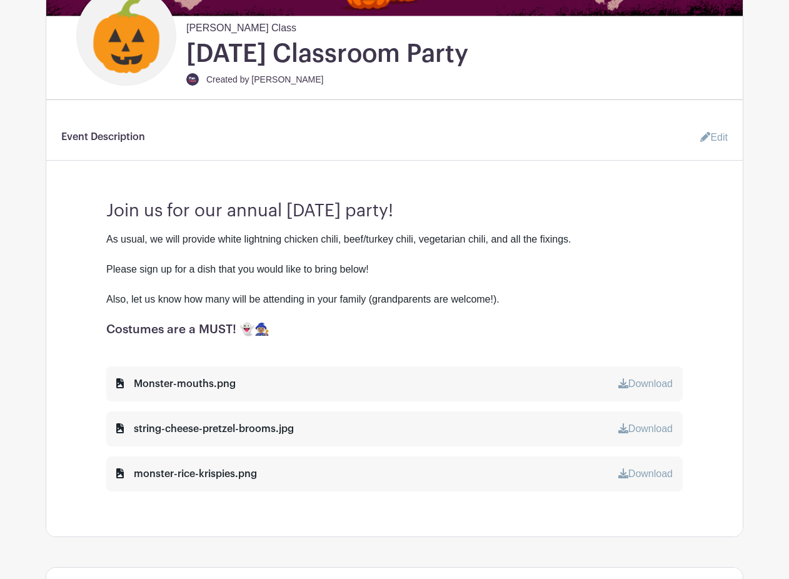
click at [718, 136] on link "Edit" at bounding box center [709, 137] width 38 height 25
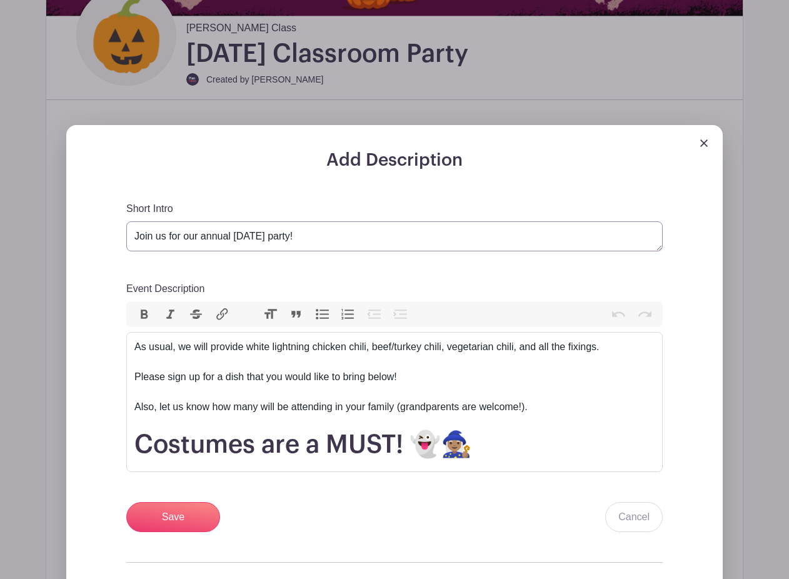
drag, startPoint x: 231, startPoint y: 237, endPoint x: 118, endPoint y: 223, distance: 114.6
click at [118, 223] on div "Add Description Short Intro Join us for our annual [DATE] party! Event Descript…" at bounding box center [394, 480] width 596 height 660
type textarea "We need your help for our classroom [DATE] party!"
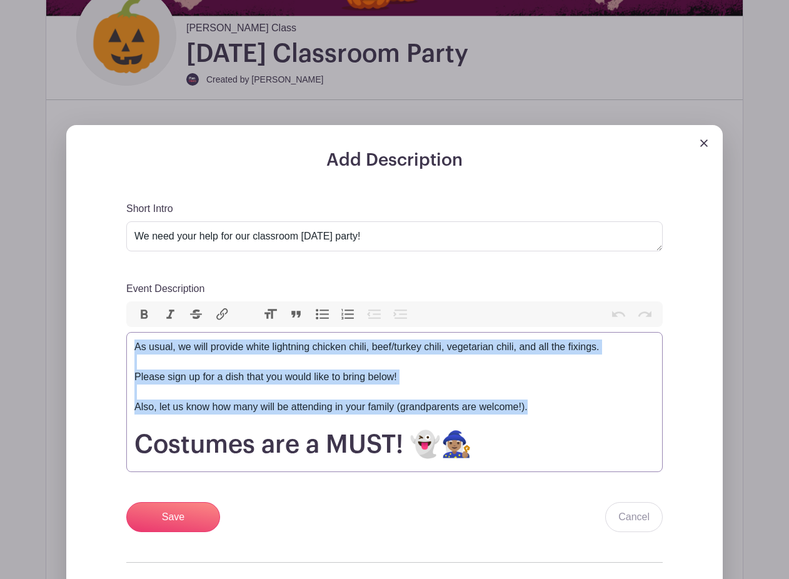
drag, startPoint x: 536, startPoint y: 411, endPoint x: 129, endPoint y: 343, distance: 412.6
click at [129, 344] on trix-editor "As usual, we will provide white lightning chicken chili, beef/turkey chili, veg…" at bounding box center [394, 402] width 536 height 140
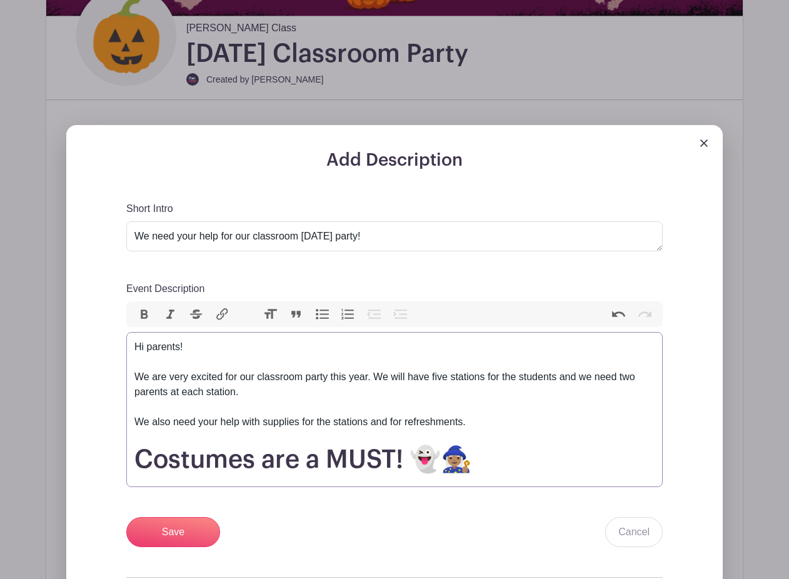
click at [302, 423] on div "Hi parents! We are very excited for our classroom party this year. We will have…" at bounding box center [394, 391] width 520 height 105
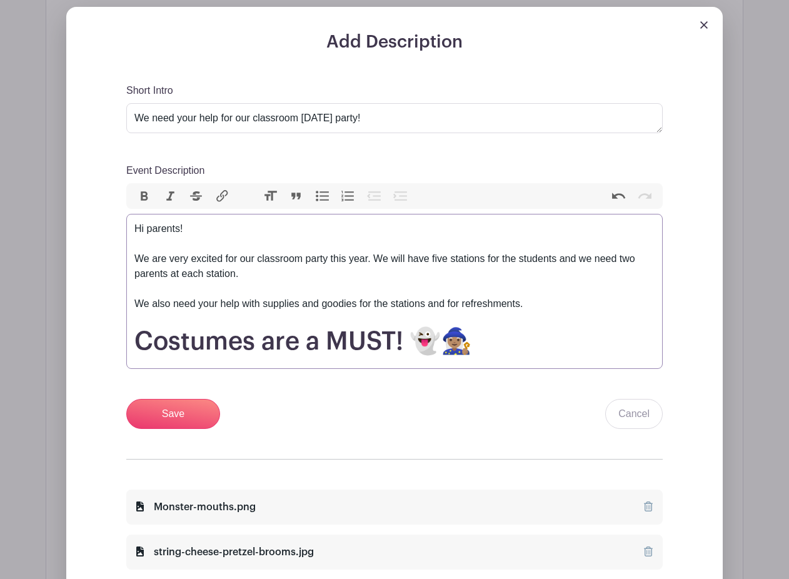
scroll to position [488, 0]
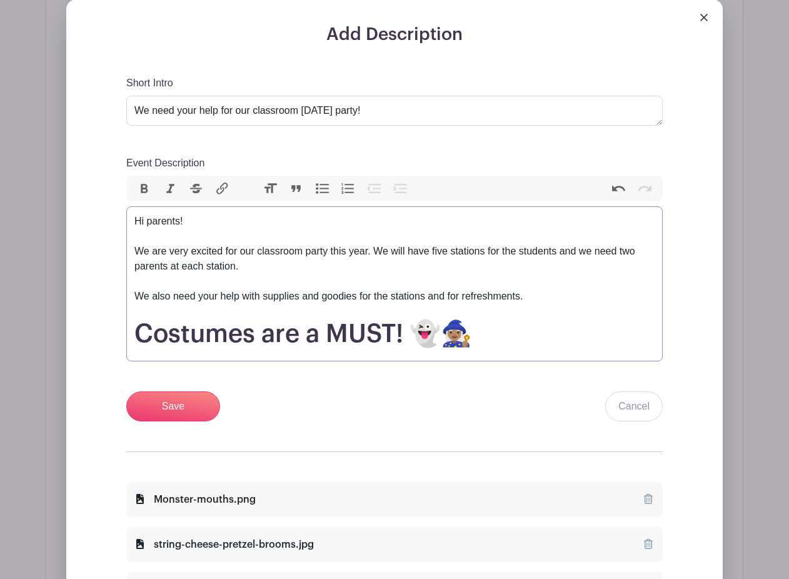
click at [498, 341] on h1 "Costumes are a MUST! 👻🧙🏽‍♀️" at bounding box center [394, 334] width 520 height 30
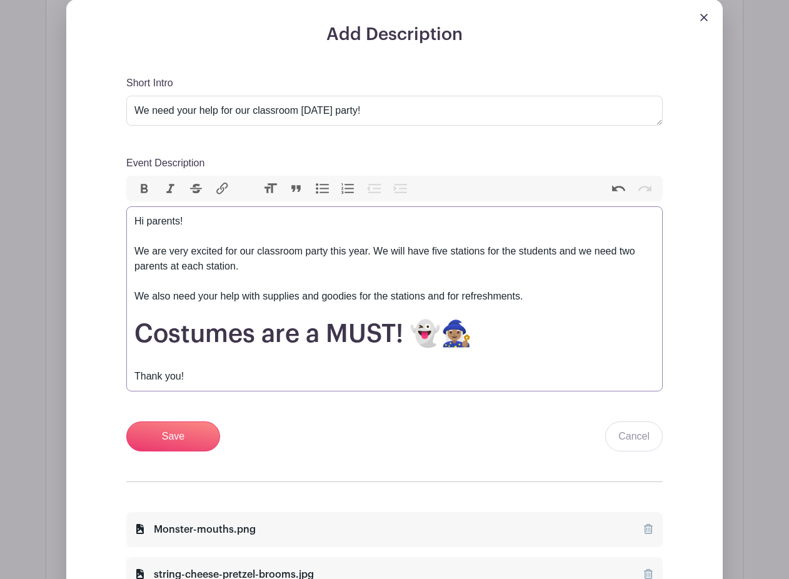
type trix-editor "<div>Hi parents!<br><br>We are very excited for our classroom party this year. …"
click at [174, 433] on input "Save" at bounding box center [173, 436] width 94 height 30
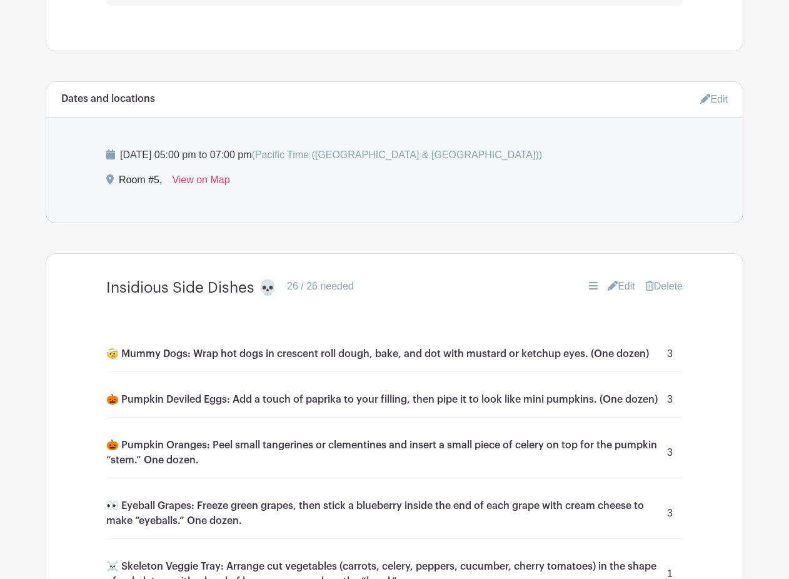
scroll to position [918, 0]
click at [628, 285] on link "Edit" at bounding box center [622, 285] width 28 height 15
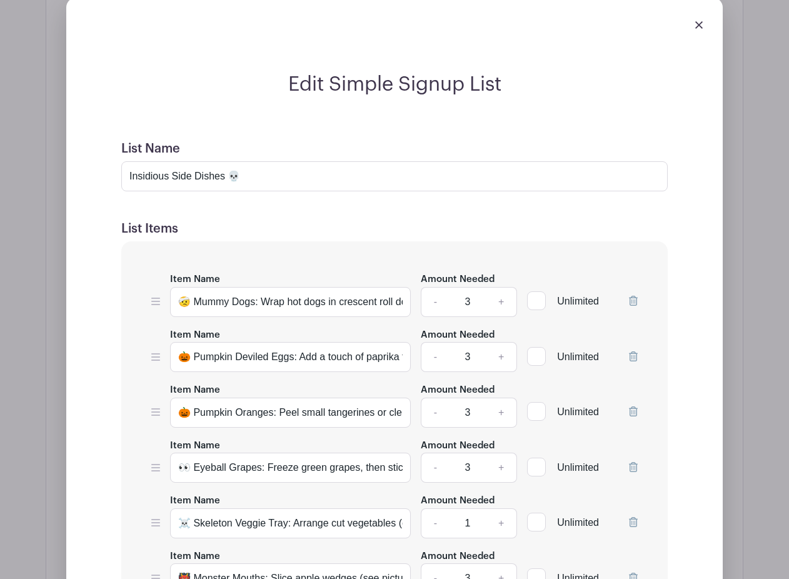
scroll to position [1219, 0]
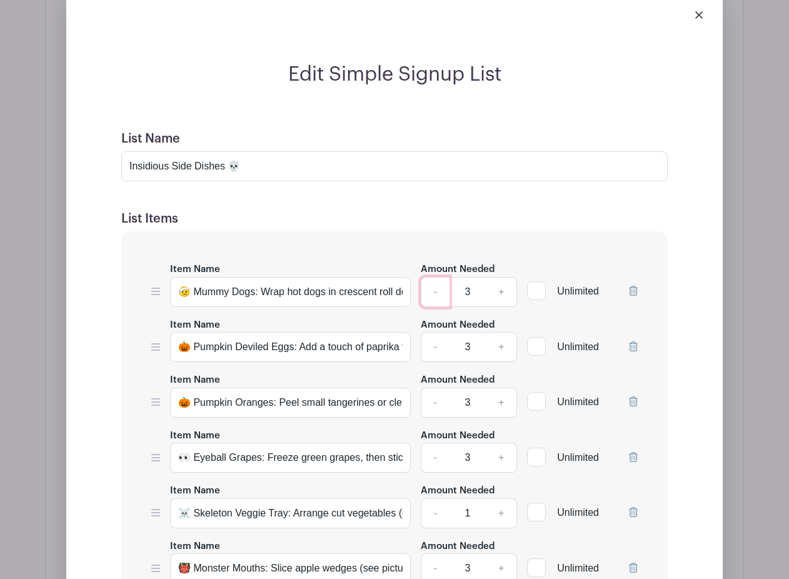
click at [433, 293] on link "-" at bounding box center [435, 292] width 29 height 30
type input "2"
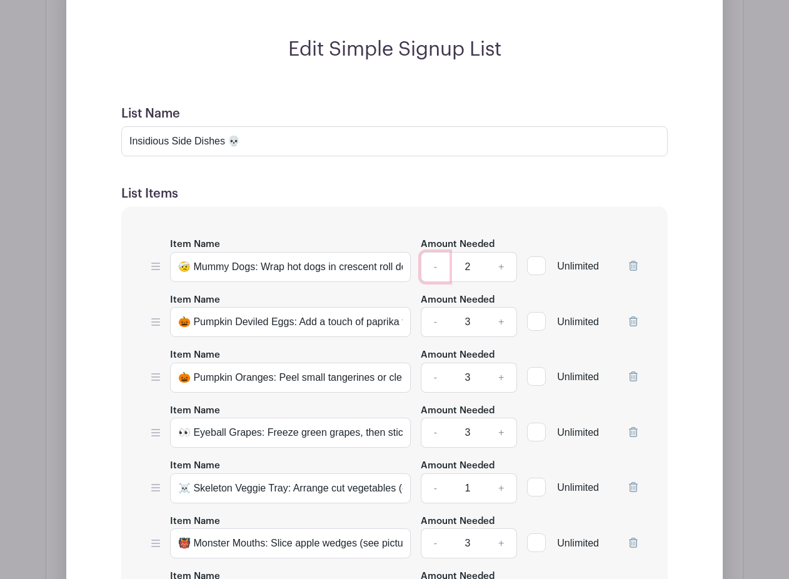
scroll to position [1245, 0]
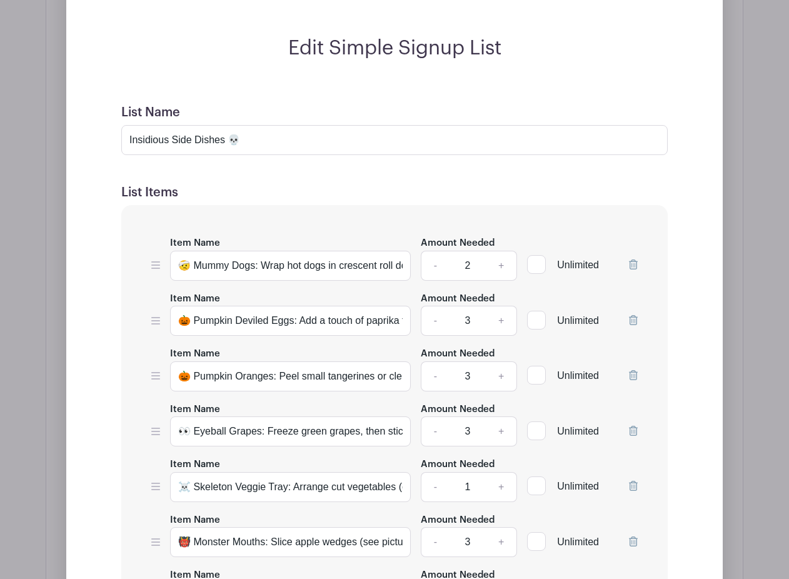
click at [631, 319] on icon at bounding box center [633, 320] width 9 height 10
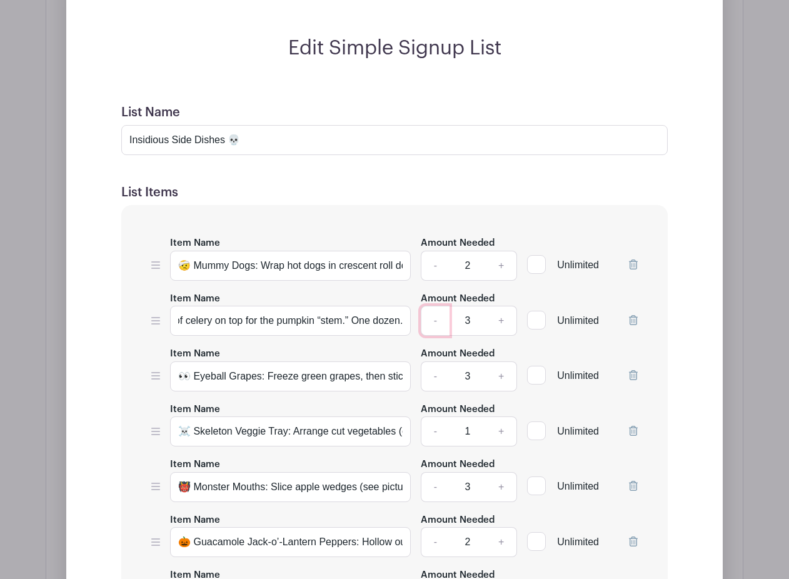
click at [434, 321] on link "-" at bounding box center [435, 321] width 29 height 30
type input "2"
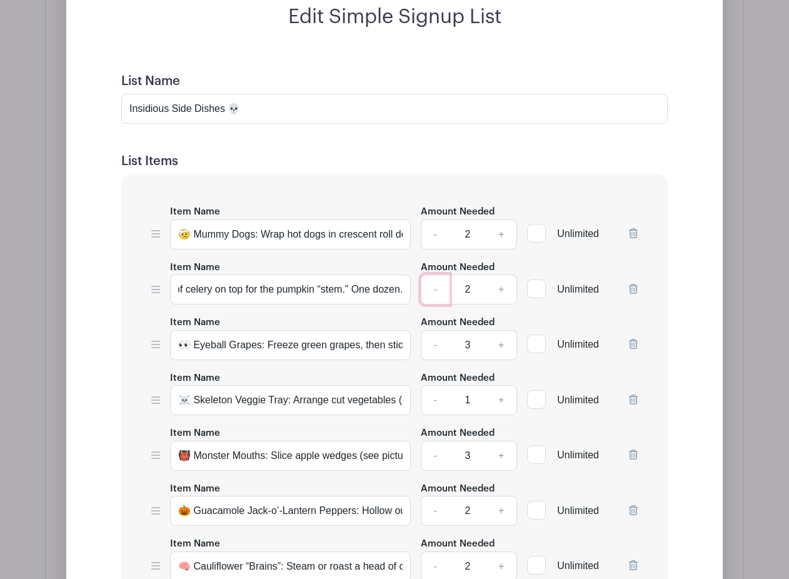
scroll to position [1277, 0]
click at [436, 344] on link "-" at bounding box center [435, 344] width 29 height 30
type input "2"
click at [633, 340] on icon at bounding box center [633, 343] width 9 height 10
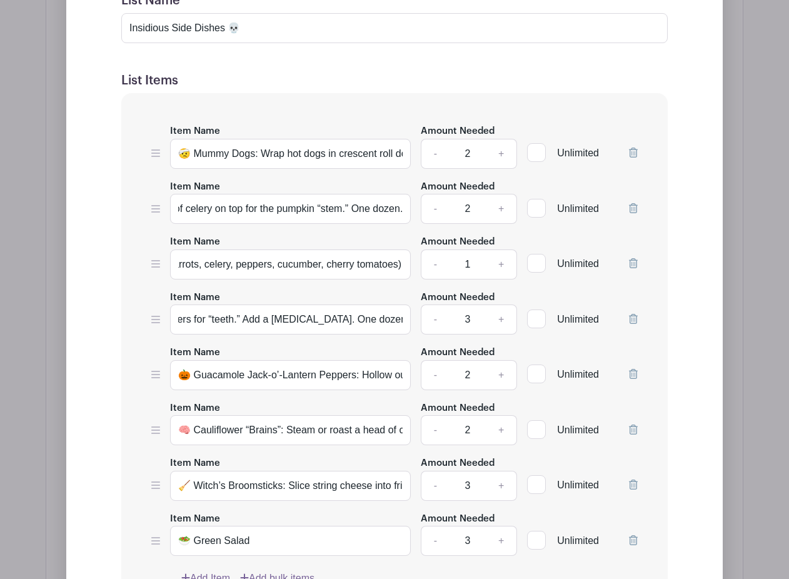
scroll to position [0, 681]
click at [431, 319] on link "-" at bounding box center [435, 319] width 29 height 30
type input "2"
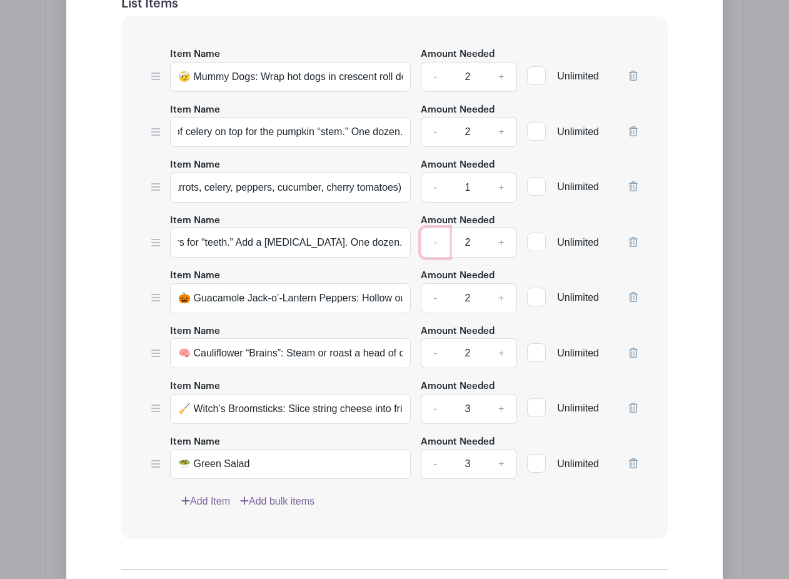
scroll to position [1437, 0]
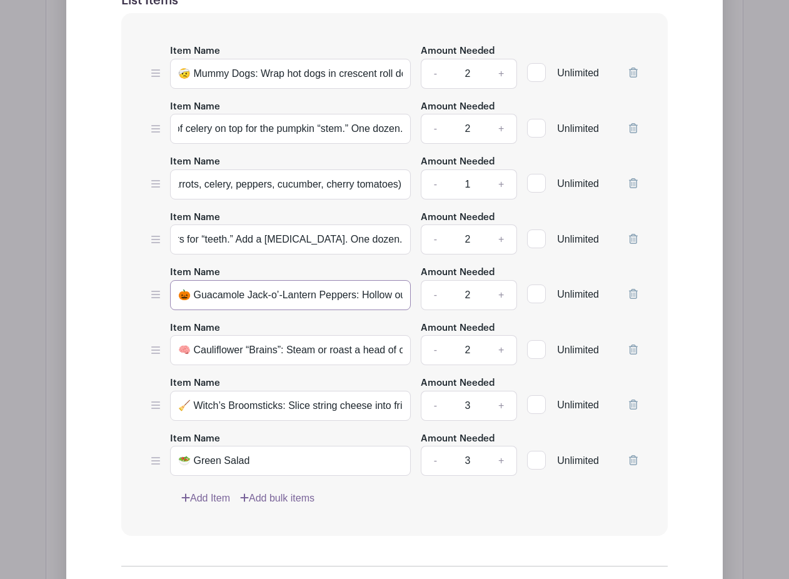
click at [370, 296] on input "🎃 Guacamole Jack-o’-Lantern Peppers: Hollow out orange bell peppers and carve […" at bounding box center [290, 295] width 241 height 30
click at [636, 294] on icon at bounding box center [633, 294] width 9 height 10
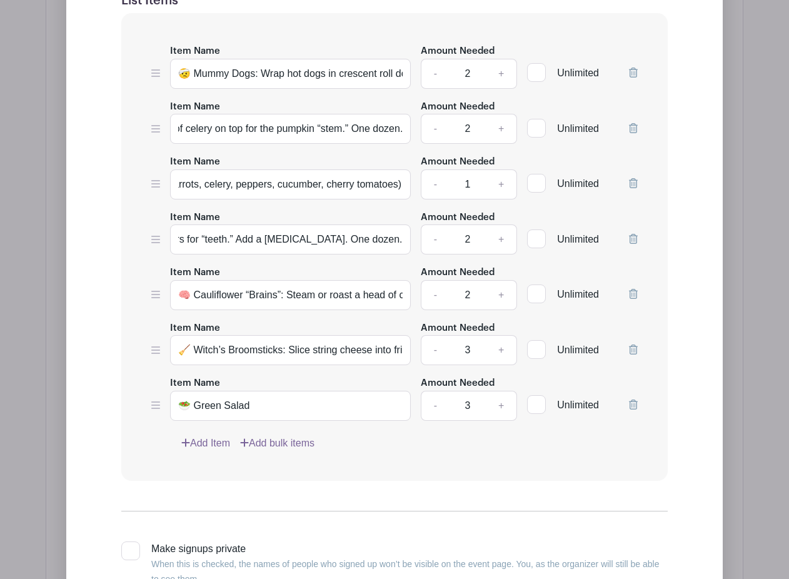
click at [633, 292] on icon at bounding box center [633, 294] width 9 height 10
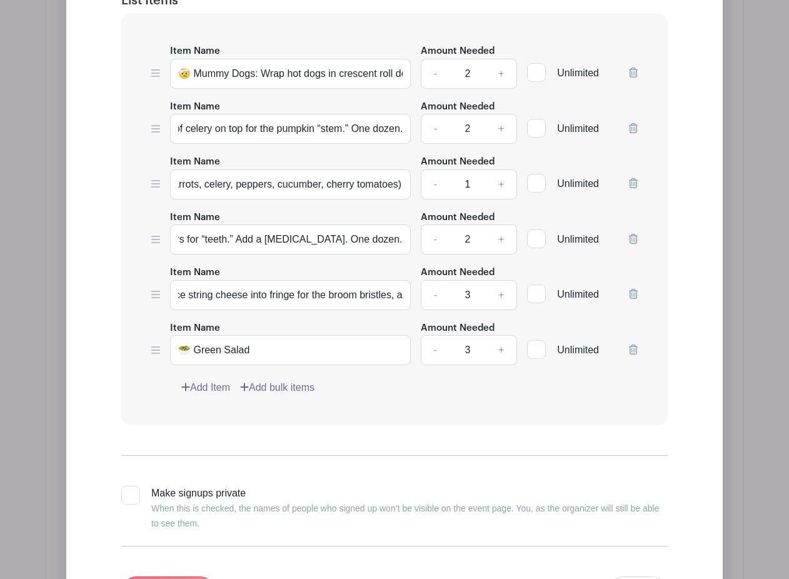
scroll to position [0, 429]
click at [435, 292] on link "-" at bounding box center [435, 295] width 29 height 30
type input "2"
click at [636, 348] on icon at bounding box center [633, 349] width 9 height 10
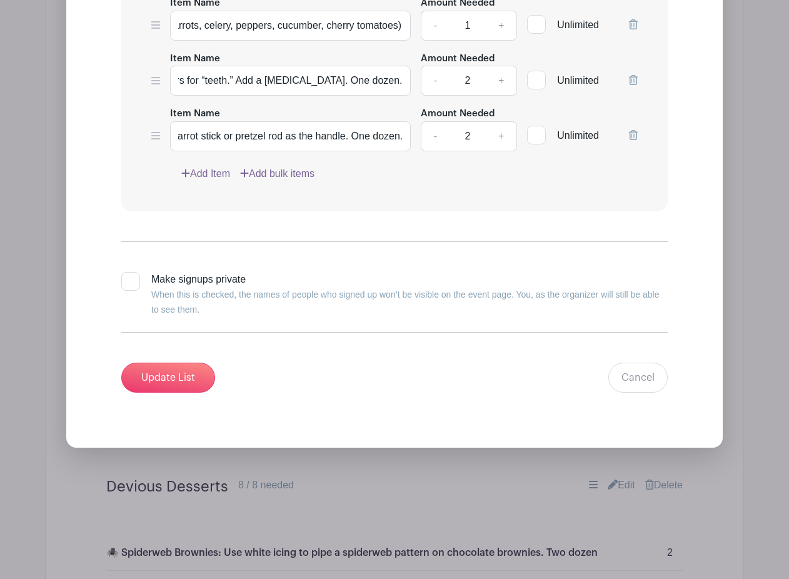
scroll to position [1612, 0]
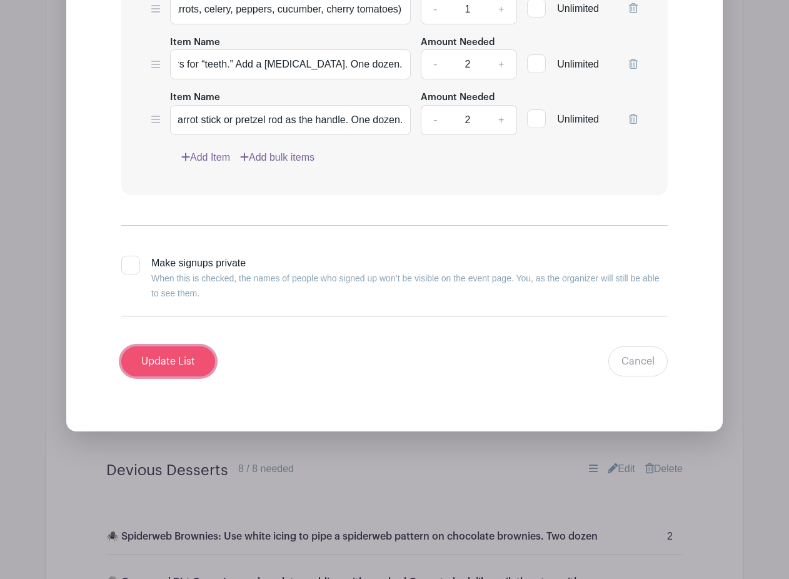
click at [183, 364] on input "Update List" at bounding box center [168, 361] width 94 height 30
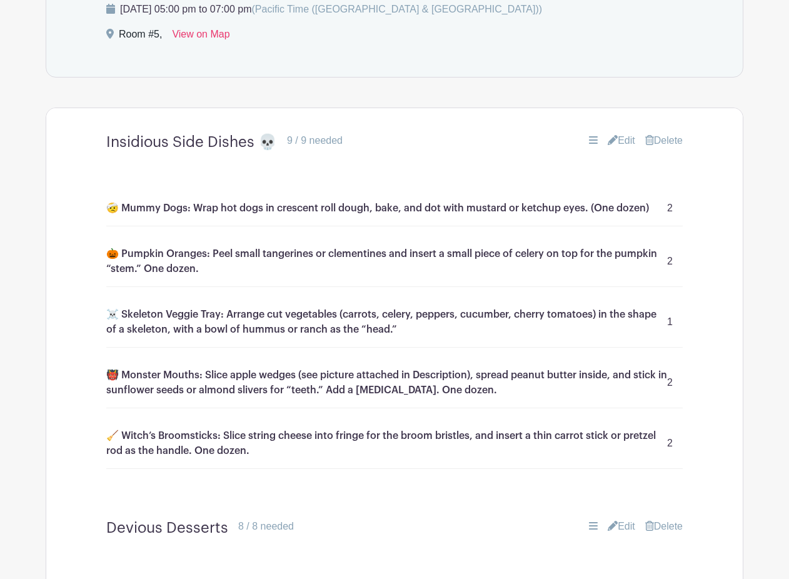
scroll to position [943, 0]
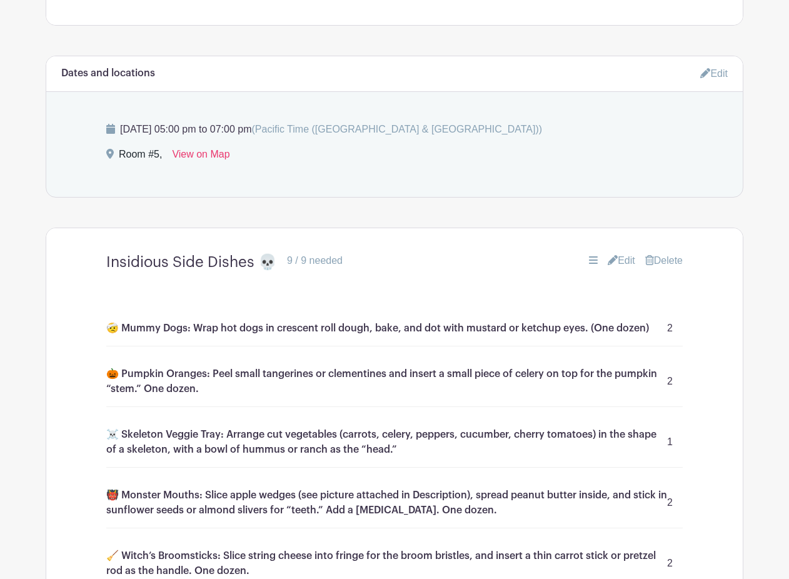
click at [621, 261] on link "Edit" at bounding box center [622, 260] width 28 height 15
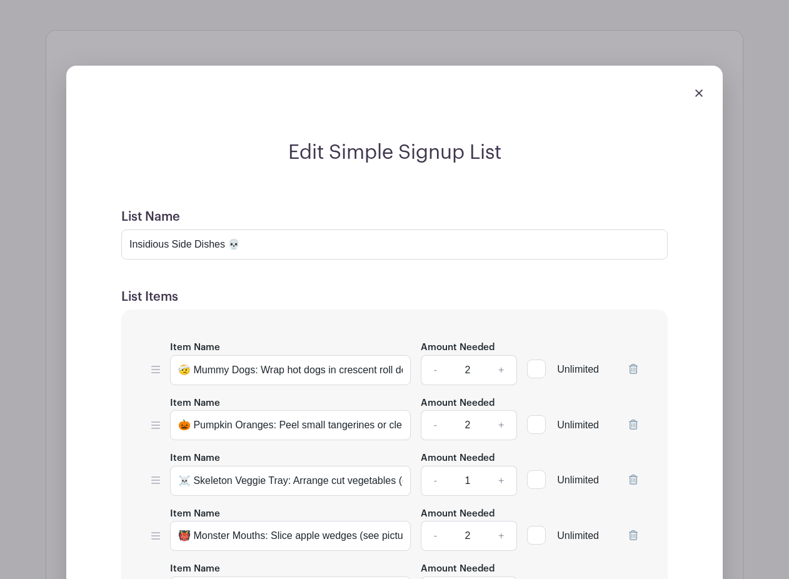
scroll to position [1186, 0]
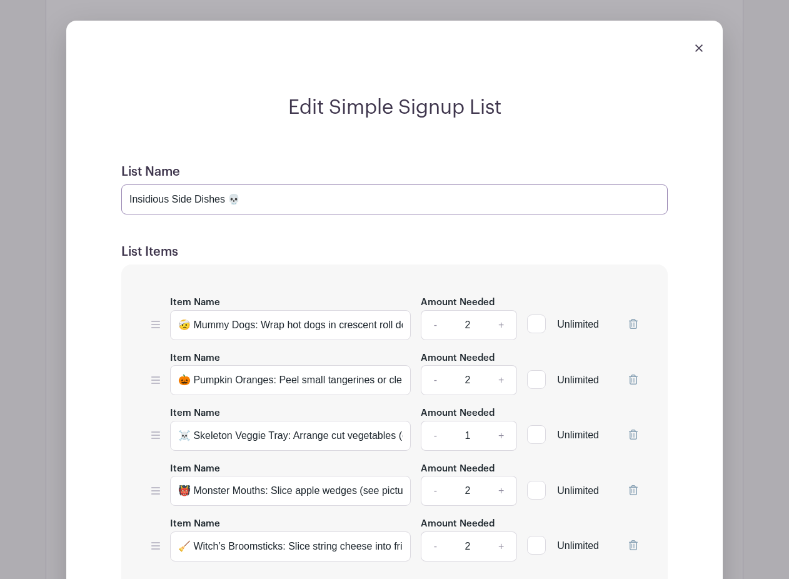
click at [241, 200] on input "Insidious Side Dishes 💀" at bounding box center [394, 199] width 546 height 30
drag, startPoint x: 241, startPoint y: 200, endPoint x: 108, endPoint y: 194, distance: 132.7
click at [108, 194] on form "List Name Insidious Side Dishes 💀 List Items Item Name 🤕 Mummy Dogs: Wrap hot d…" at bounding box center [394, 483] width 576 height 668
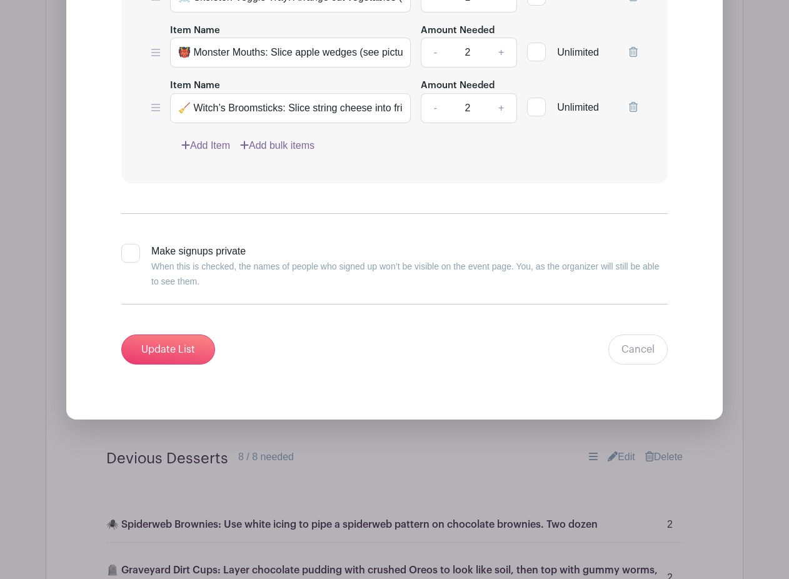
scroll to position [1630, 0]
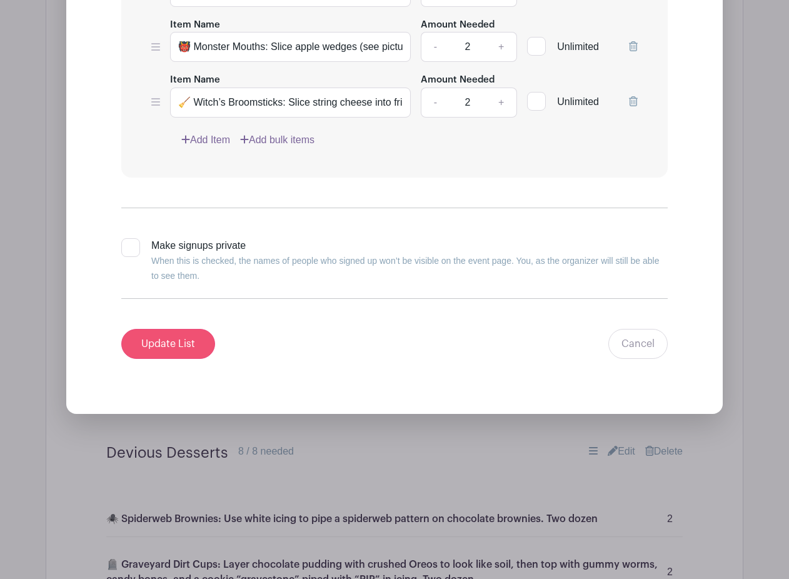
type input "Food items"
click at [153, 347] on input "Update List" at bounding box center [168, 344] width 94 height 30
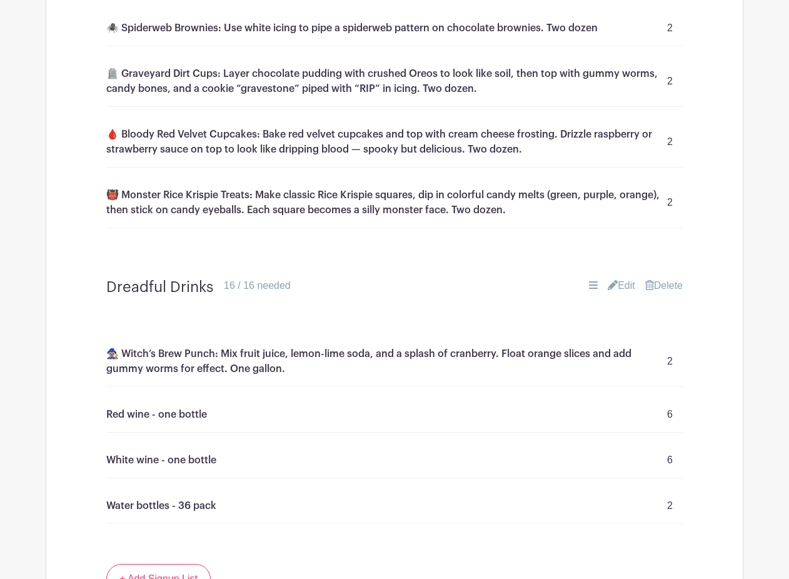
click at [616, 284] on link "Edit" at bounding box center [622, 285] width 28 height 15
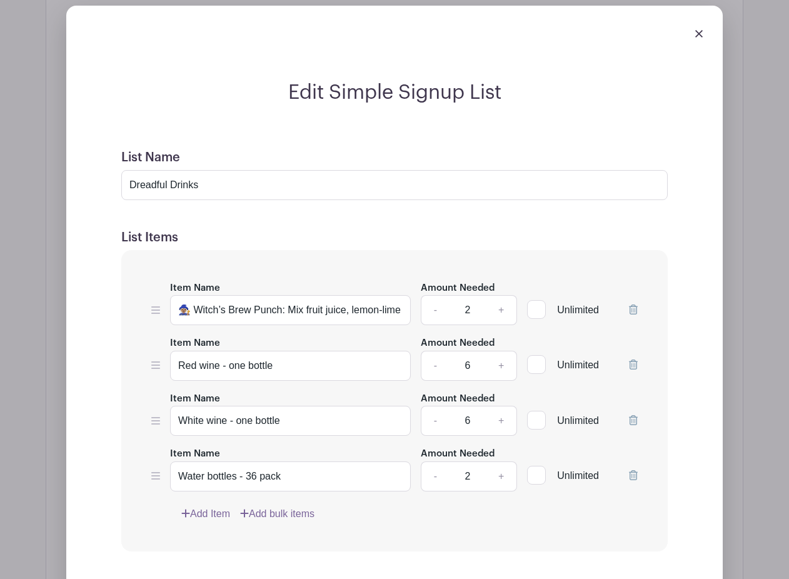
scroll to position [1943, 0]
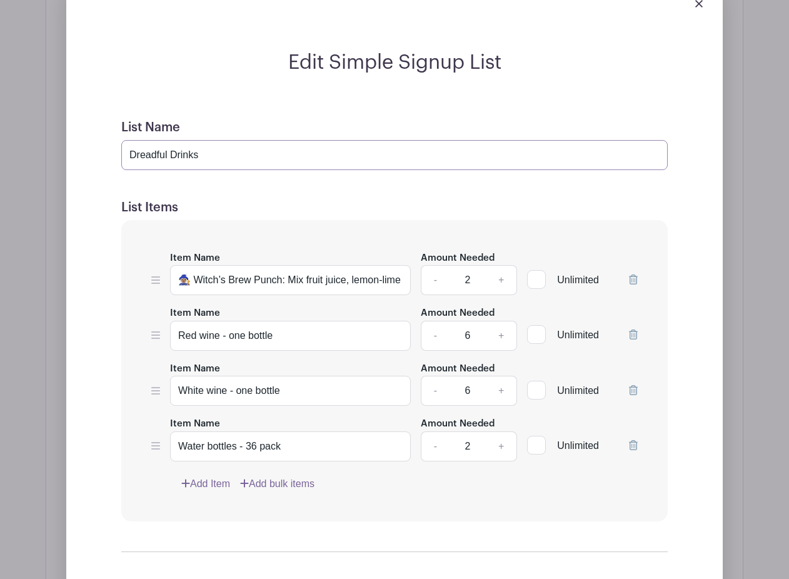
drag, startPoint x: 171, startPoint y: 155, endPoint x: 100, endPoint y: 148, distance: 71.6
click at [99, 148] on div "Edit Simple Signup List List Name Dreadful Drinks List Items Item Name 🧙🏽‍♀️ Wi…" at bounding box center [394, 384] width 636 height 666
type input "Drinks"
click at [631, 335] on icon at bounding box center [633, 334] width 9 height 10
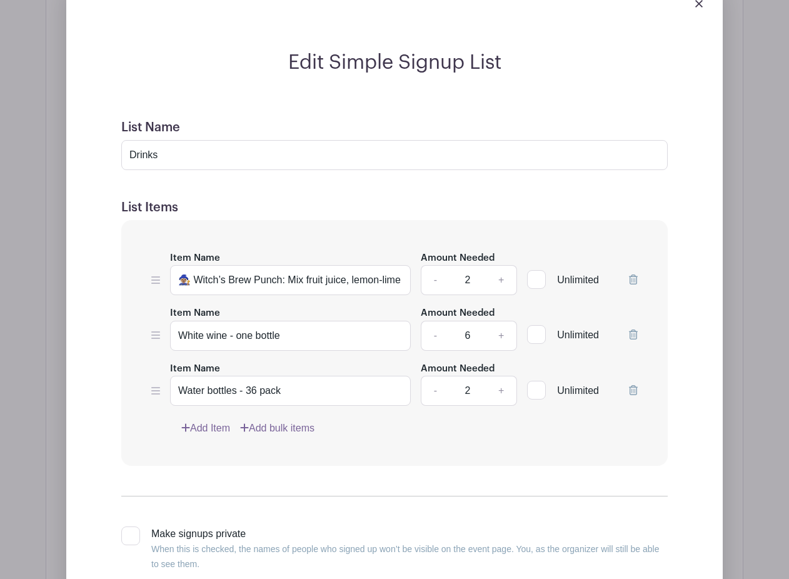
click at [631, 335] on icon at bounding box center [633, 334] width 9 height 10
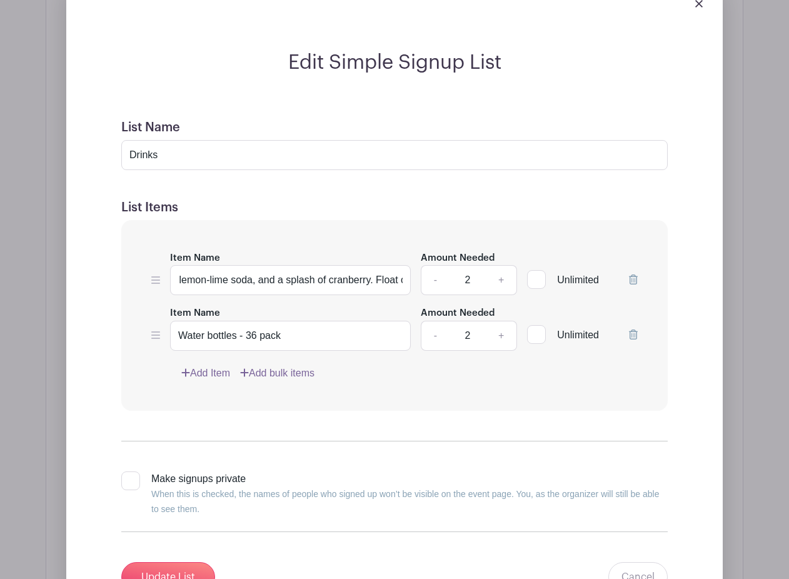
scroll to position [0, 0]
click at [431, 336] on link "-" at bounding box center [435, 336] width 29 height 30
type input "1"
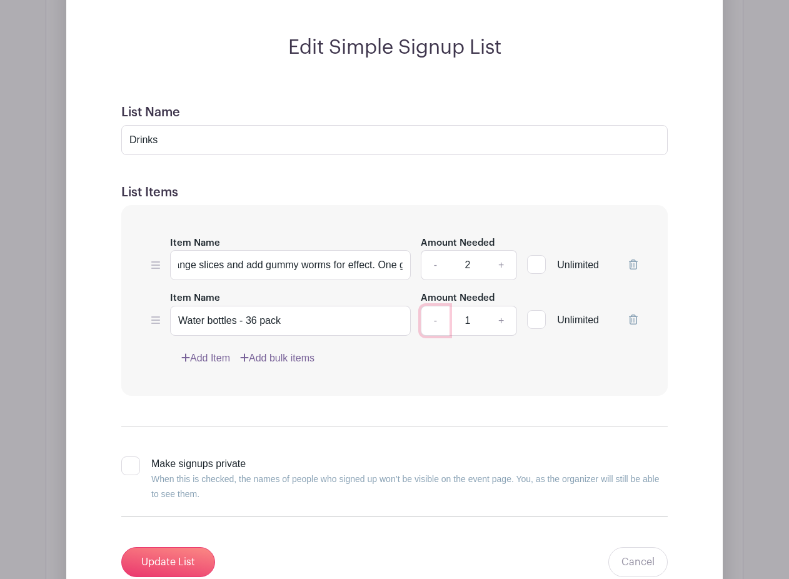
scroll to position [0, 441]
click at [163, 561] on input "Update List" at bounding box center [168, 562] width 94 height 30
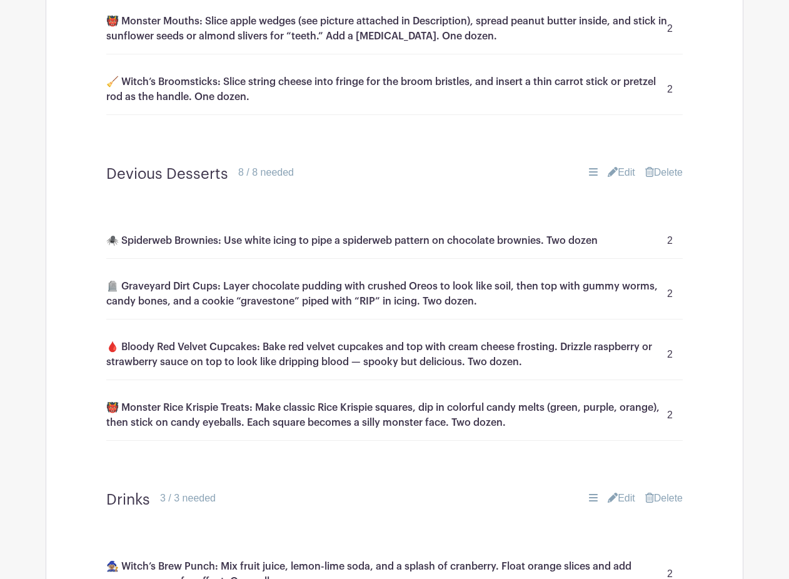
scroll to position [1258, 0]
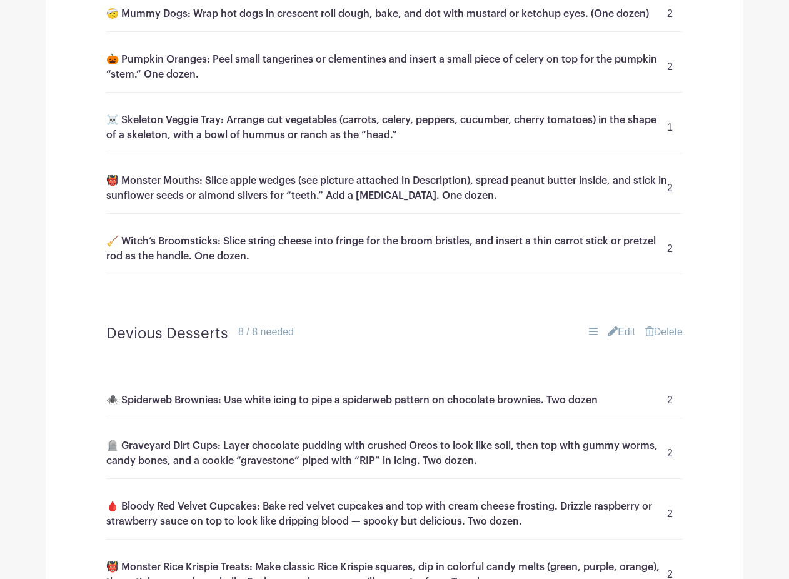
click at [622, 330] on link "Edit" at bounding box center [622, 331] width 28 height 15
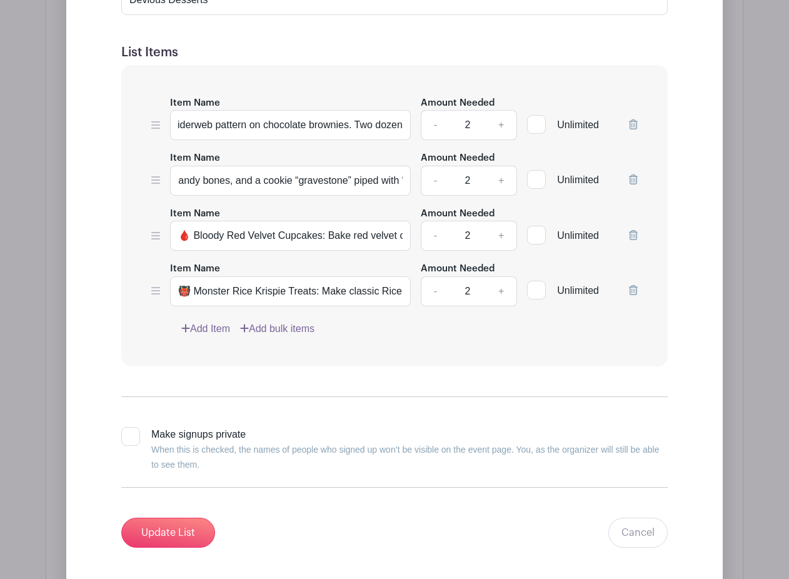
scroll to position [0, 540]
click at [635, 124] on icon at bounding box center [633, 124] width 9 height 10
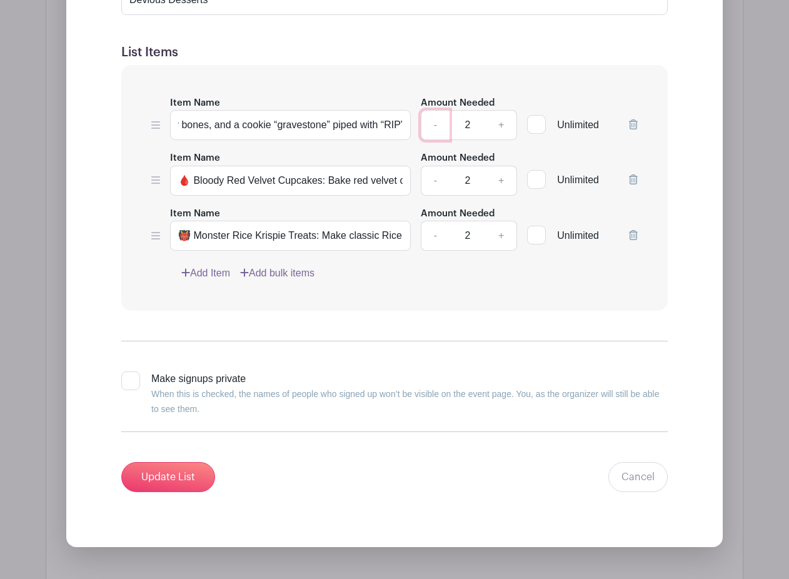
click at [435, 128] on link "-" at bounding box center [435, 125] width 29 height 30
type input "1"
click at [631, 181] on icon at bounding box center [633, 179] width 9 height 10
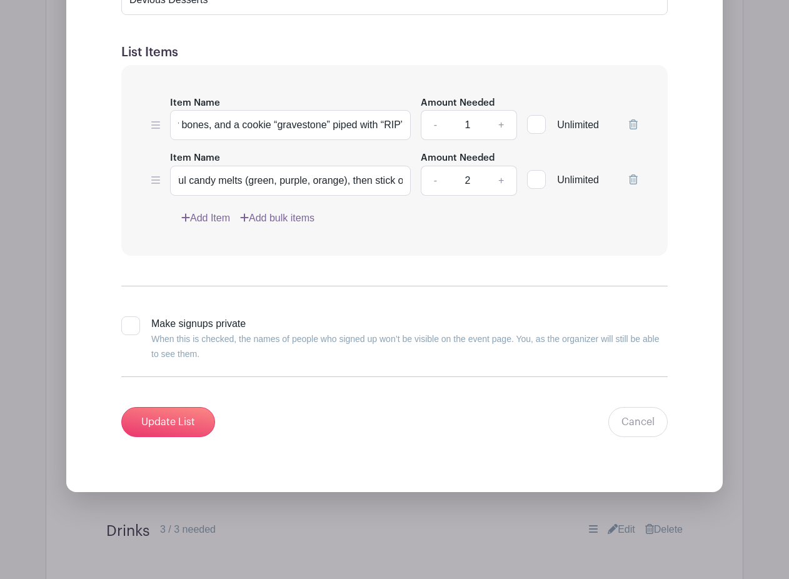
scroll to position [0, 680]
click at [431, 179] on link "-" at bounding box center [435, 181] width 29 height 30
type input "1"
click at [149, 421] on input "Update List" at bounding box center [168, 422] width 94 height 30
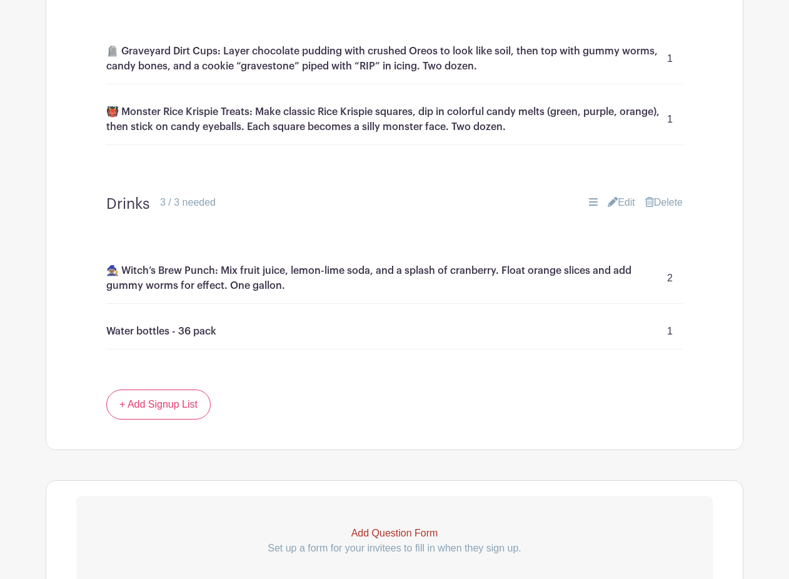
scroll to position [1611, 0]
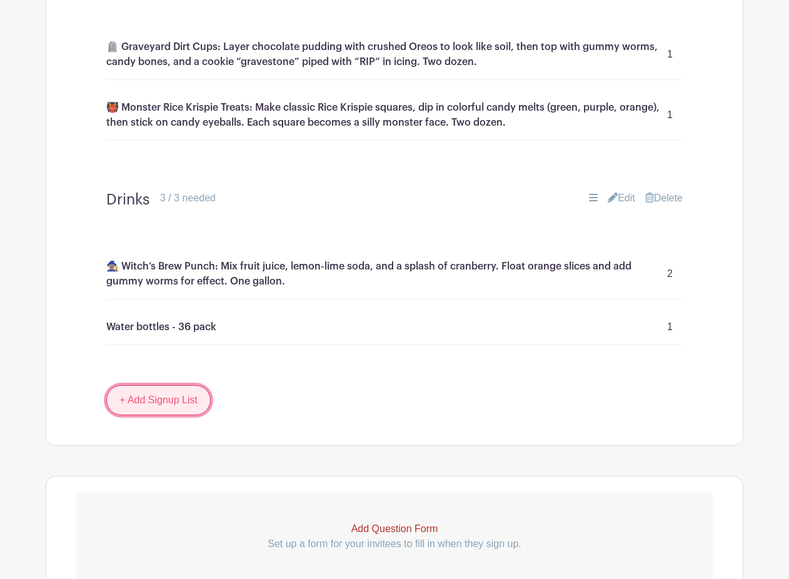
click at [150, 412] on link "+ Add Signup List" at bounding box center [158, 400] width 104 height 30
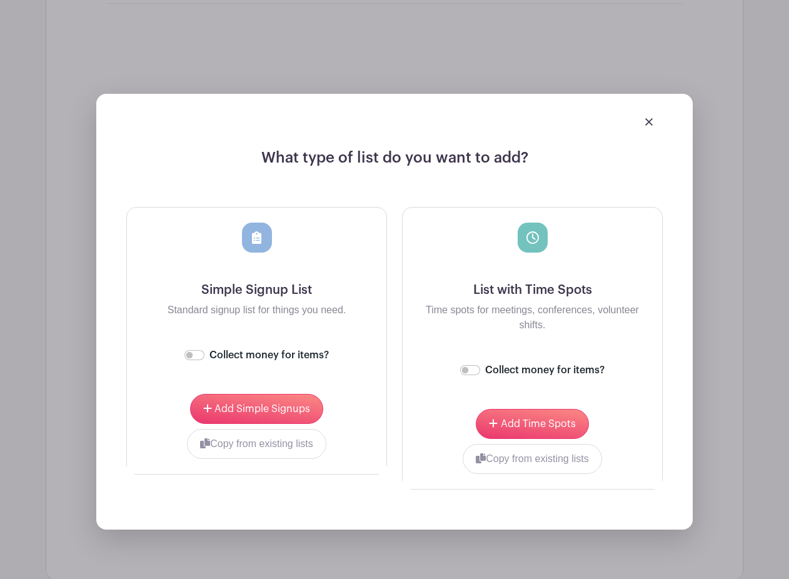
scroll to position [1963, 0]
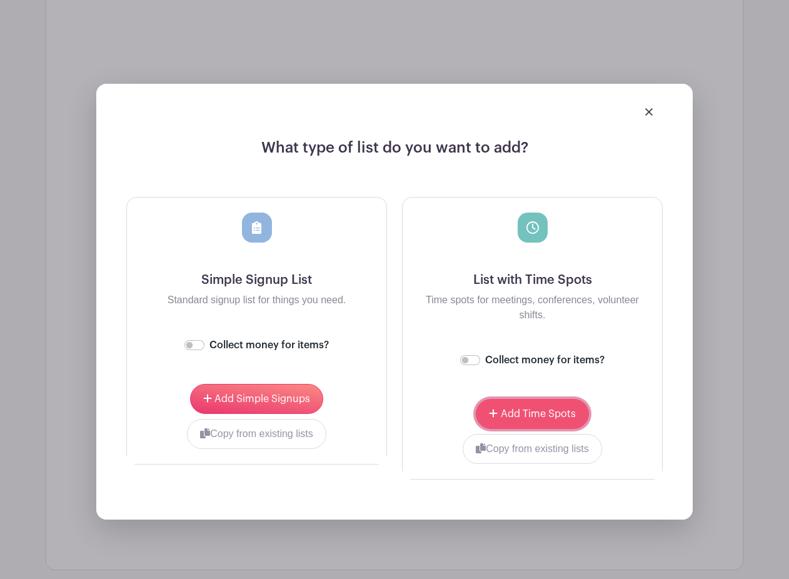
click at [513, 408] on button "Add Time Spots" at bounding box center [532, 414] width 113 height 30
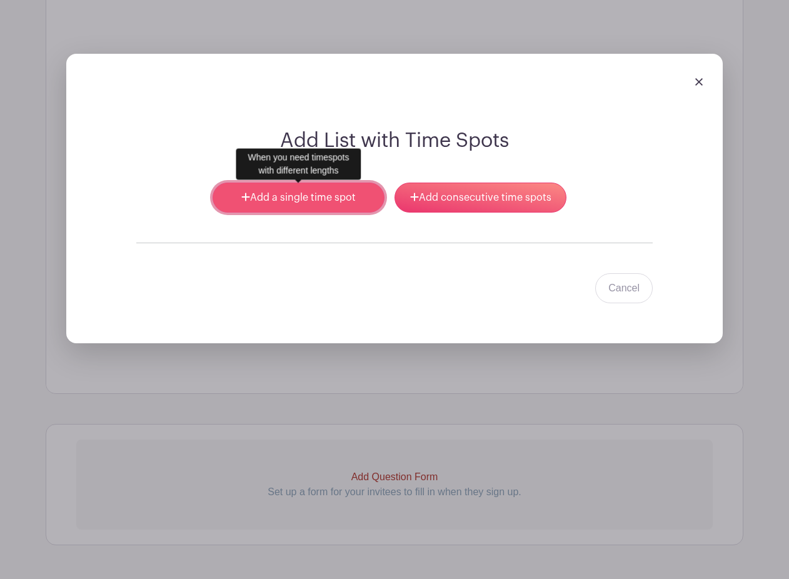
click at [304, 197] on link "Add a single time spot" at bounding box center [299, 198] width 172 height 30
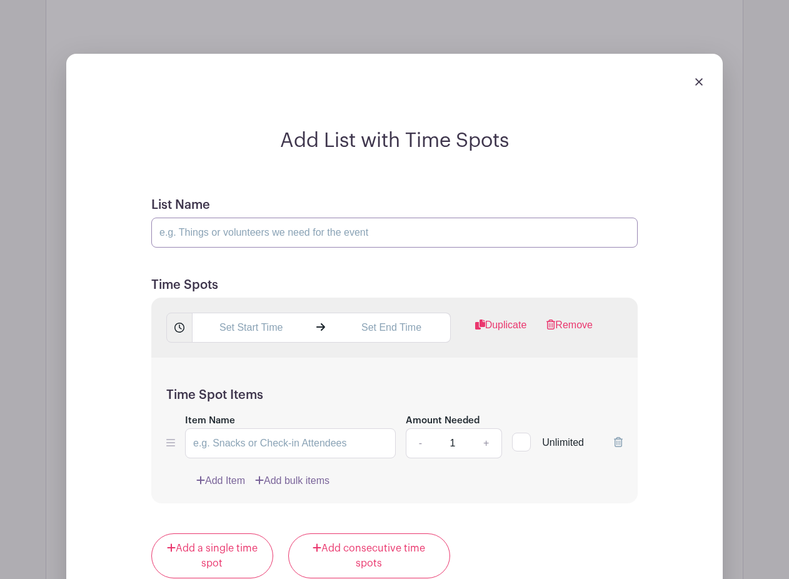
click at [179, 229] on input "List Name" at bounding box center [394, 233] width 486 height 30
type input "V"
type input "Parent Volunteers for Craft Stations"
click at [229, 333] on input "text" at bounding box center [251, 328] width 118 height 30
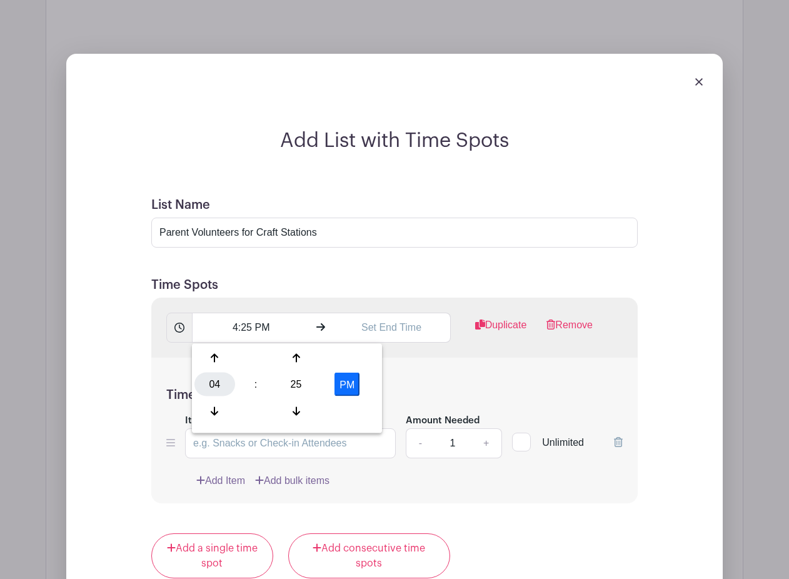
click at [212, 386] on div "04" at bounding box center [214, 385] width 41 height 24
click at [351, 411] on div "11" at bounding box center [354, 411] width 42 height 24
click at [294, 386] on div "25" at bounding box center [296, 385] width 41 height 24
click at [306, 387] on div "30" at bounding box center [308, 385] width 42 height 24
click at [342, 389] on button "PM" at bounding box center [346, 385] width 25 height 24
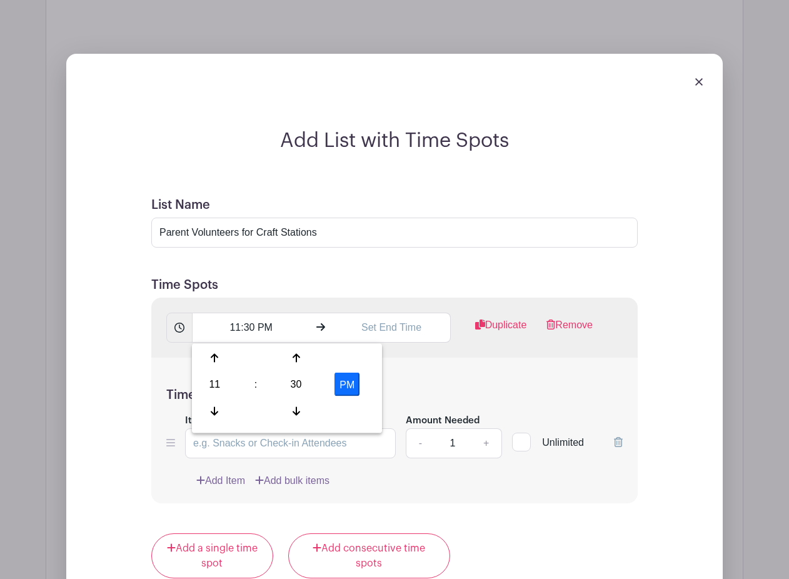
type input "11:30 AM"
click at [392, 339] on input "text" at bounding box center [392, 328] width 118 height 30
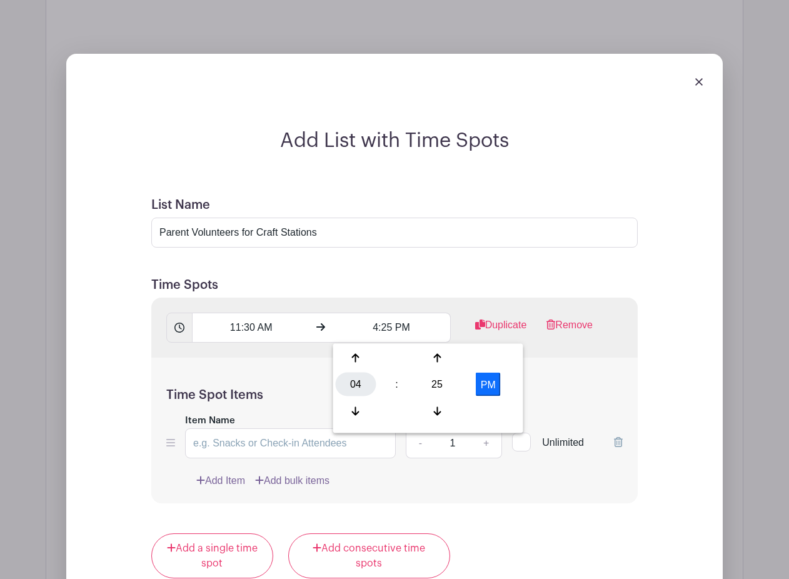
click at [348, 381] on div "04" at bounding box center [356, 385] width 41 height 24
click at [356, 359] on div "12" at bounding box center [357, 358] width 42 height 24
click at [434, 381] on div "25" at bounding box center [437, 385] width 41 height 24
click at [446, 381] on div "30" at bounding box center [449, 385] width 42 height 24
type input "12:30 PM"
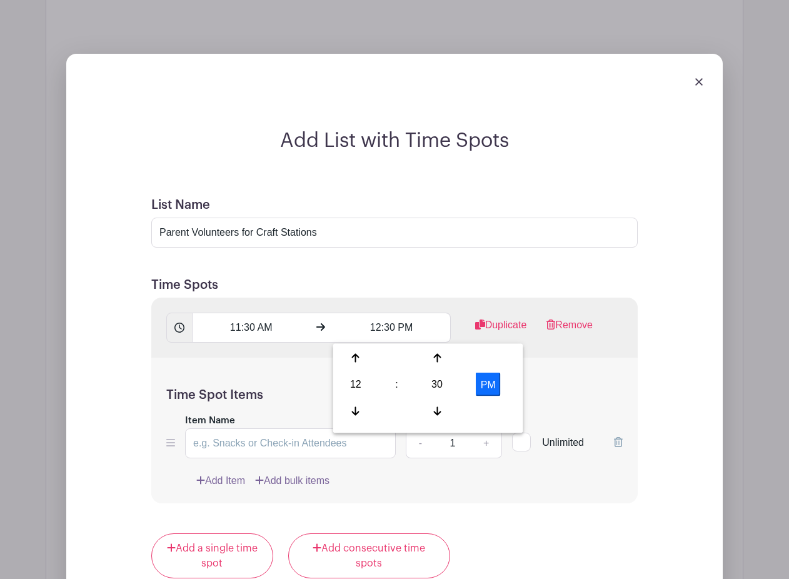
click at [273, 362] on div "Time Spot Items Item Name Amount Needed - 1 + Unlimited Add Item Add bulk items" at bounding box center [394, 431] width 486 height 146
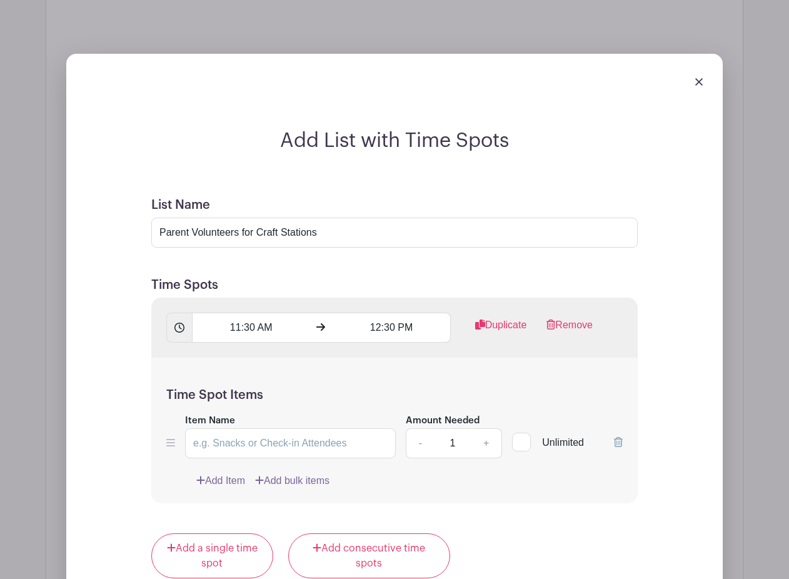
click at [219, 483] on link "Add Item" at bounding box center [220, 480] width 49 height 15
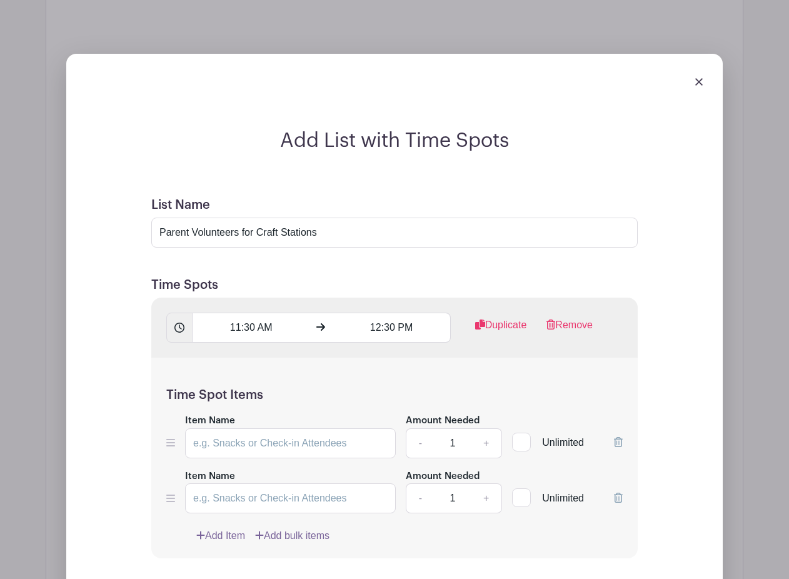
click at [218, 532] on link "Add Item" at bounding box center [220, 535] width 49 height 15
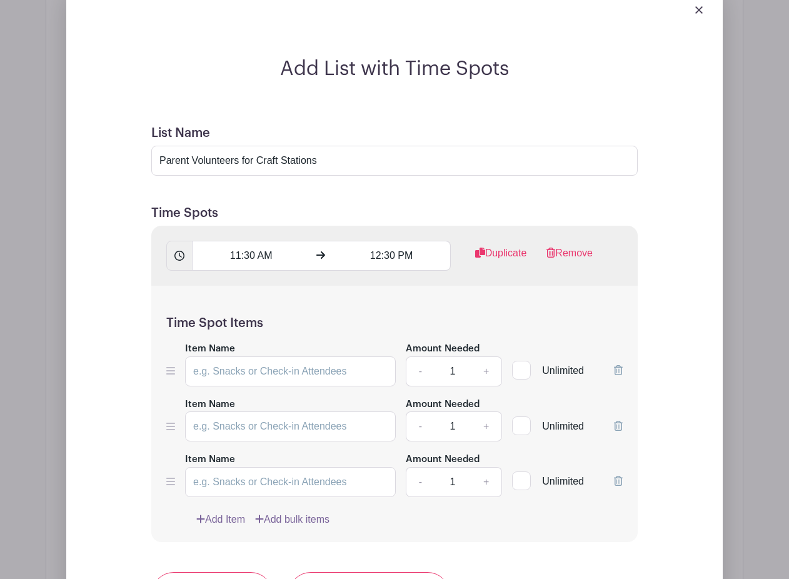
scroll to position [2068, 0]
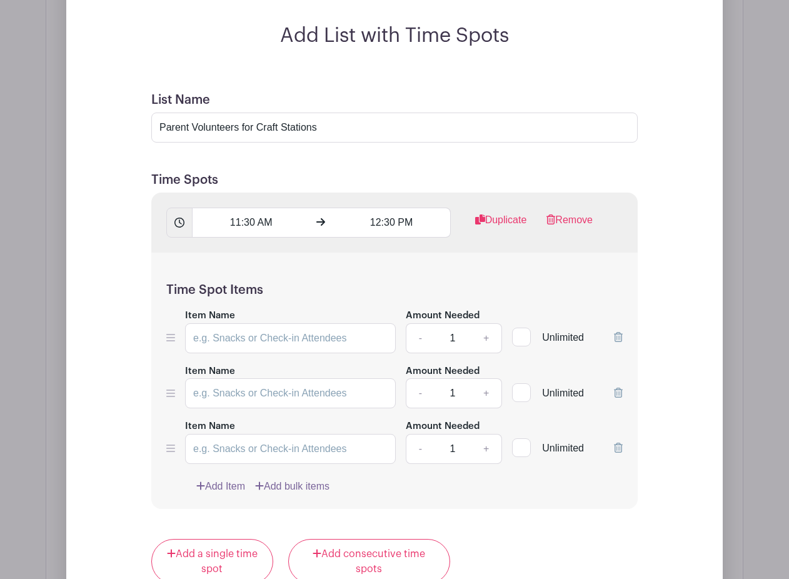
click at [221, 487] on link "Add Item" at bounding box center [220, 486] width 49 height 15
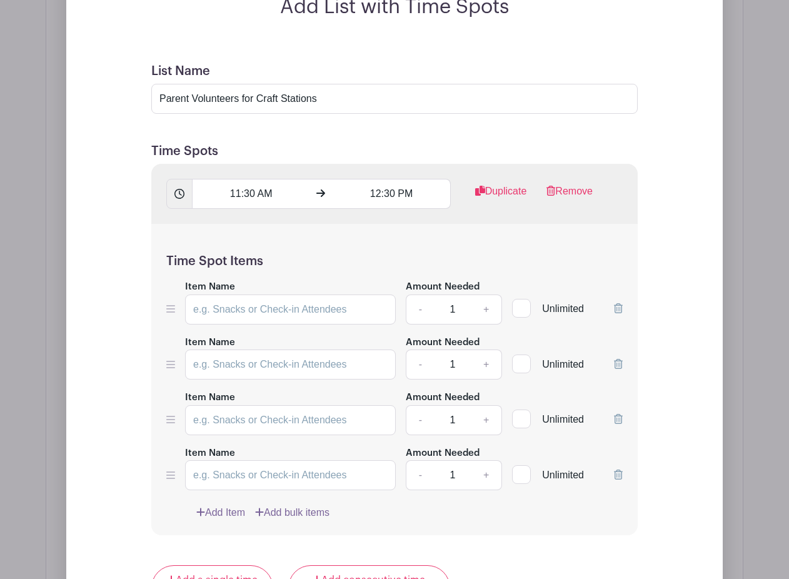
scroll to position [2103, 0]
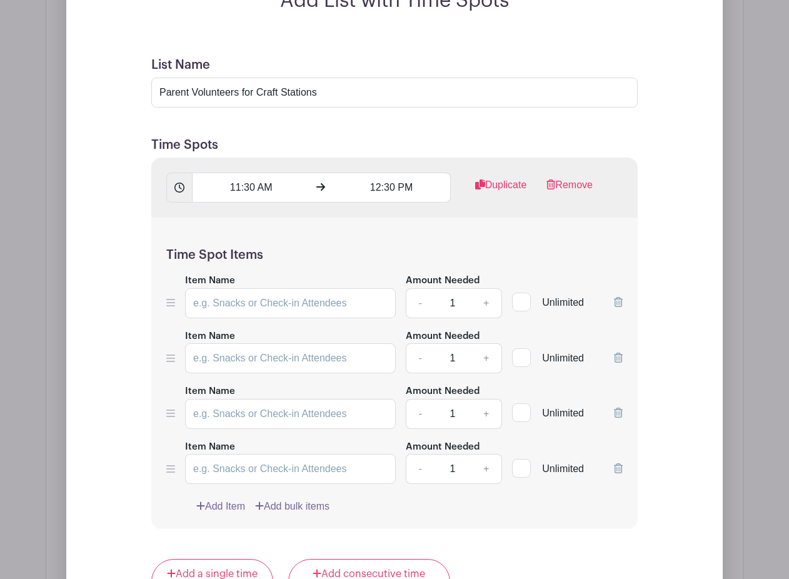
click at [221, 504] on link "Add Item" at bounding box center [220, 506] width 49 height 15
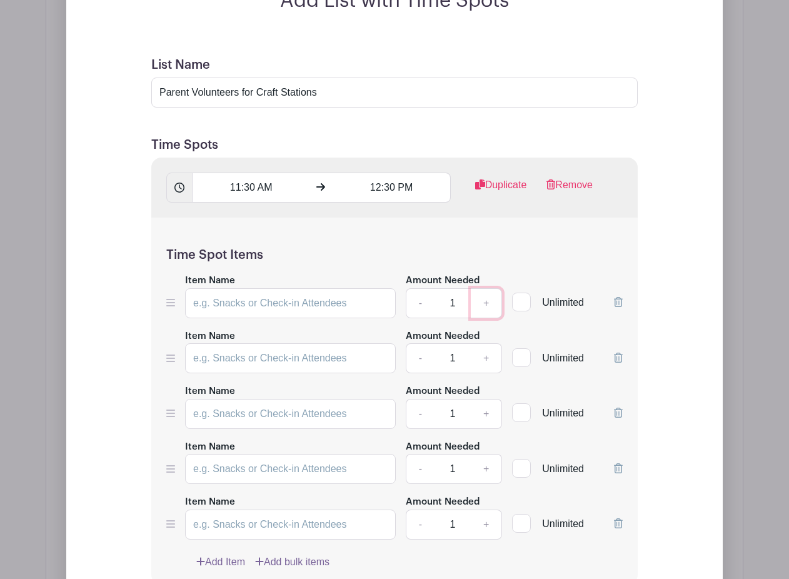
click at [487, 298] on link "+" at bounding box center [486, 303] width 31 height 30
type input "2"
click at [483, 354] on link "+" at bounding box center [486, 358] width 31 height 30
type input "2"
click at [486, 413] on link "+" at bounding box center [486, 414] width 31 height 30
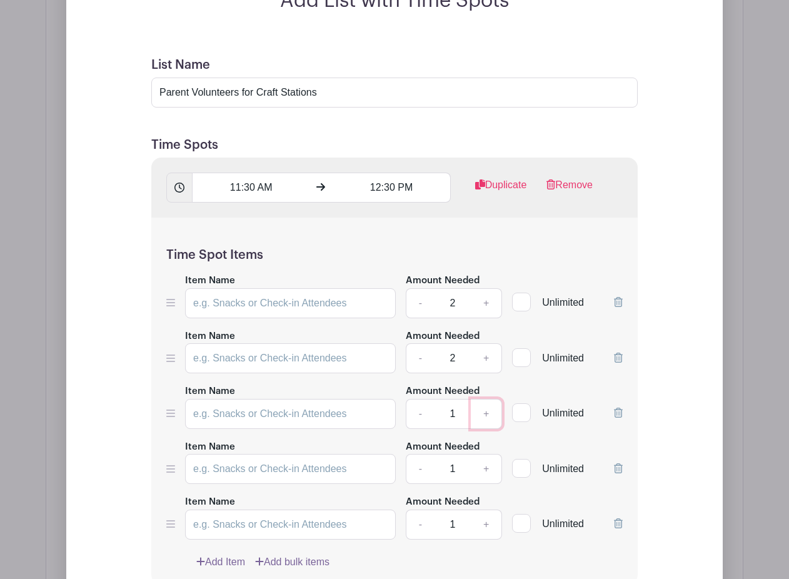
type input "2"
click at [486, 466] on link "+" at bounding box center [486, 469] width 31 height 30
type input "2"
click at [485, 525] on link "+" at bounding box center [486, 525] width 31 height 30
type input "2"
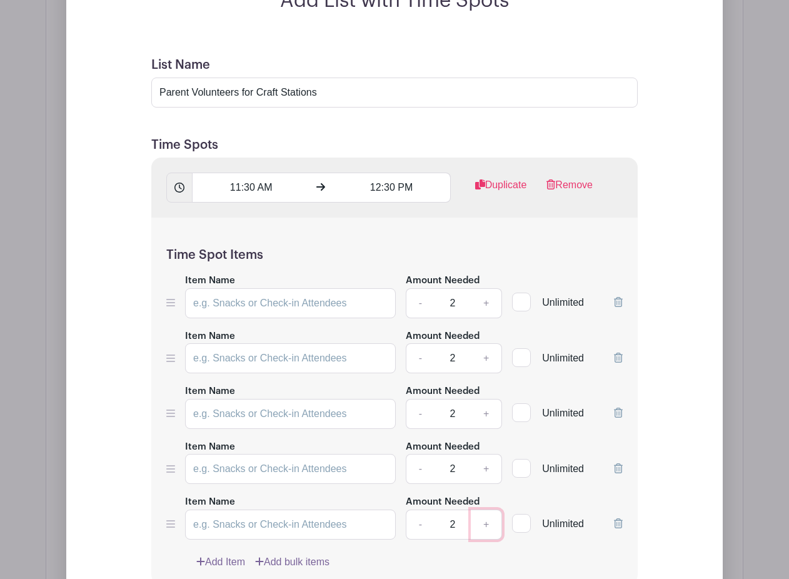
scroll to position [2123, 0]
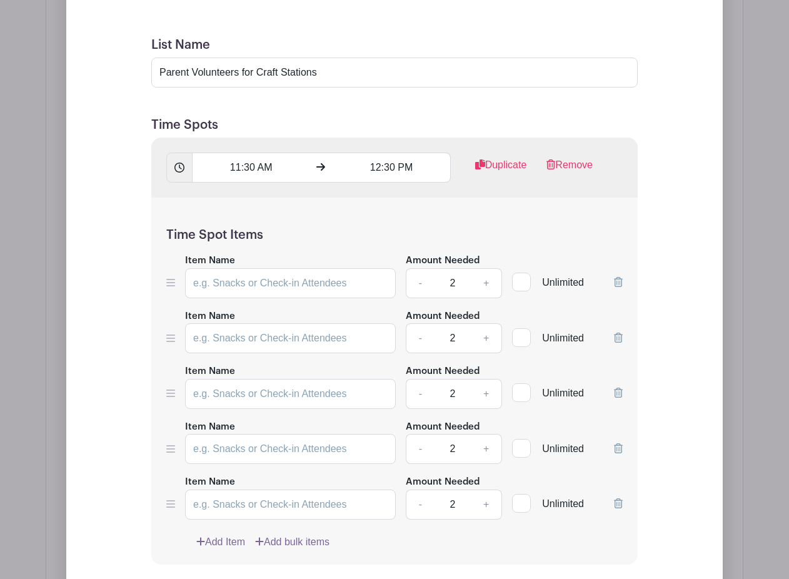
click at [620, 334] on icon at bounding box center [618, 338] width 9 height 10
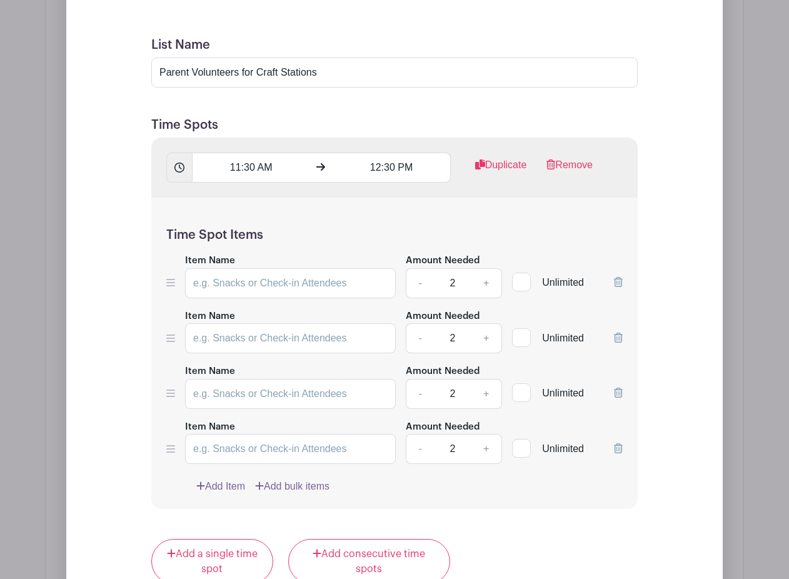
click at [620, 334] on icon at bounding box center [618, 338] width 9 height 10
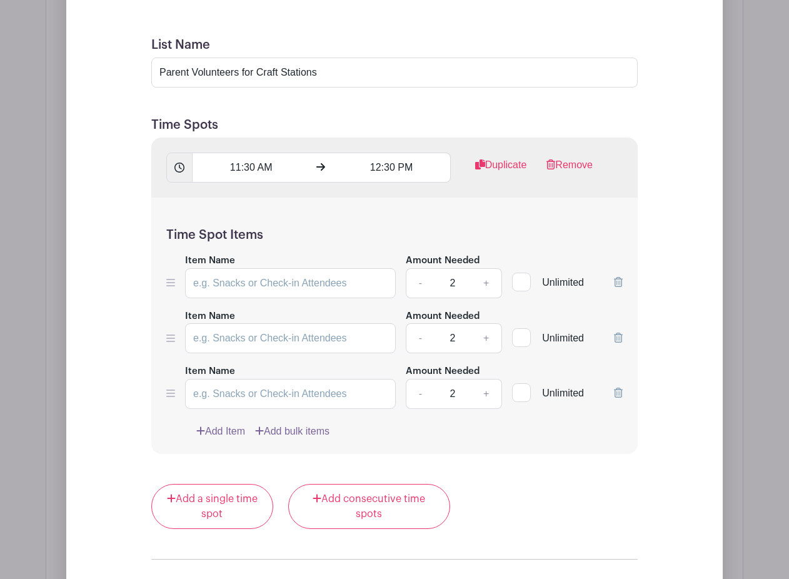
click at [620, 334] on icon at bounding box center [618, 338] width 9 height 10
click at [620, 388] on icon at bounding box center [618, 393] width 9 height 10
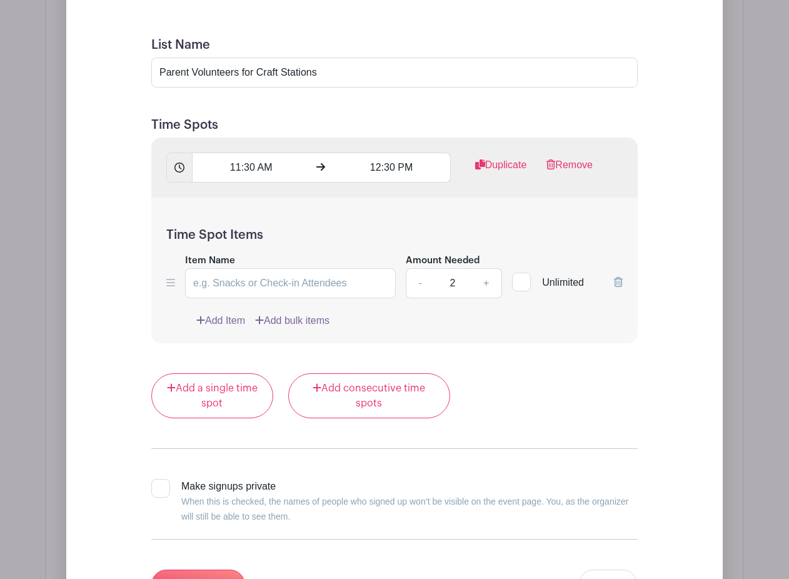
click at [291, 324] on link "Add bulk items" at bounding box center [292, 320] width 74 height 15
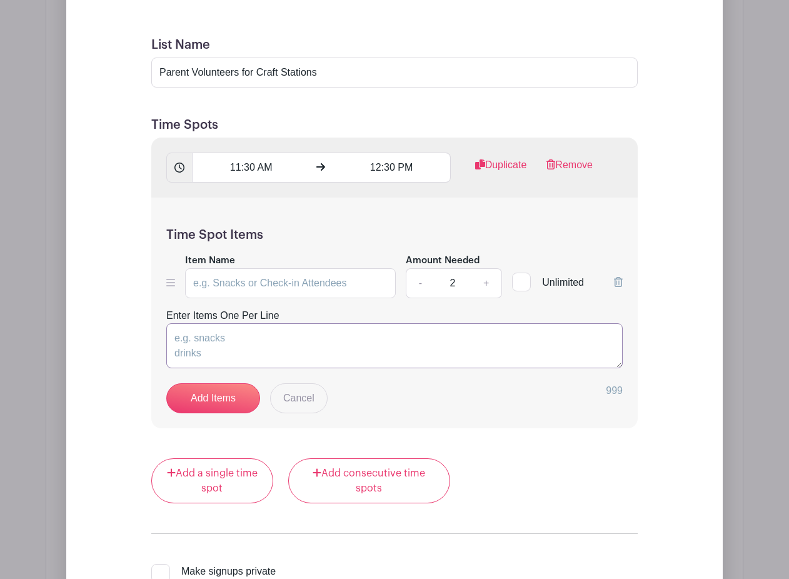
click at [259, 344] on textarea "Enter Items One Per Line" at bounding box center [394, 345] width 456 height 45
paste textarea "Pumpkin Bowling: Small pumpkins as bowling balls and ghost-decorated bottles fo…"
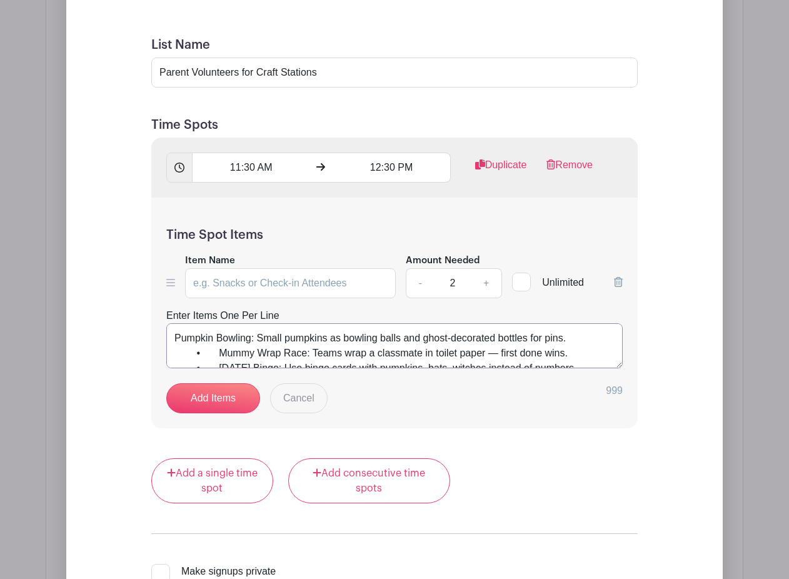
scroll to position [6, 0]
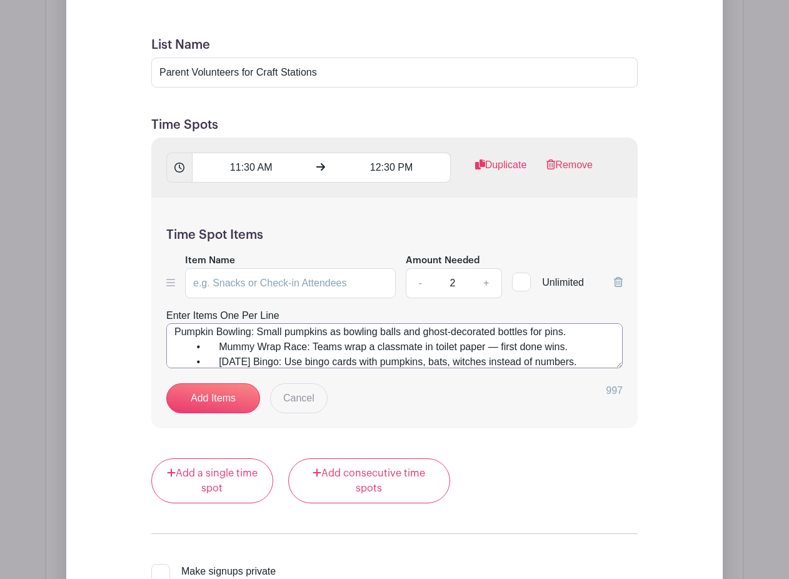
click at [218, 347] on textarea "Pumpkin Bowling: Small pumpkins as bowling balls and ghost-decorated bottles fo…" at bounding box center [394, 345] width 456 height 45
click at [219, 363] on textarea "Pumpkin Bowling: Small pumpkins as bowling balls and ghost-decorated bottles fo…" at bounding box center [394, 345] width 456 height 45
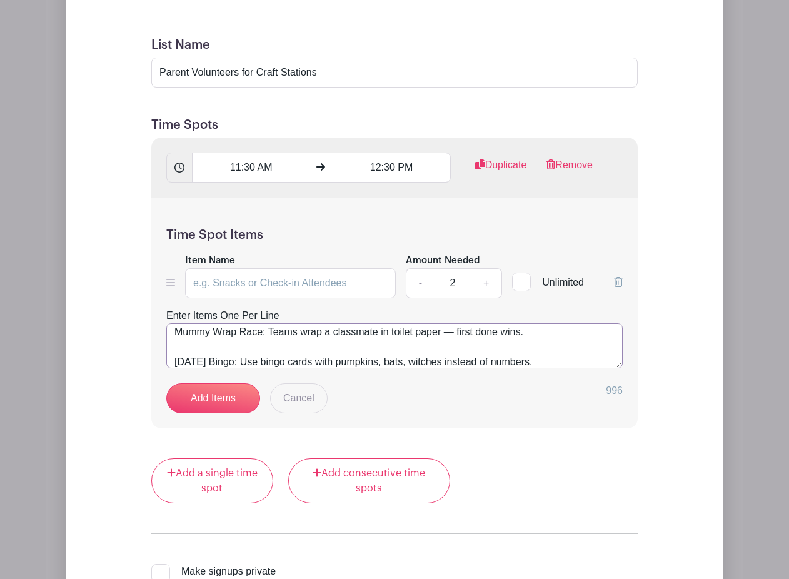
scroll to position [0, 0]
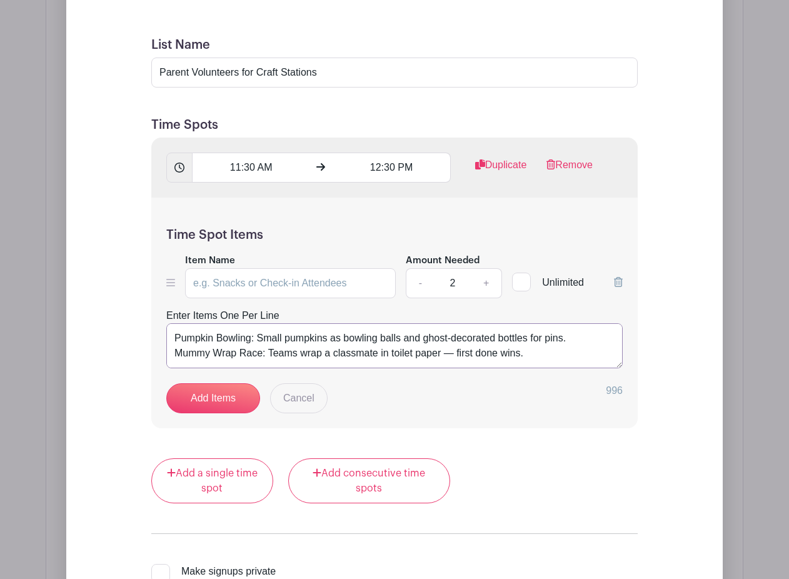
click at [576, 340] on textarea "Pumpkin Bowling: Small pumpkins as bowling balls and ghost-decorated bottles fo…" at bounding box center [394, 345] width 456 height 45
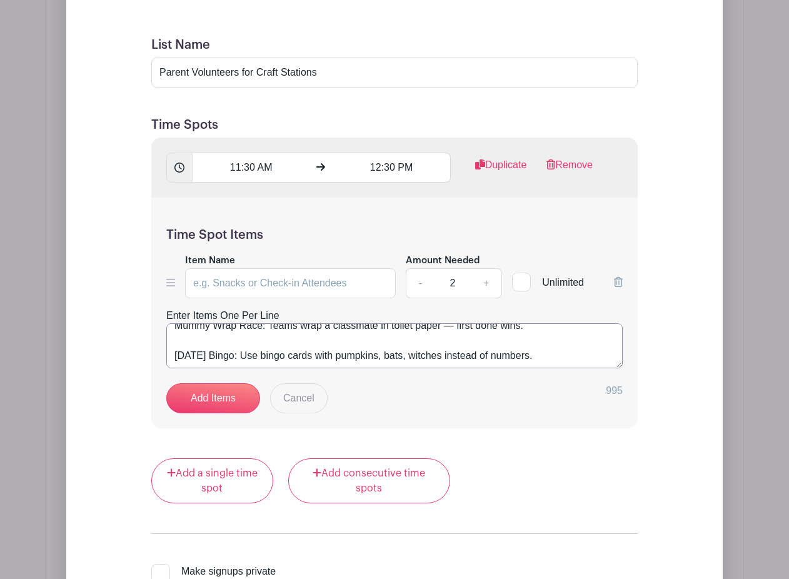
scroll to position [45, 0]
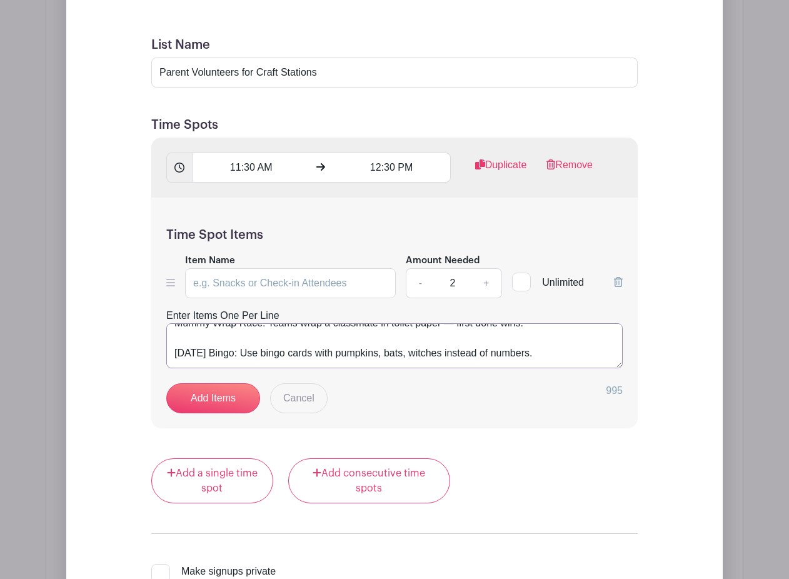
click at [566, 355] on textarea "Pumpkin Bowling: Small pumpkins as bowling balls and ghost-decorated bottles fo…" at bounding box center [394, 345] width 456 height 45
paste textarea "Spider Web Yarn Art: Punch holes in paper plates, weave yarn through, add a spi…"
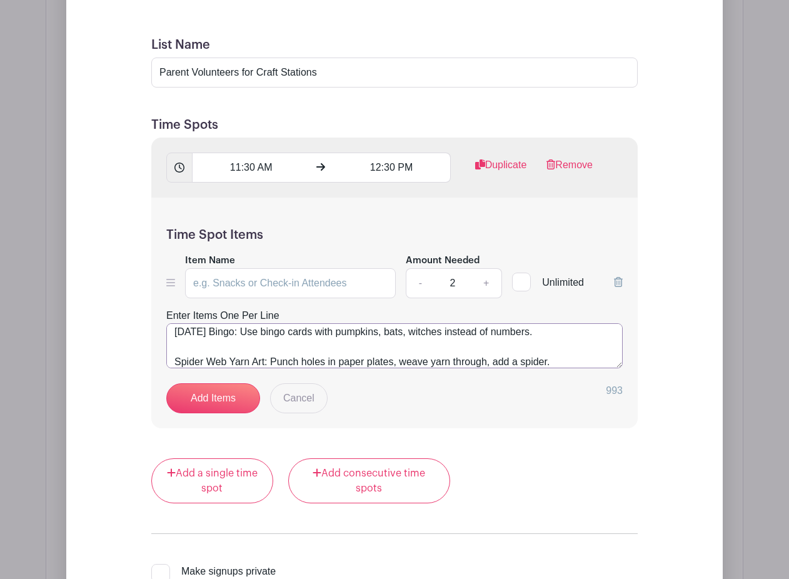
click at [577, 365] on textarea "Pumpkin Bowling: Small pumpkins as bowling balls and ghost-decorated bottles fo…" at bounding box center [394, 345] width 456 height 45
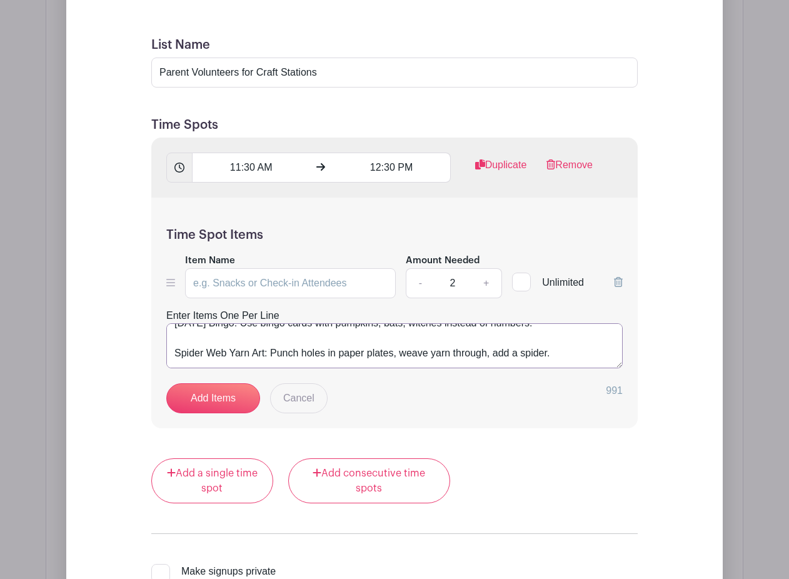
scroll to position [96, 0]
paste textarea "Pumpkin Decorating: Skip carving — use mini pumpkins with markers, stickers, an…"
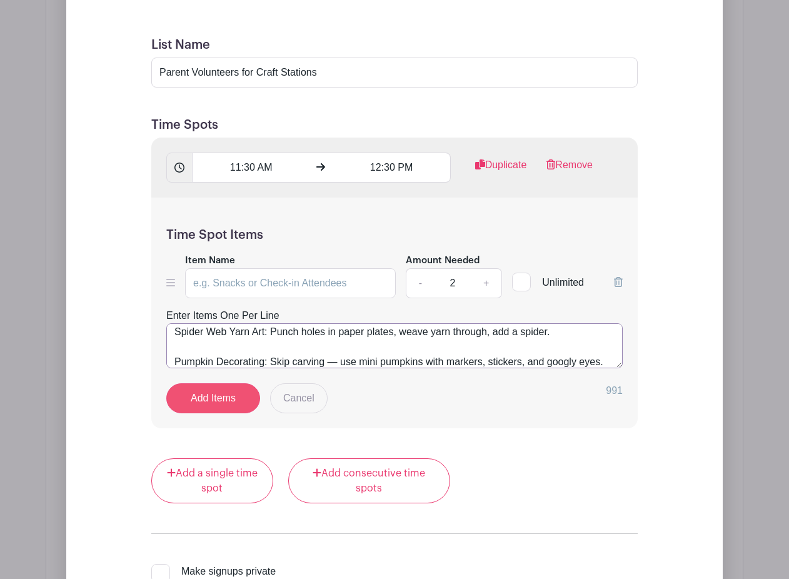
type textarea "Pumpkin Bowling: Small pumpkins as bowling balls and ghost-decorated bottles fo…"
click at [221, 408] on link "Add Items" at bounding box center [213, 398] width 94 height 30
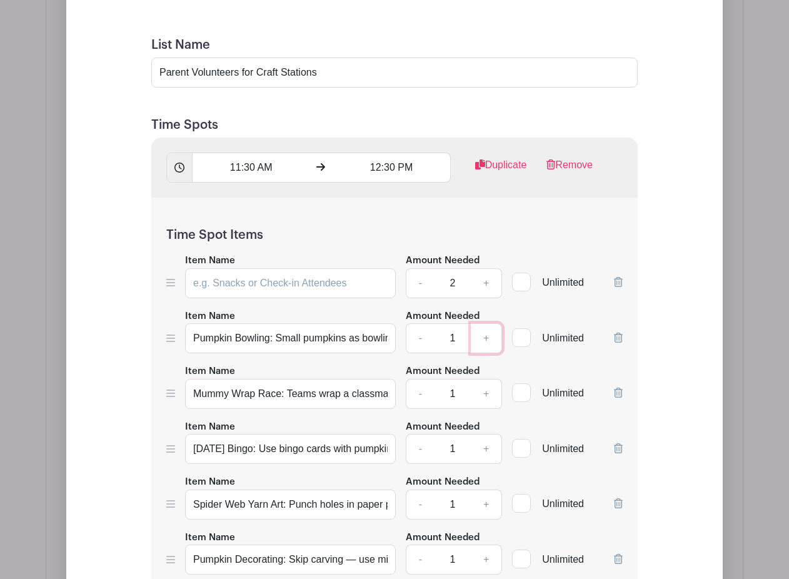
click at [488, 339] on link "+" at bounding box center [486, 338] width 31 height 30
type input "2"
click at [486, 395] on link "+" at bounding box center [486, 394] width 31 height 30
type input "2"
click at [489, 451] on link "+" at bounding box center [486, 449] width 31 height 30
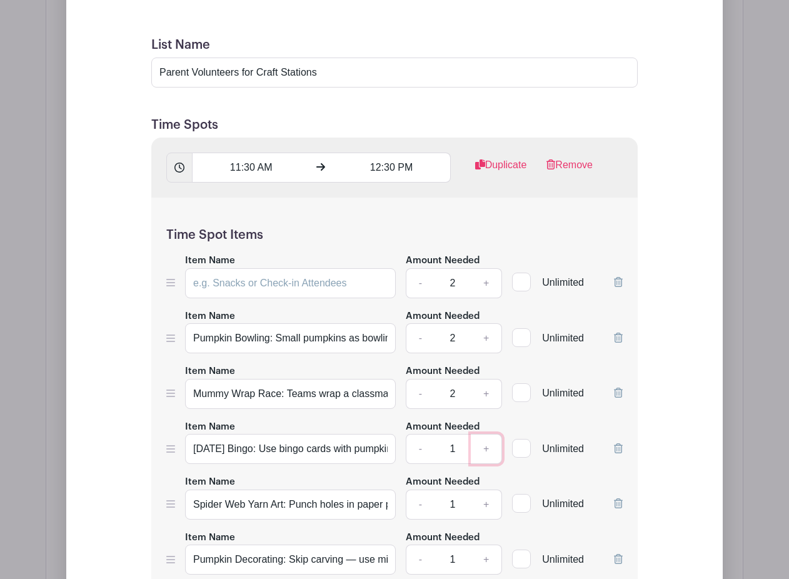
type input "2"
click at [488, 505] on link "+" at bounding box center [486, 505] width 31 height 30
type input "2"
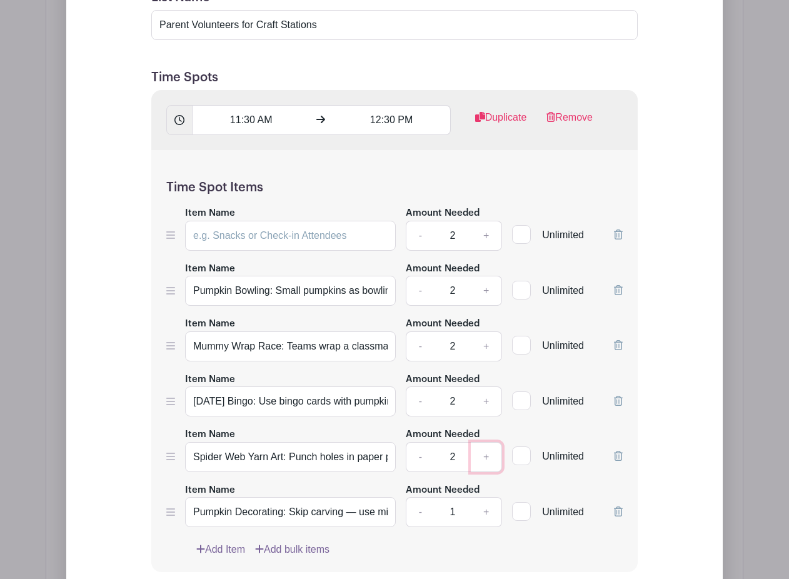
scroll to position [2197, 0]
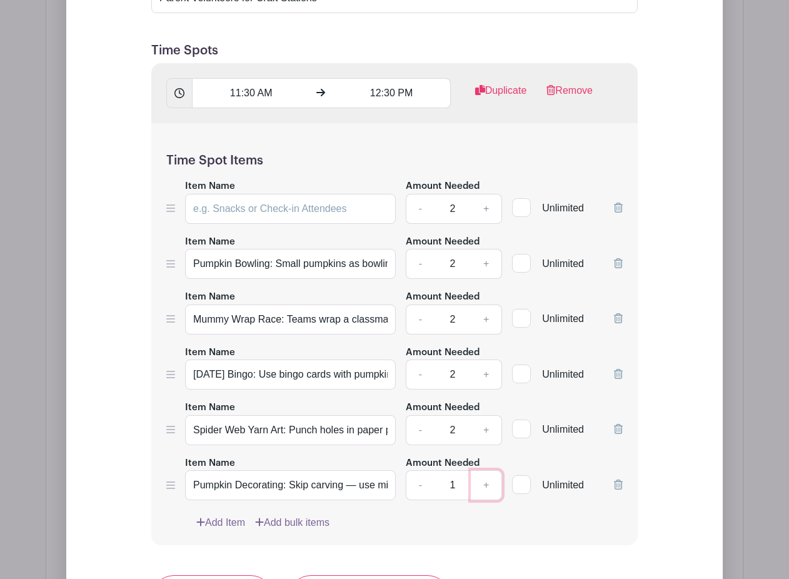
click at [485, 487] on link "+" at bounding box center [486, 485] width 31 height 30
type input "2"
click at [617, 209] on icon at bounding box center [618, 208] width 9 height 10
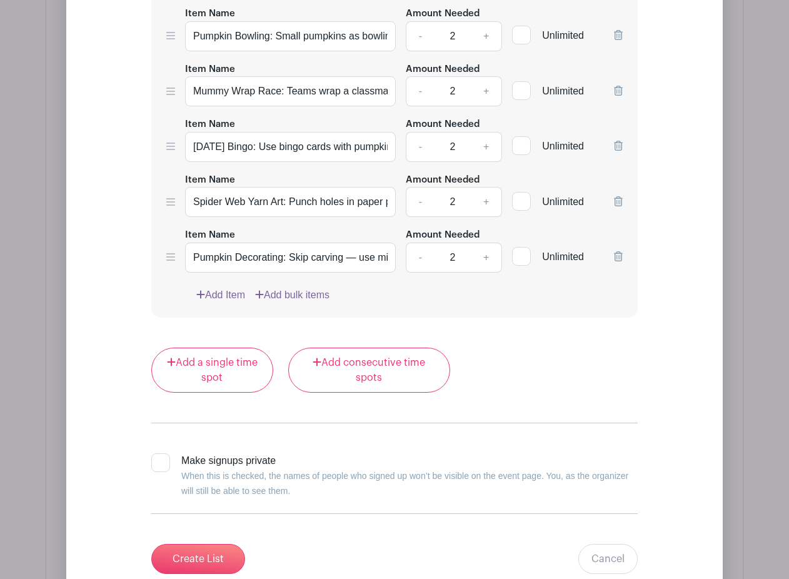
scroll to position [2372, 0]
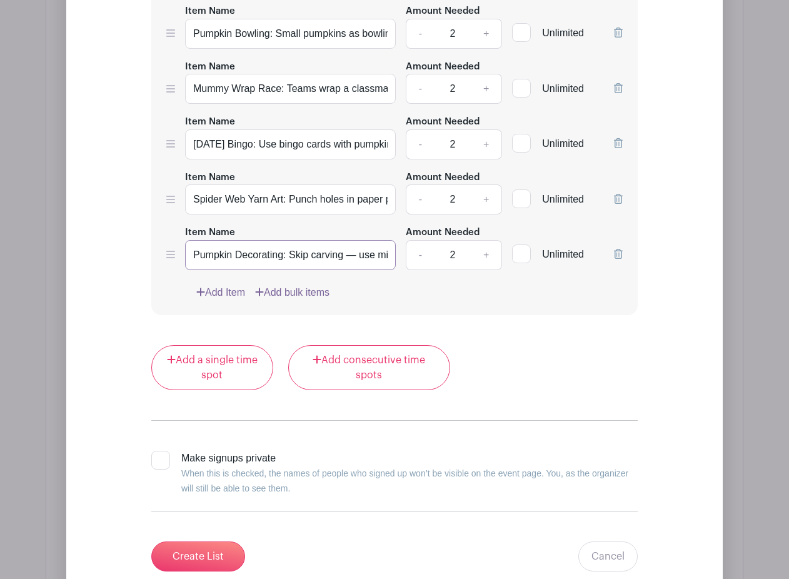
drag, startPoint x: 365, startPoint y: 255, endPoint x: 292, endPoint y: 253, distance: 72.6
click at [291, 253] on input "Pumpkin Decorating: Skip carving — use mini pumpkins with markers, stickers, an…" at bounding box center [290, 255] width 211 height 30
drag, startPoint x: 316, startPoint y: 256, endPoint x: 291, endPoint y: 254, distance: 25.7
click at [291, 254] on input "Pumpkin Decorating: Use mini pumpkins with markers, stickers, and googly eyes." at bounding box center [290, 255] width 211 height 30
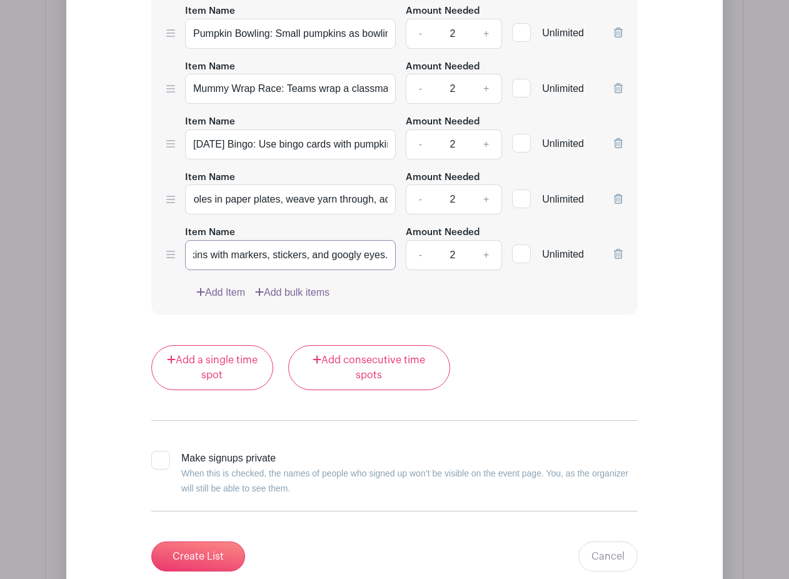
type input "Pumpkin Decorating: Mini pumpkins with markers, stickers, and googly eyes."
drag, startPoint x: 300, startPoint y: 144, endPoint x: 274, endPoint y: 143, distance: 25.7
click at [274, 143] on input "[DATE] Bingo: Use bingo cards with pumpkins, bats, witches instead of numbers." at bounding box center [290, 144] width 211 height 30
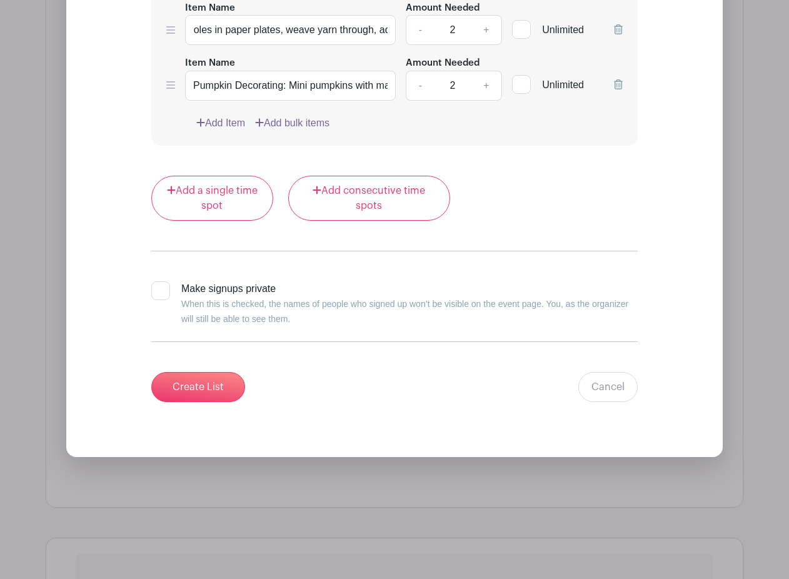
scroll to position [2552, 0]
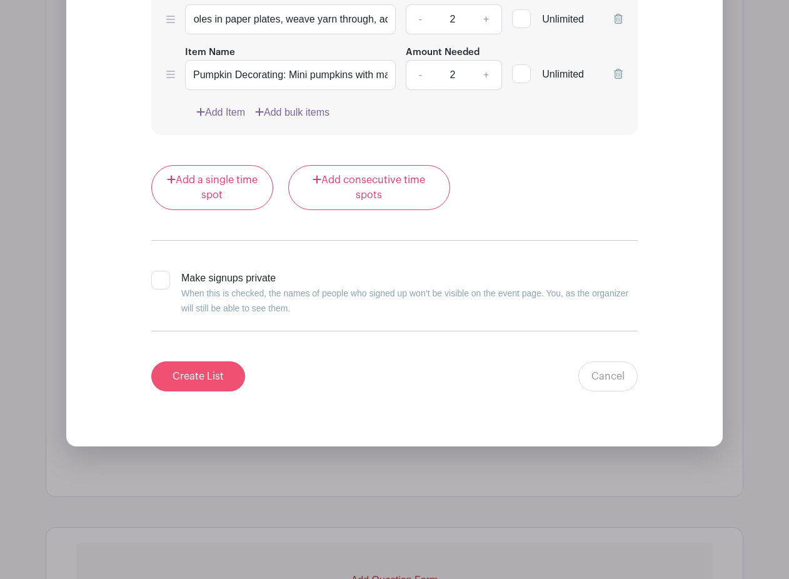
type input "[DATE] Bingo: Bingo cards with pumpkins, bats, witches instead of numbers."
click at [185, 381] on input "Create List" at bounding box center [198, 376] width 94 height 30
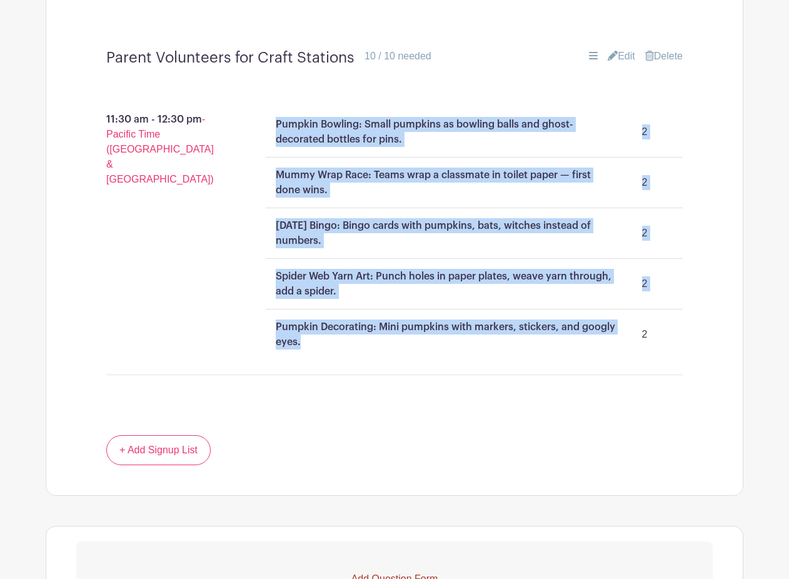
drag, startPoint x: 307, startPoint y: 341, endPoint x: 268, endPoint y: 118, distance: 226.7
click at [268, 118] on ul "Pumpkin Bowling: Small pumpkins as bowling balls and ghost-decorated bottles fo…" at bounding box center [475, 233] width 418 height 253
copy ul "Pumpkin Bowling: Small pumpkins as bowling balls and ghost-decorated bottles fo…"
click at [153, 446] on link "+ Add Signup List" at bounding box center [158, 450] width 104 height 30
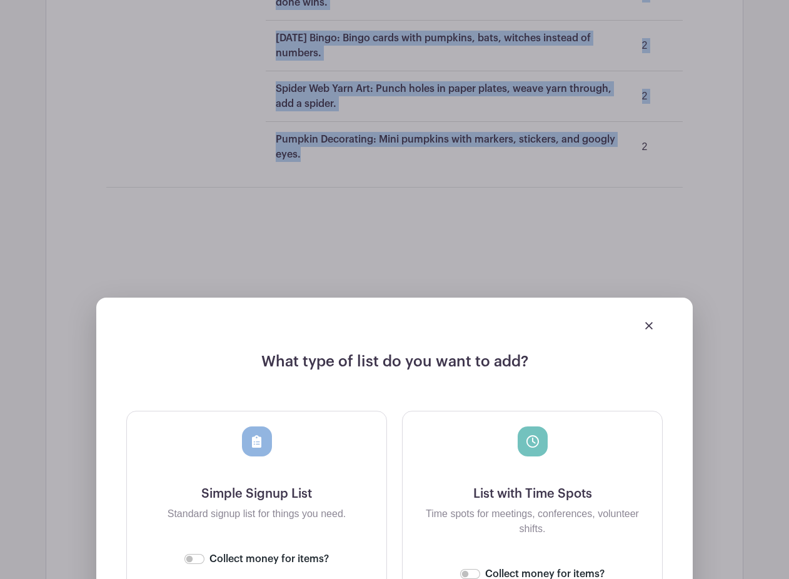
scroll to position [2270, 0]
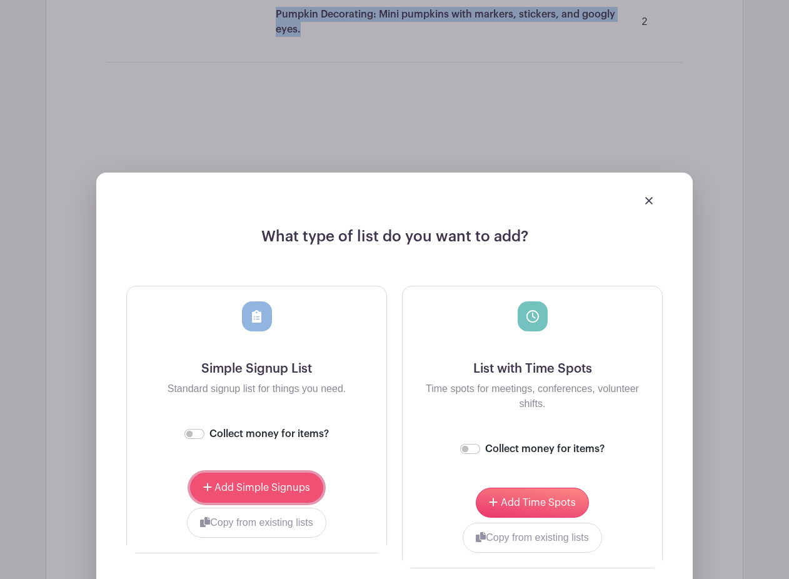
click at [223, 486] on span "Add Simple Signups" at bounding box center [262, 488] width 96 height 10
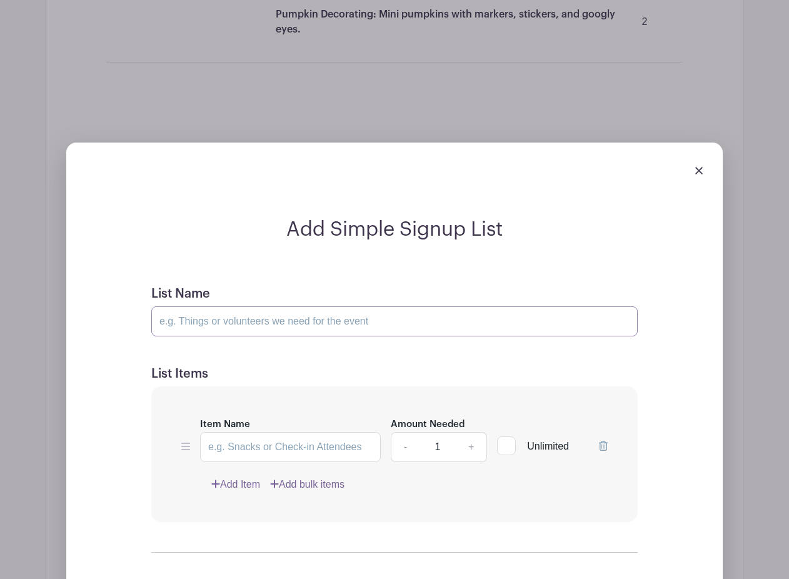
click at [193, 323] on input "List Name" at bounding box center [394, 321] width 486 height 30
type input "Craft Items Needed"
click at [309, 487] on link "Add bulk items" at bounding box center [307, 484] width 74 height 15
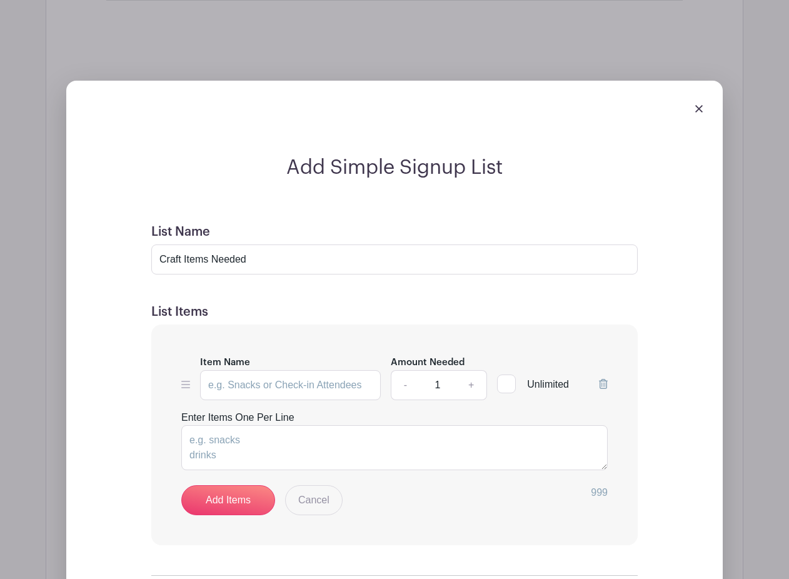
scroll to position [2345, 0]
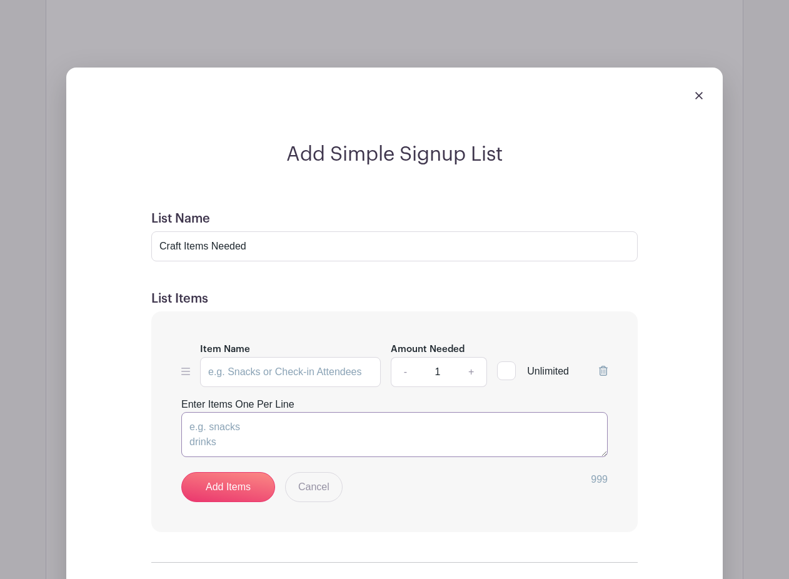
click at [285, 438] on textarea "Enter Items One Per Line" at bounding box center [394, 434] width 426 height 45
paste textarea "Pumpkin Bowling: Small pumpkins as bowling balls and ghost-decorated bottles fo…"
drag, startPoint x: 274, startPoint y: 426, endPoint x: 178, endPoint y: 423, distance: 97.0
click at [177, 423] on div "Item Name Amount Needed - 1 + Unlimited Enter Items One Per Line Pumpkin Bowlin…" at bounding box center [394, 421] width 486 height 221
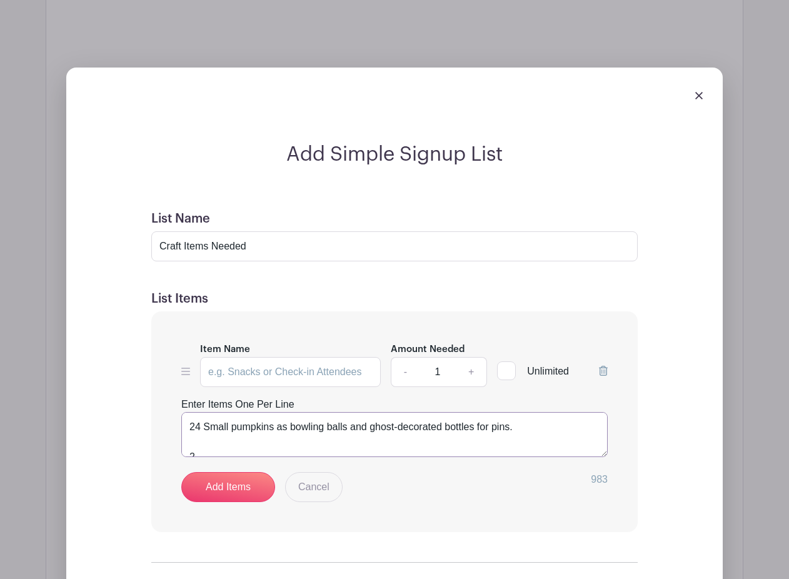
drag, startPoint x: 275, startPoint y: 428, endPoint x: 371, endPoint y: 426, distance: 96.3
click at [373, 426] on textarea "24 Small pumpkins as bowling balls and ghost-decorated bottles for pins. 2 Mumm…" at bounding box center [394, 434] width 426 height 45
click at [208, 444] on textarea "24 Small pumpkins 10 ghost-decorated bottles for pins. 2 Mummy Wrap Race: Teams…" at bounding box center [394, 434] width 426 height 45
click at [317, 439] on textarea "24 Small pumpkins 10 Ghost-decorated bottles for pins. 2 Mummy Wrap Race: Teams…" at bounding box center [394, 434] width 426 height 45
click at [433, 446] on textarea "24 Small pumpkins 10 Ghost-decorated bottles (non-breakable) for pins 2 Mummy W…" at bounding box center [394, 434] width 426 height 45
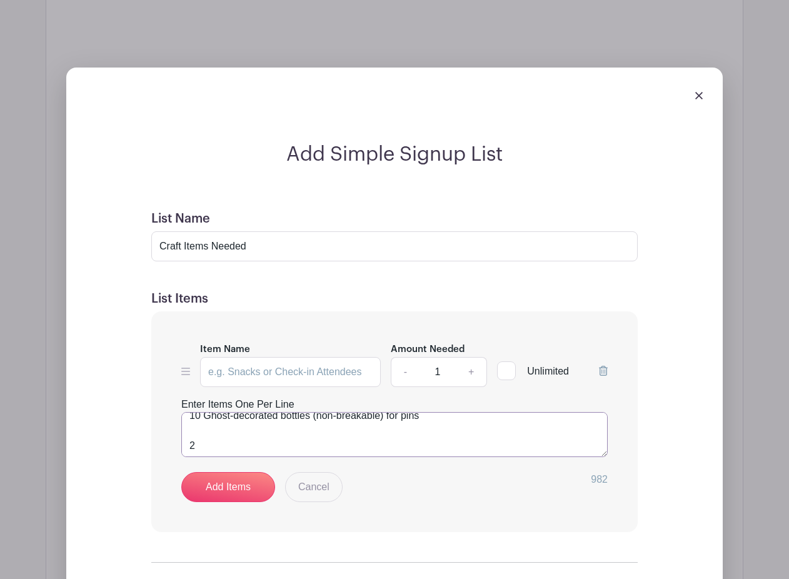
scroll to position [32, 0]
click at [230, 445] on textarea "24 Small pumpkins 10 Ghost-decorated bottles (non-breakable) for pins 2 Mummy W…" at bounding box center [394, 434] width 426 height 45
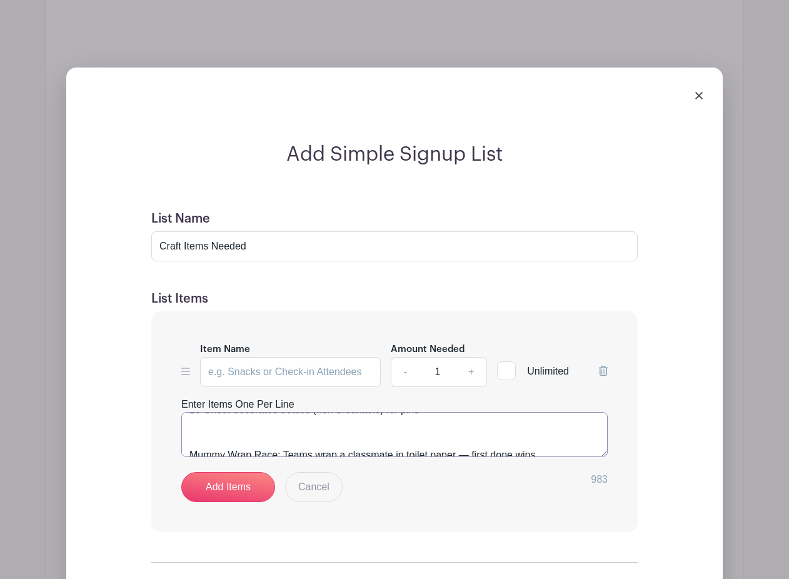
click at [187, 450] on textarea "24 Small pumpkins 10 Ghost-decorated bottles (non-breakable) for pins Mummy Wra…" at bounding box center [394, 434] width 426 height 45
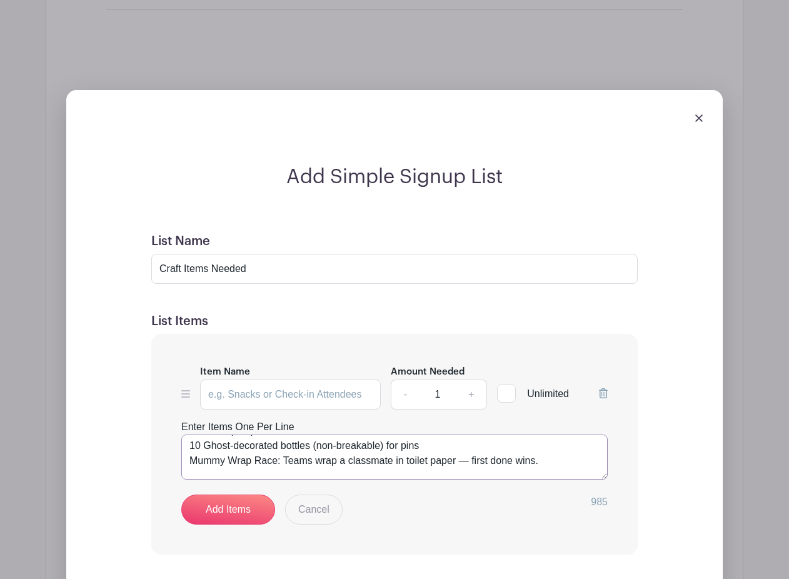
scroll to position [26, 0]
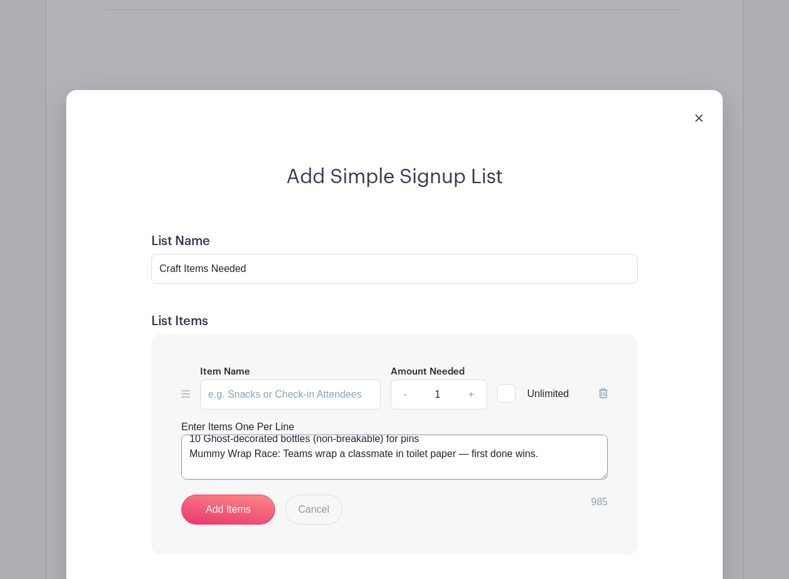
drag, startPoint x: 190, startPoint y: 452, endPoint x: 543, endPoint y: 457, distance: 352.7
click at [544, 457] on textarea "24 Small pumpkins 10 Ghost-decorated bottles (non-breakable) for pins Mummy Wra…" at bounding box center [394, 457] width 426 height 45
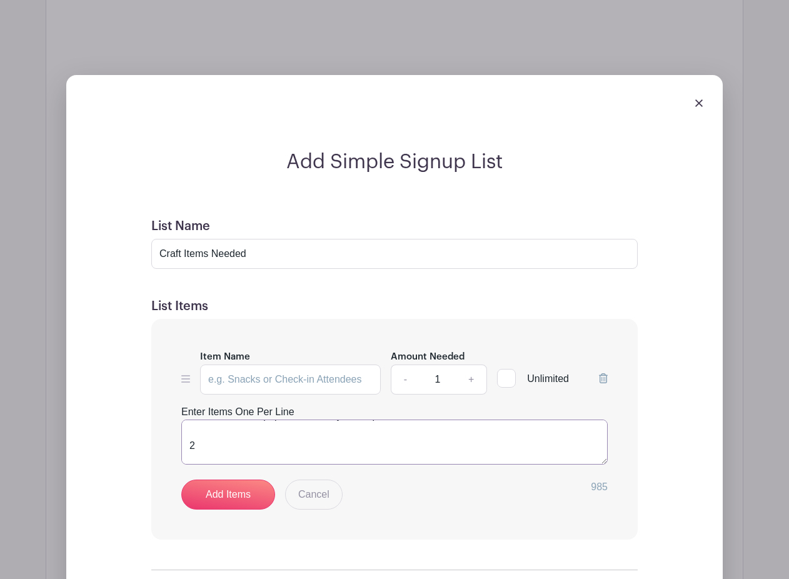
scroll to position [48, 0]
click at [244, 453] on textarea "24 Small pumpkins 10 Ghost-decorated bottles (non-breakable) for pins 24 Rolls …" at bounding box center [394, 442] width 426 height 45
click at [189, 461] on textarea "24 Small pumpkins 10 Ghost-decorated bottles (non-breakable) for pins 24 Rolls …" at bounding box center [394, 442] width 426 height 45
drag, startPoint x: 264, startPoint y: 427, endPoint x: 325, endPoint y: 426, distance: 60.6
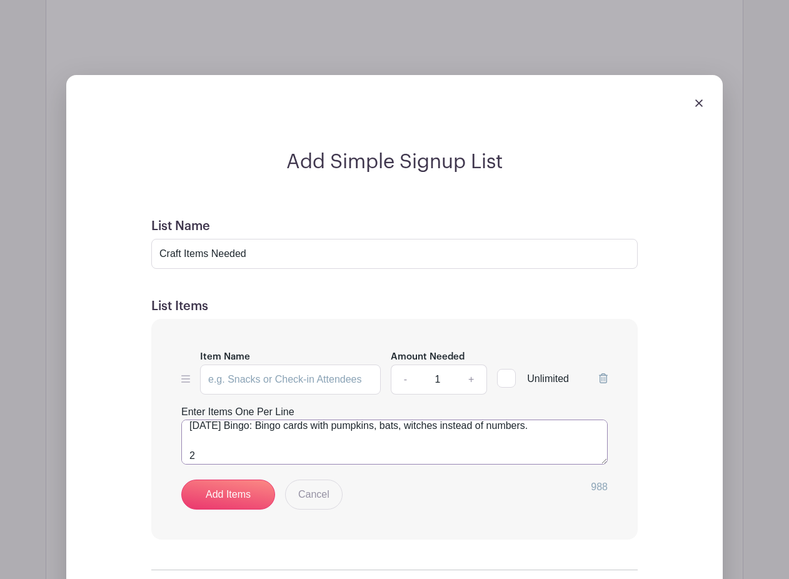
click at [326, 426] on textarea "24 Small pumpkins 10 Ghost-decorated bottles (non-breakable) for pins 24 Rolls …" at bounding box center [394, 442] width 426 height 45
click at [189, 426] on textarea "24 Small pumpkins 10 Ghost-decorated bottles (non-breakable) for pins 24 Rolls …" at bounding box center [394, 442] width 426 height 45
click at [199, 452] on textarea "24 Small pumpkins 10 Ghost-decorated bottles (non-breakable) for pins 24 Rolls …" at bounding box center [394, 442] width 426 height 45
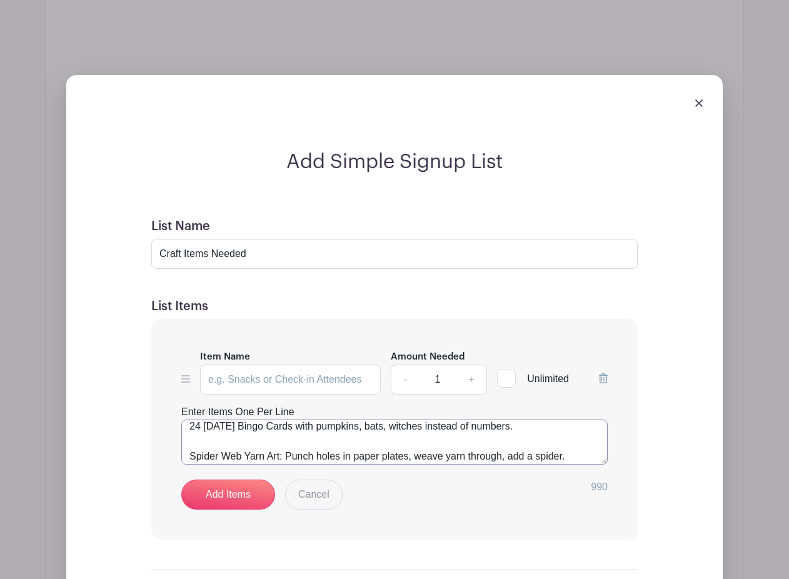
drag, startPoint x: 358, startPoint y: 456, endPoint x: 189, endPoint y: 450, distance: 168.3
click at [189, 451] on textarea "24 Small pumpkins 10 Ghost-decorated bottles (non-breakable) for pins 24 Rolls …" at bounding box center [394, 442] width 426 height 45
click at [252, 456] on textarea "24 Small pumpkins 10 Ghost-decorated bottles (non-breakable) for pins 24 Rolls …" at bounding box center [394, 442] width 426 height 45
drag, startPoint x: 280, startPoint y: 456, endPoint x: 176, endPoint y: 450, distance: 104.6
click at [178, 451] on div "Item Name Amount Needed - 1 + Unlimited Enter Items One Per Line 24 Small pumpk…" at bounding box center [394, 429] width 486 height 221
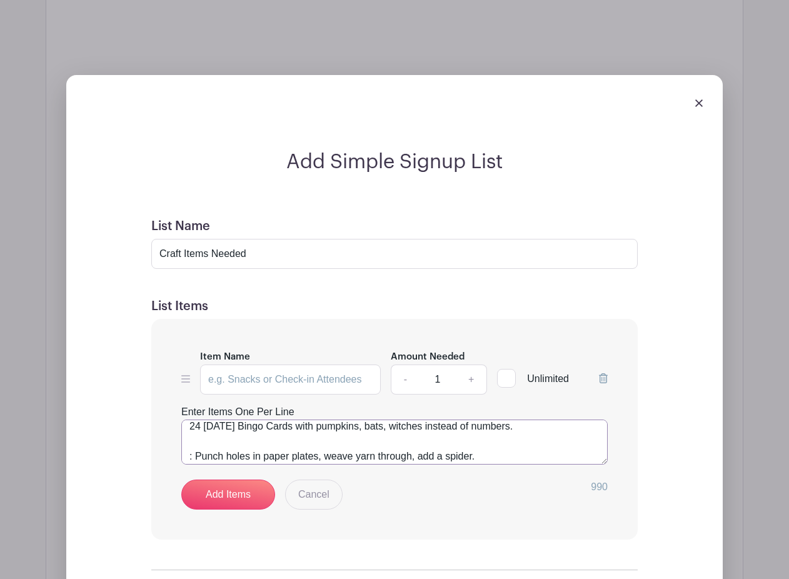
drag, startPoint x: 268, startPoint y: 458, endPoint x: 169, endPoint y: 455, distance: 99.4
click at [169, 455] on div "Item Name Amount Needed - 1 + Unlimited Enter Items One Per Line 24 Small pumpk…" at bounding box center [394, 429] width 486 height 221
click at [284, 443] on textarea "24 Small pumpkins 10 Ghost-decorated bottles (non-breakable) for pins 24 Rolls …" at bounding box center [394, 442] width 426 height 45
click at [307, 438] on textarea "24 Small pumpkins 10 Ghost-decorated bottles (non-breakable) for pins 24 Rolls …" at bounding box center [394, 442] width 426 height 45
drag, startPoint x: 293, startPoint y: 441, endPoint x: 278, endPoint y: 441, distance: 15.0
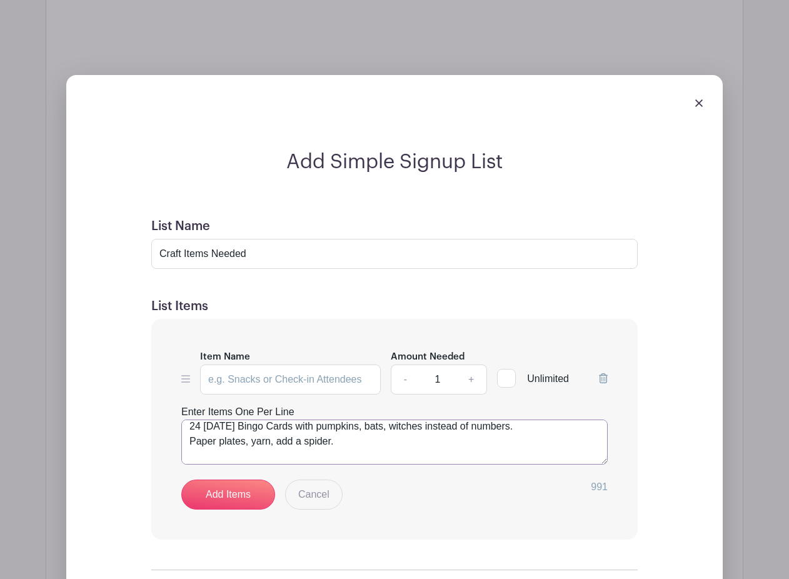
click at [278, 441] on textarea "24 Small pumpkins 10 Ghost-decorated bottles (non-breakable) for pins 24 Rolls …" at bounding box center [394, 442] width 426 height 45
click at [304, 443] on textarea "24 Small pumpkins 10 Ghost-decorated bottles (non-breakable) for pins 24 Rolls …" at bounding box center [394, 442] width 426 height 45
click at [323, 441] on textarea "24 Small pumpkins 10 Ghost-decorated bottles (non-breakable) for pins 24 Rolls …" at bounding box center [394, 442] width 426 height 45
click at [342, 443] on textarea "24 Small pumpkins 10 Ghost-decorated bottles (non-breakable) for pins 24 Rolls …" at bounding box center [394, 442] width 426 height 45
paste textarea "Spider Web Yarn Art"
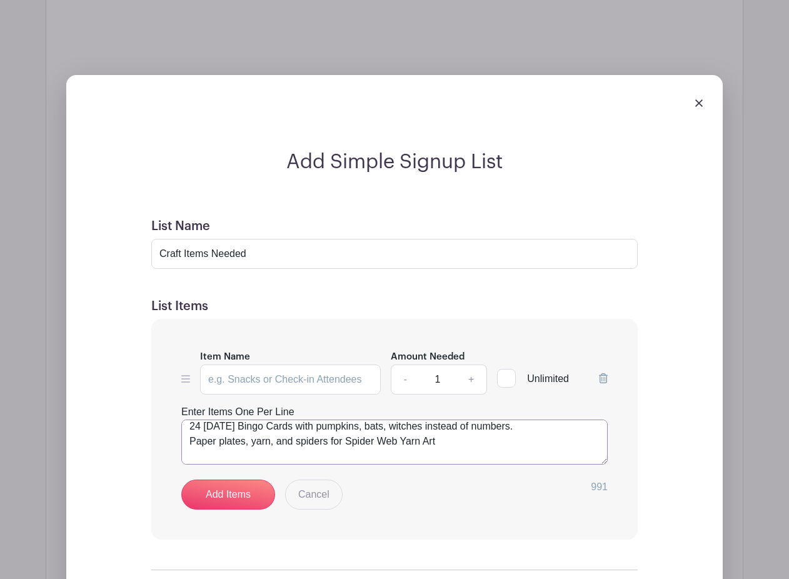
click at [540, 428] on textarea "24 Small pumpkins 10 Ghost-decorated bottles (non-breakable) for pins 24 Rolls …" at bounding box center [394, 442] width 426 height 45
type textarea "24 Small pumpkins 10 Ghost-decorated bottles (non-breakable) for pins 24 Rolls …"
click at [219, 500] on link "Add Items" at bounding box center [228, 495] width 94 height 30
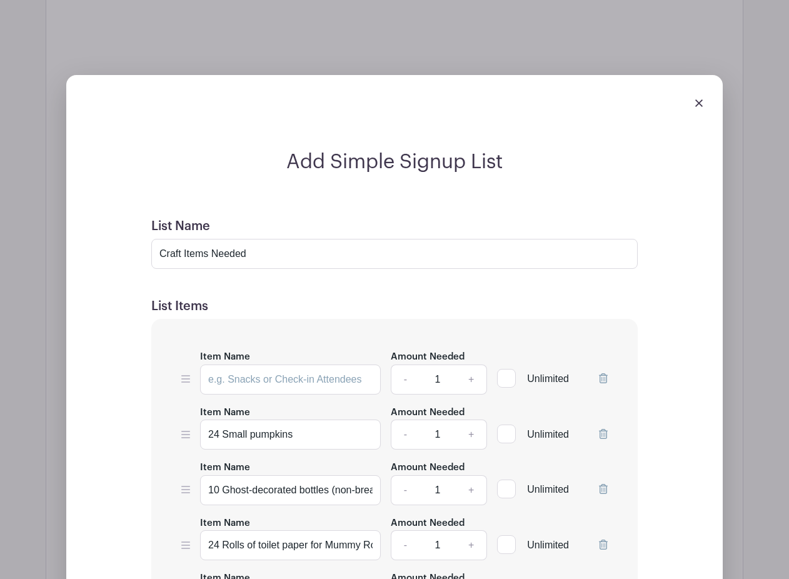
click at [603, 378] on icon at bounding box center [603, 378] width 9 height 10
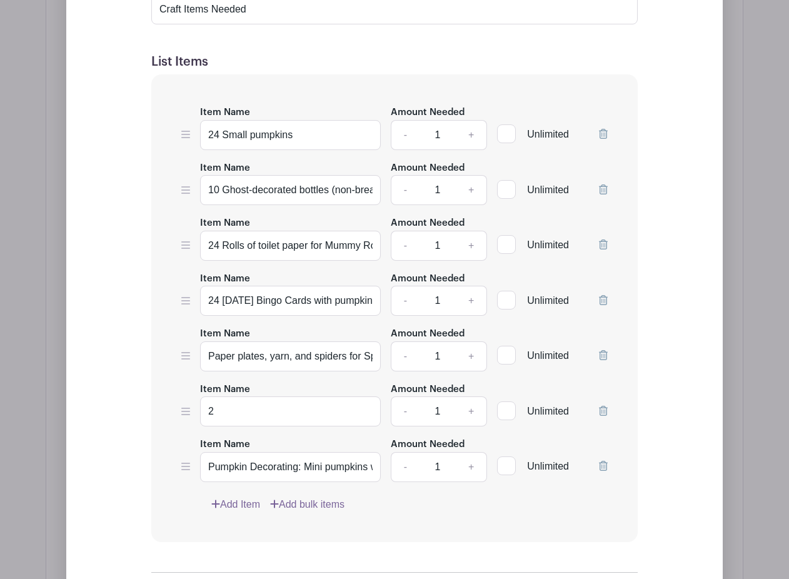
scroll to position [2583, 0]
click at [208, 356] on input "Paper plates, yarn, and spiders for Spider Web Yarn Art" at bounding box center [290, 356] width 181 height 30
type input "24 Paper plates, yarn, and spiders for Spider Web Yarn Art"
click at [601, 406] on icon at bounding box center [603, 410] width 9 height 10
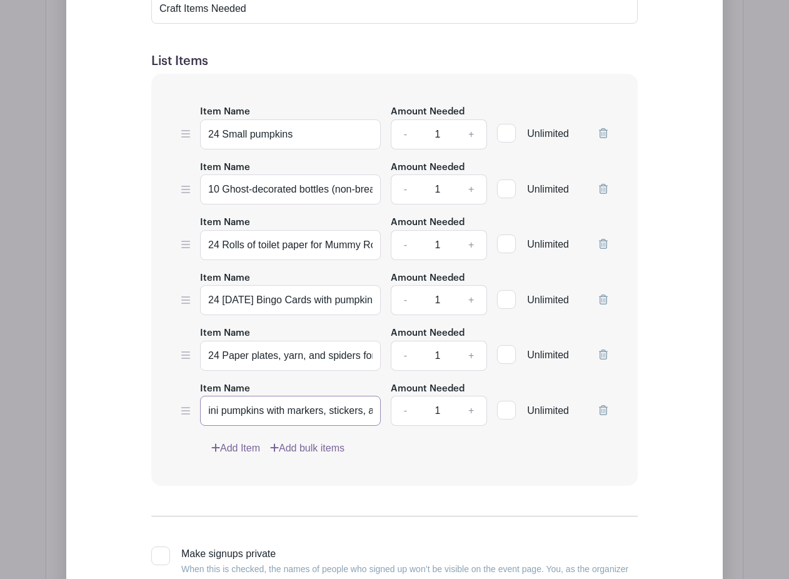
scroll to position [0, 0]
drag, startPoint x: 298, startPoint y: 410, endPoint x: 179, endPoint y: 404, distance: 119.0
click at [179, 404] on div "Item Name 24 Small pumpkins Amount Needed - 1 + Unlimited Item Name 10 Ghost-de…" at bounding box center [394, 280] width 486 height 412
click at [371, 412] on input "Markers, stickers, and googly eyes." at bounding box center [290, 411] width 181 height 30
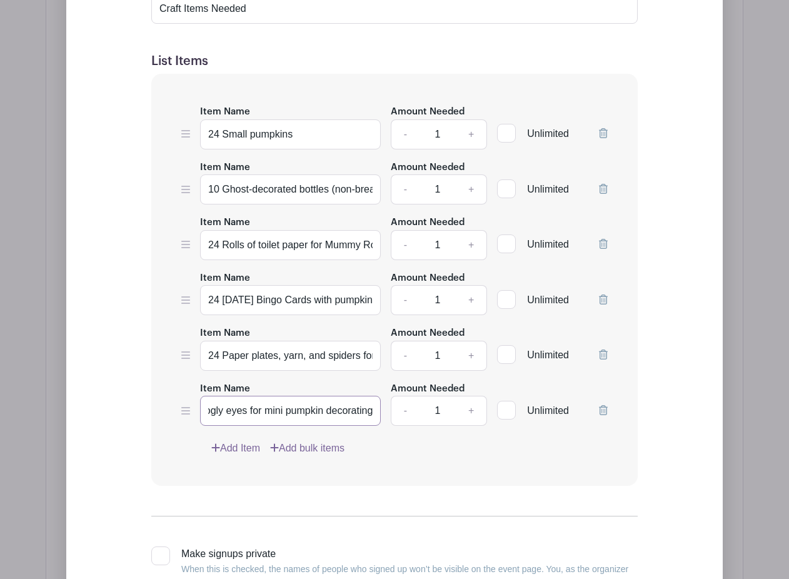
type input "Markers, stickers, and googly eyes for mini pumpkin decorating"
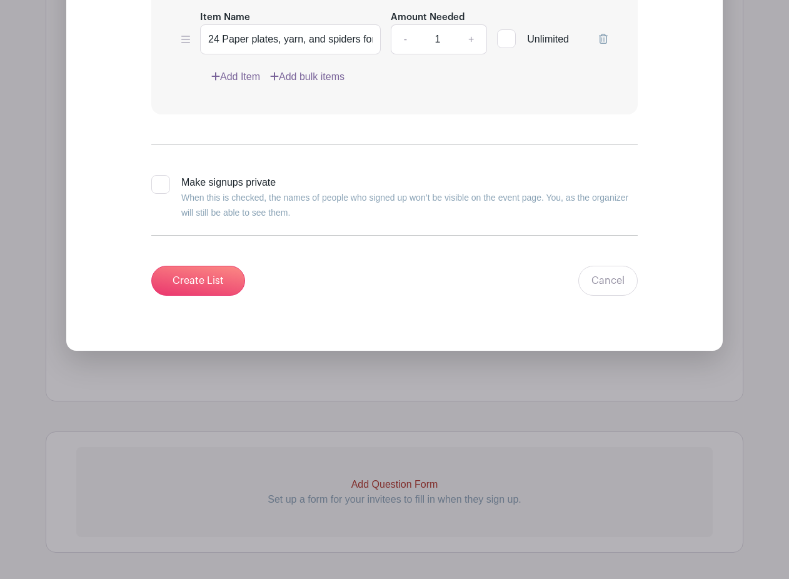
scroll to position [2963, 0]
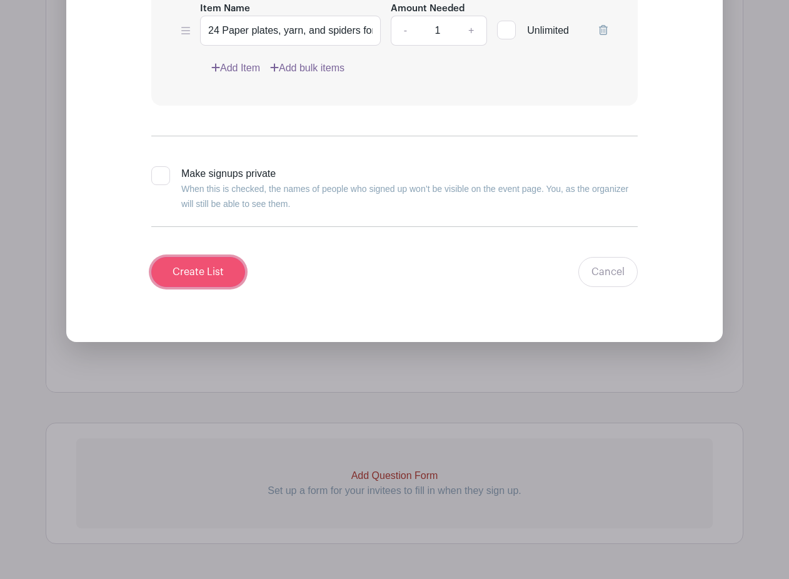
click at [186, 266] on input "Create List" at bounding box center [198, 272] width 94 height 30
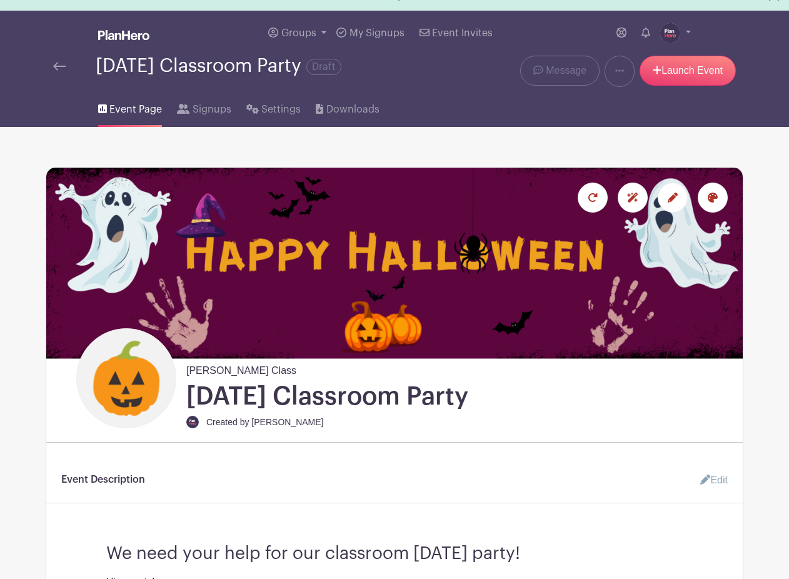
scroll to position [0, 0]
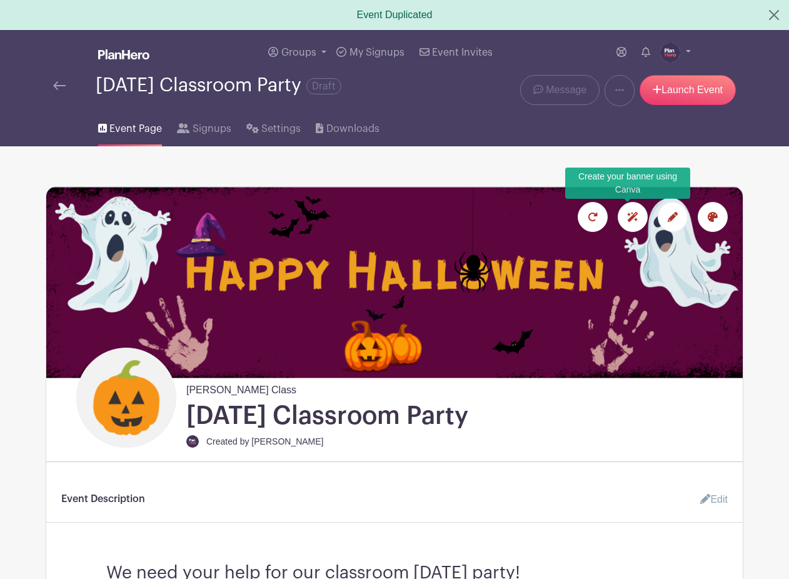
click at [633, 220] on icon at bounding box center [632, 217] width 11 height 10
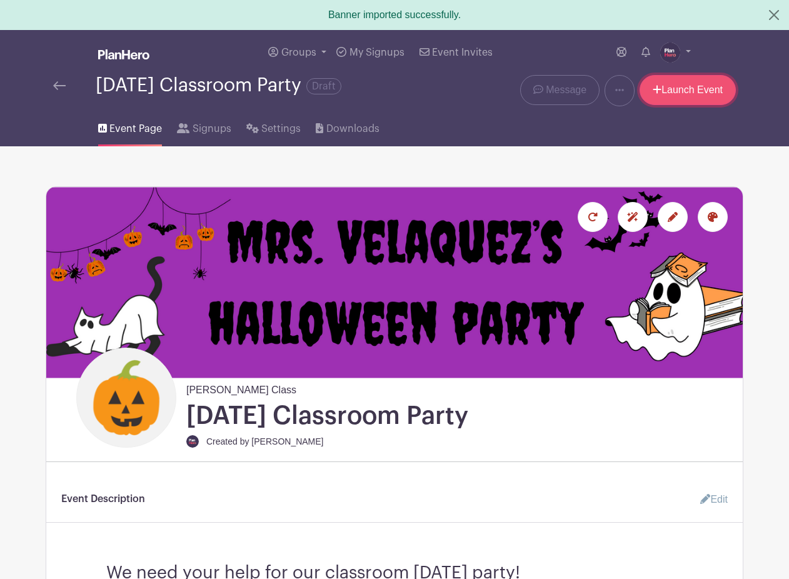
click at [673, 97] on link "Launch Event" at bounding box center [688, 90] width 96 height 30
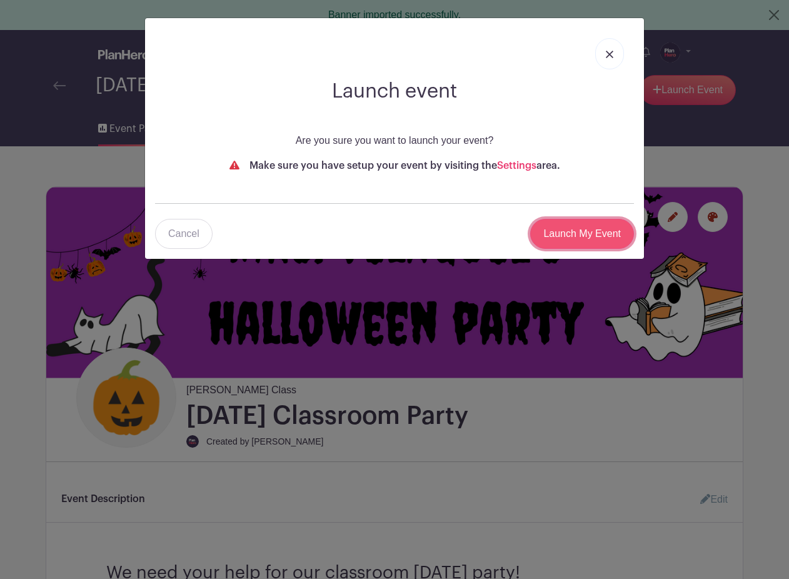
click at [574, 246] on input "Launch My Event" at bounding box center [582, 234] width 104 height 30
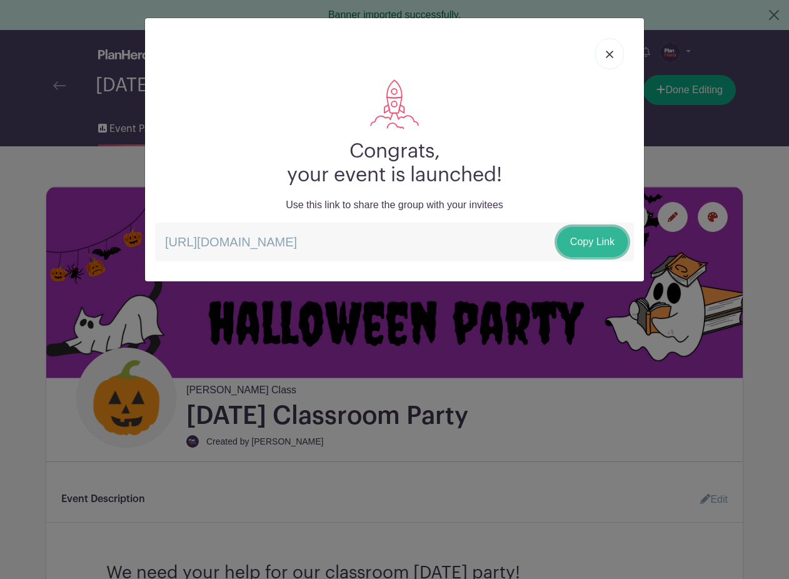
click at [587, 238] on link "Copy Link" at bounding box center [592, 242] width 71 height 30
click at [678, 94] on div "Congrats, your event is launched! Use this link to share the group with your in…" at bounding box center [394, 289] width 789 height 579
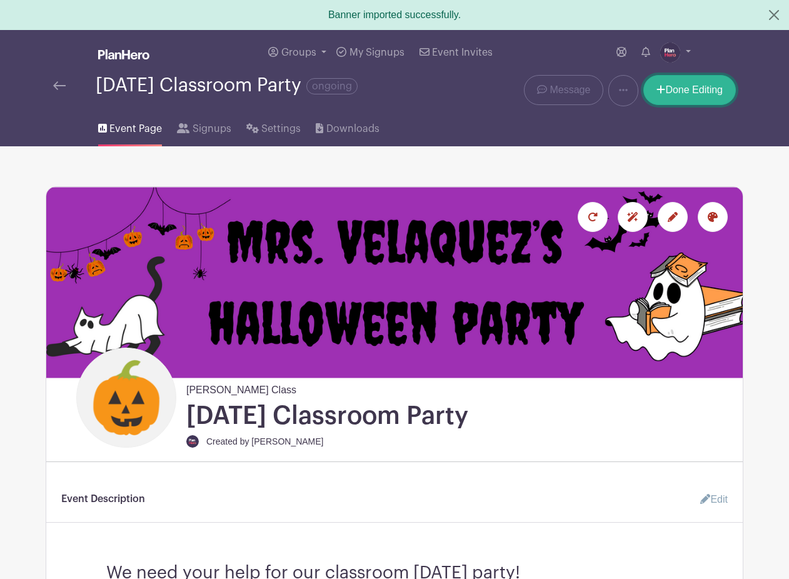
click at [678, 94] on link "Done Editing" at bounding box center [689, 90] width 93 height 30
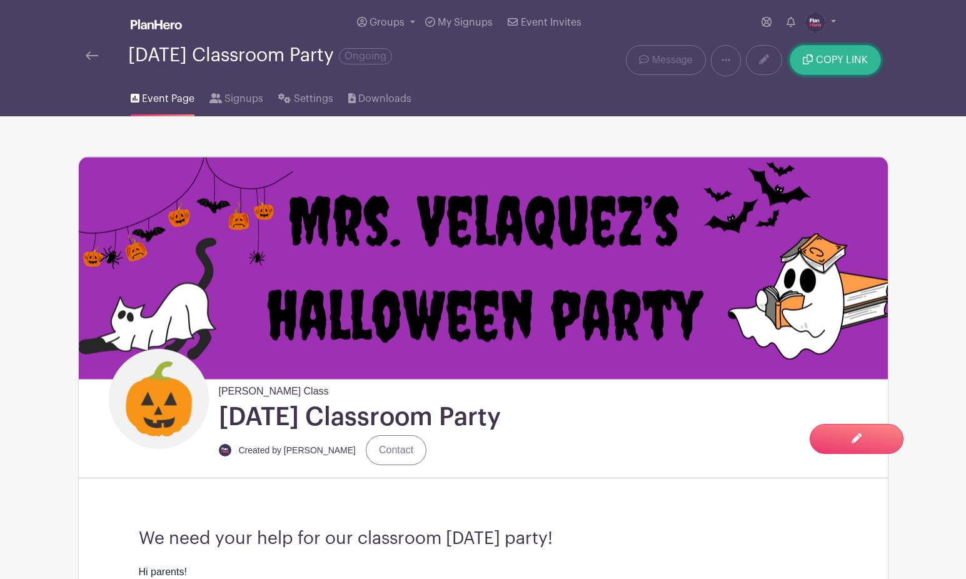
click at [788, 62] on button "COPY LINK" at bounding box center [835, 60] width 91 height 30
